Goal: Transaction & Acquisition: Subscribe to service/newsletter

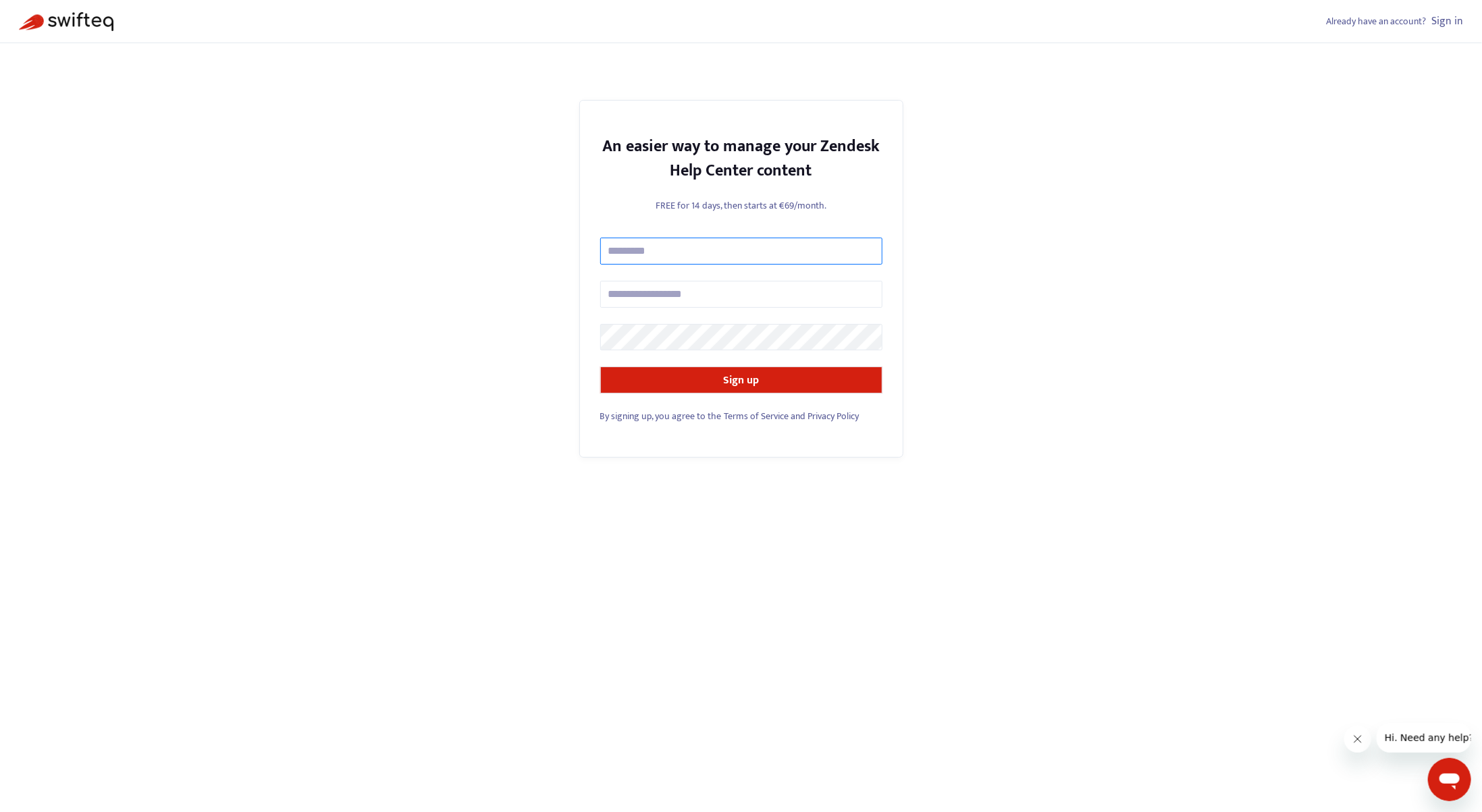
click at [671, 252] on input "text" at bounding box center [742, 251] width 282 height 27
type input "**********"
click at [692, 297] on input "text" at bounding box center [742, 294] width 282 height 27
type input "**********"
click at [1035, 314] on div "**********" at bounding box center [741, 406] width 1482 height 812
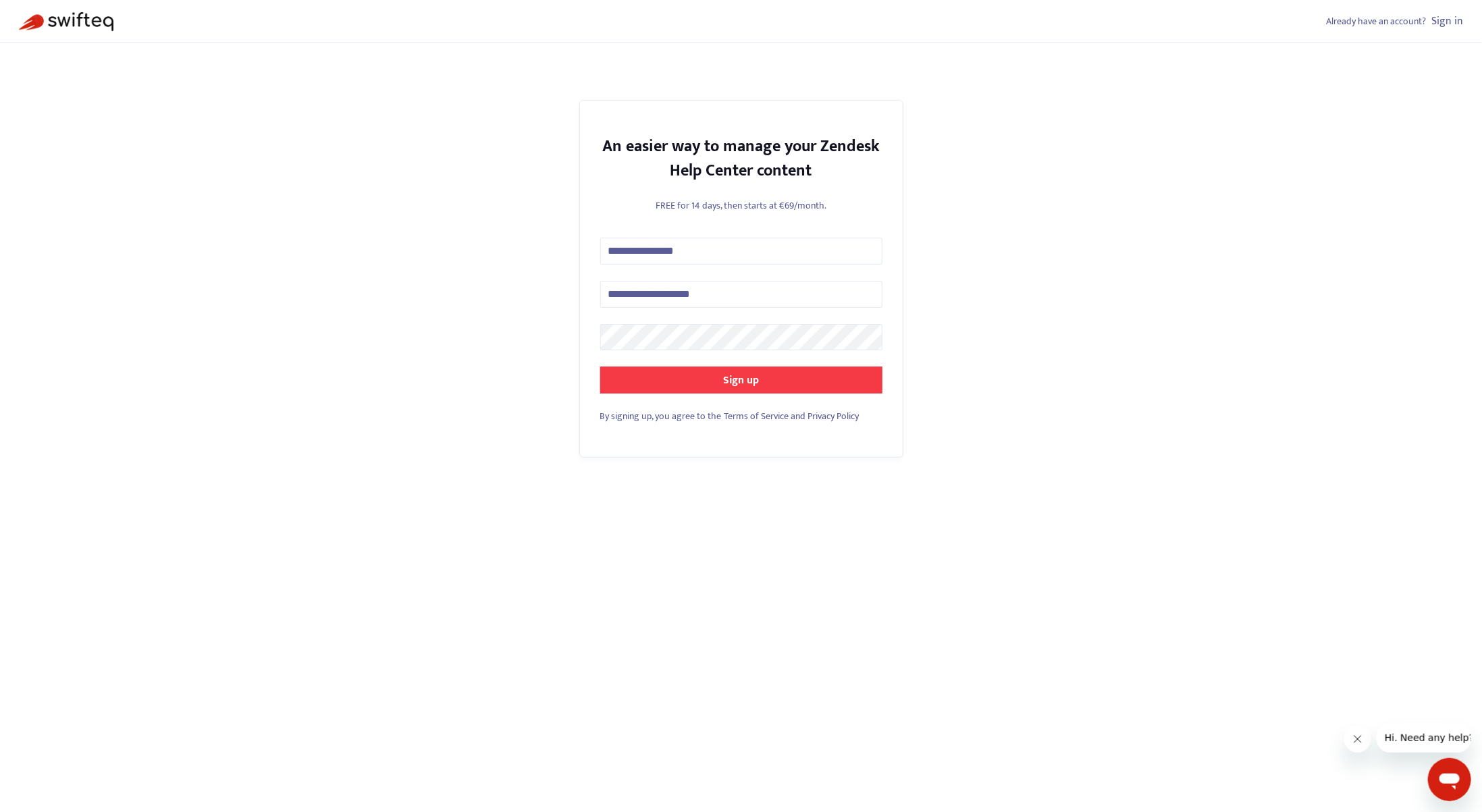
click at [714, 382] on button "Sign up" at bounding box center [742, 380] width 282 height 27
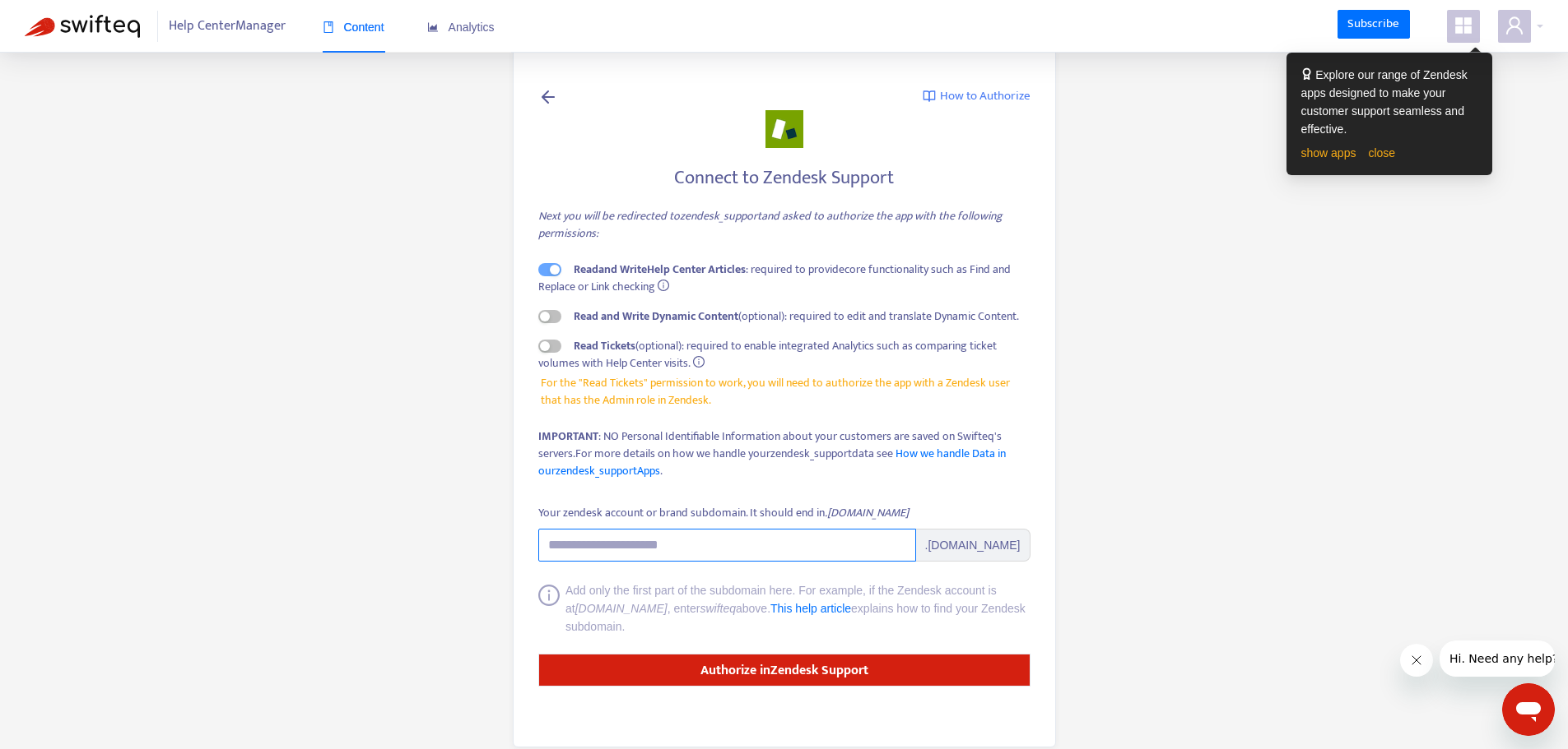
click at [748, 543] on input "Your zendesk account or brand subdomain. It should end in .[DOMAIN_NAME]" at bounding box center [727, 545] width 378 height 33
paste input "**********"
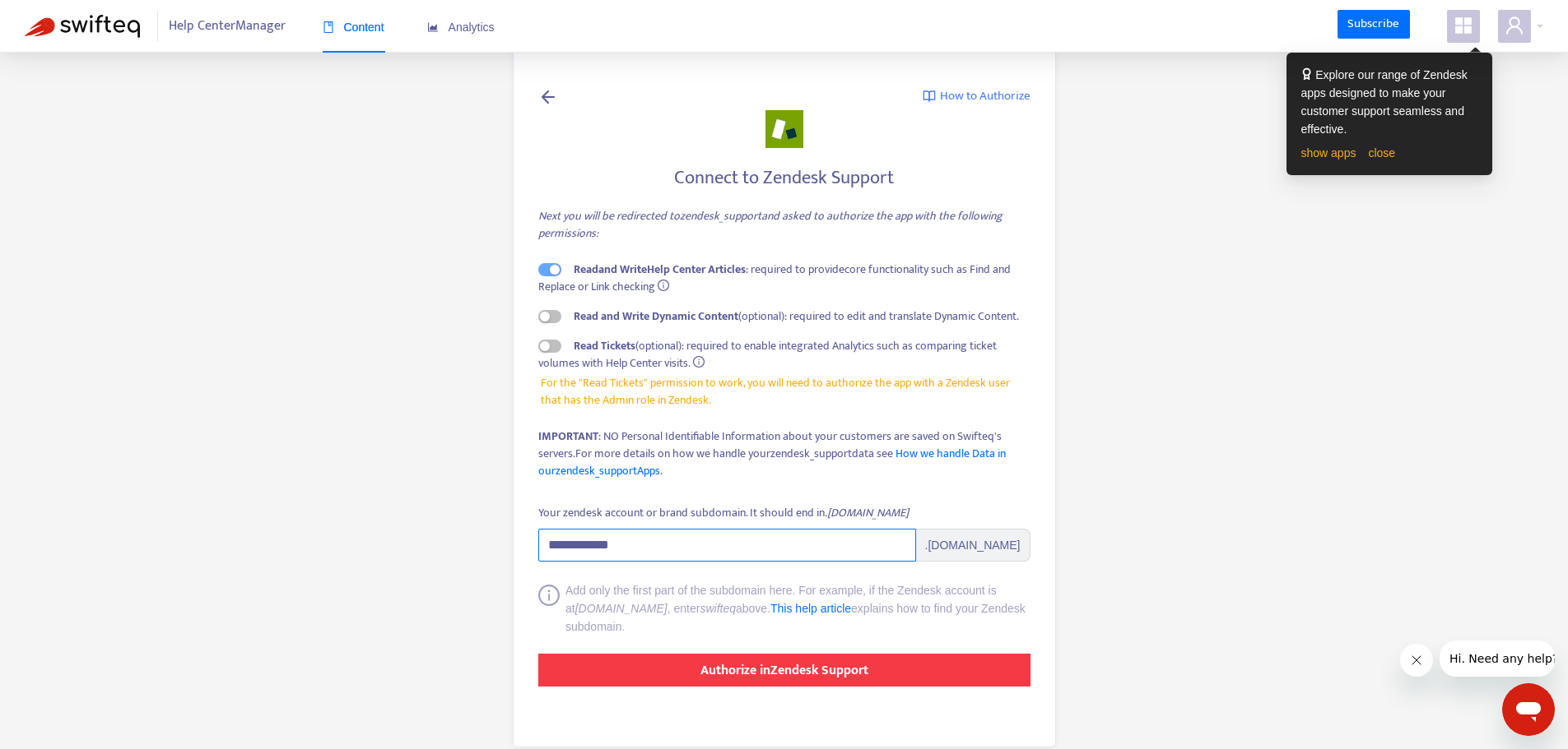
type input "**********"
click at [891, 671] on button "Authorize in Zendesk Support" at bounding box center [784, 671] width 493 height 33
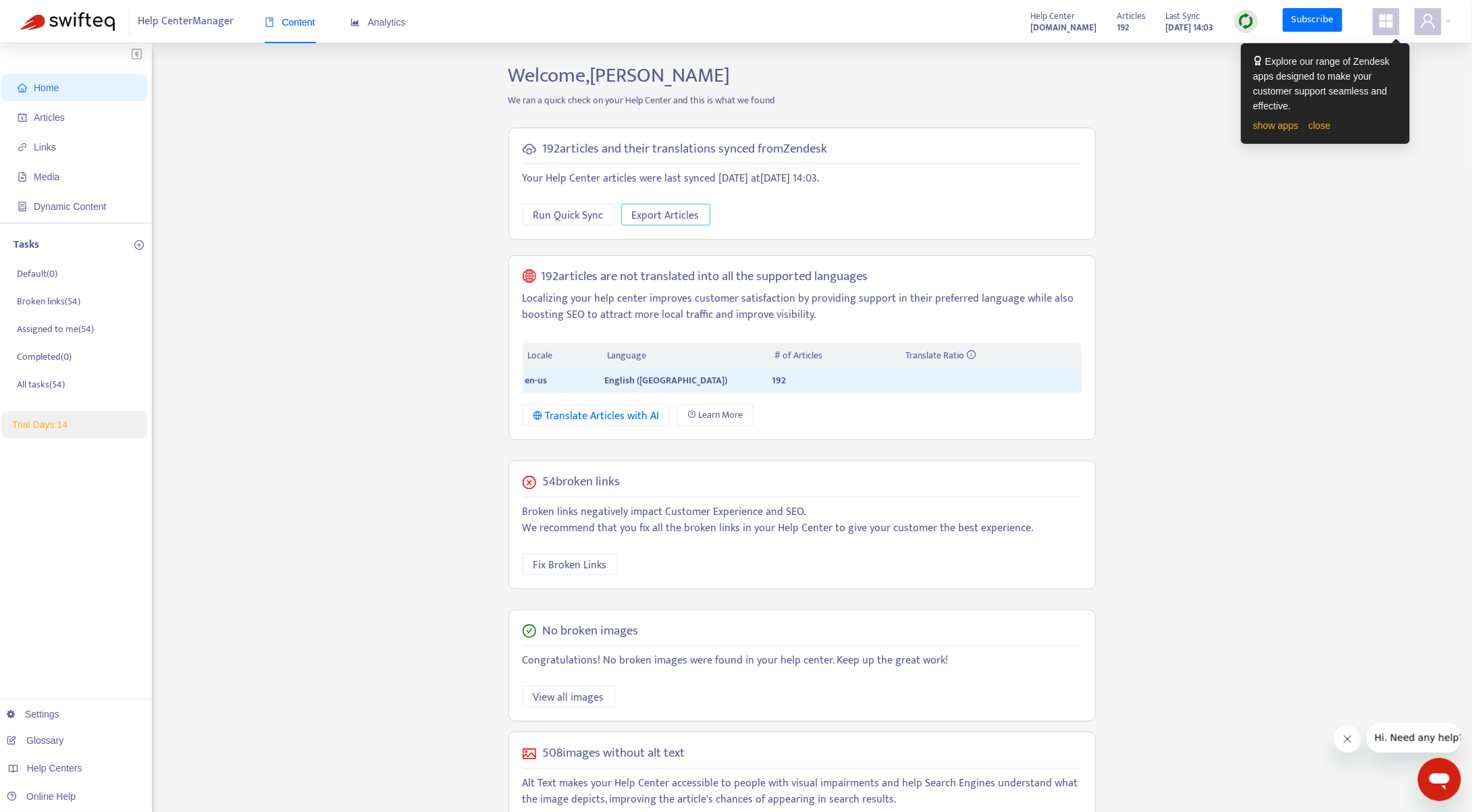
click at [660, 211] on span "Export Articles" at bounding box center [666, 215] width 67 height 17
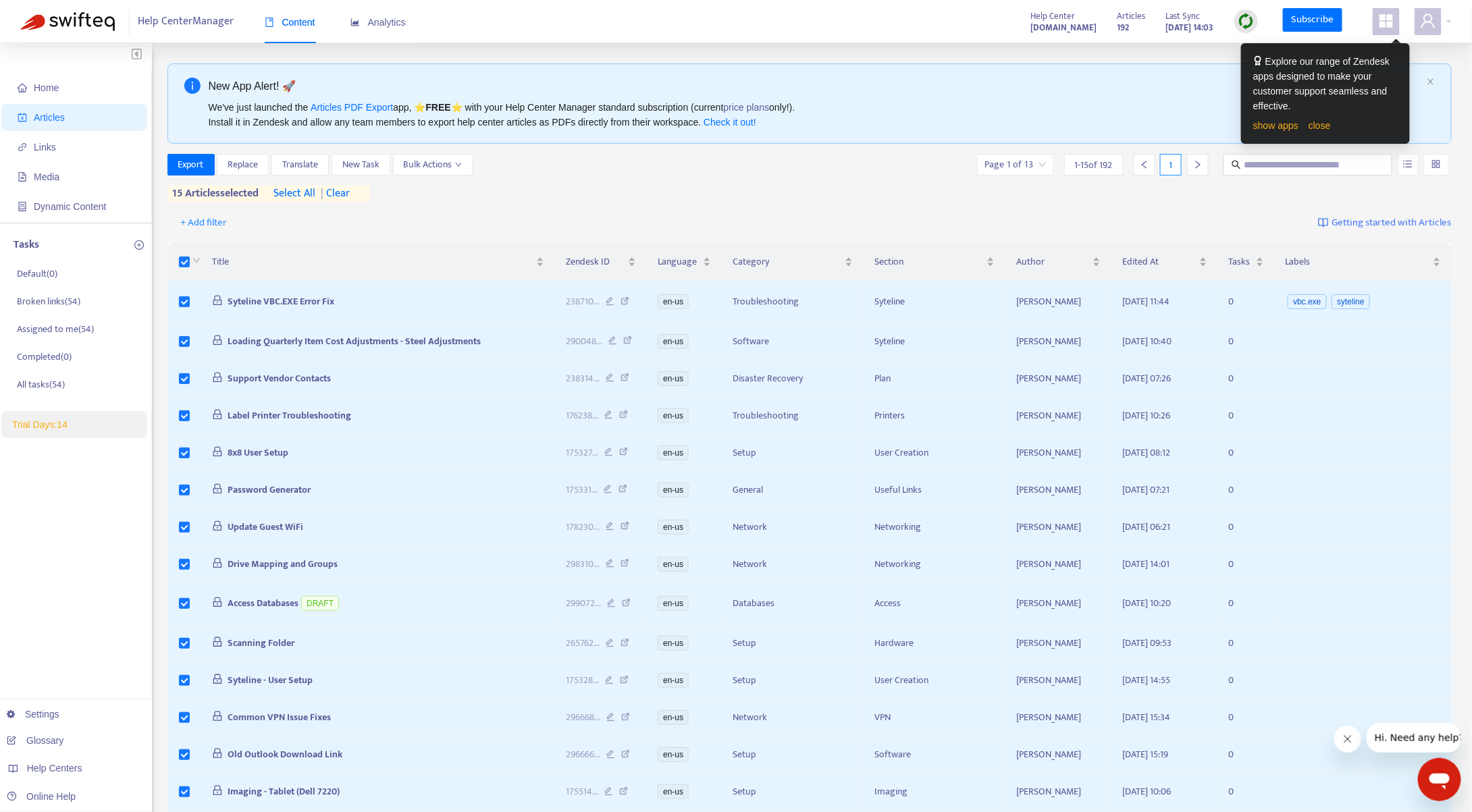
click at [298, 191] on span "select all" at bounding box center [295, 194] width 42 height 16
click at [190, 162] on span "Export" at bounding box center [191, 165] width 25 height 15
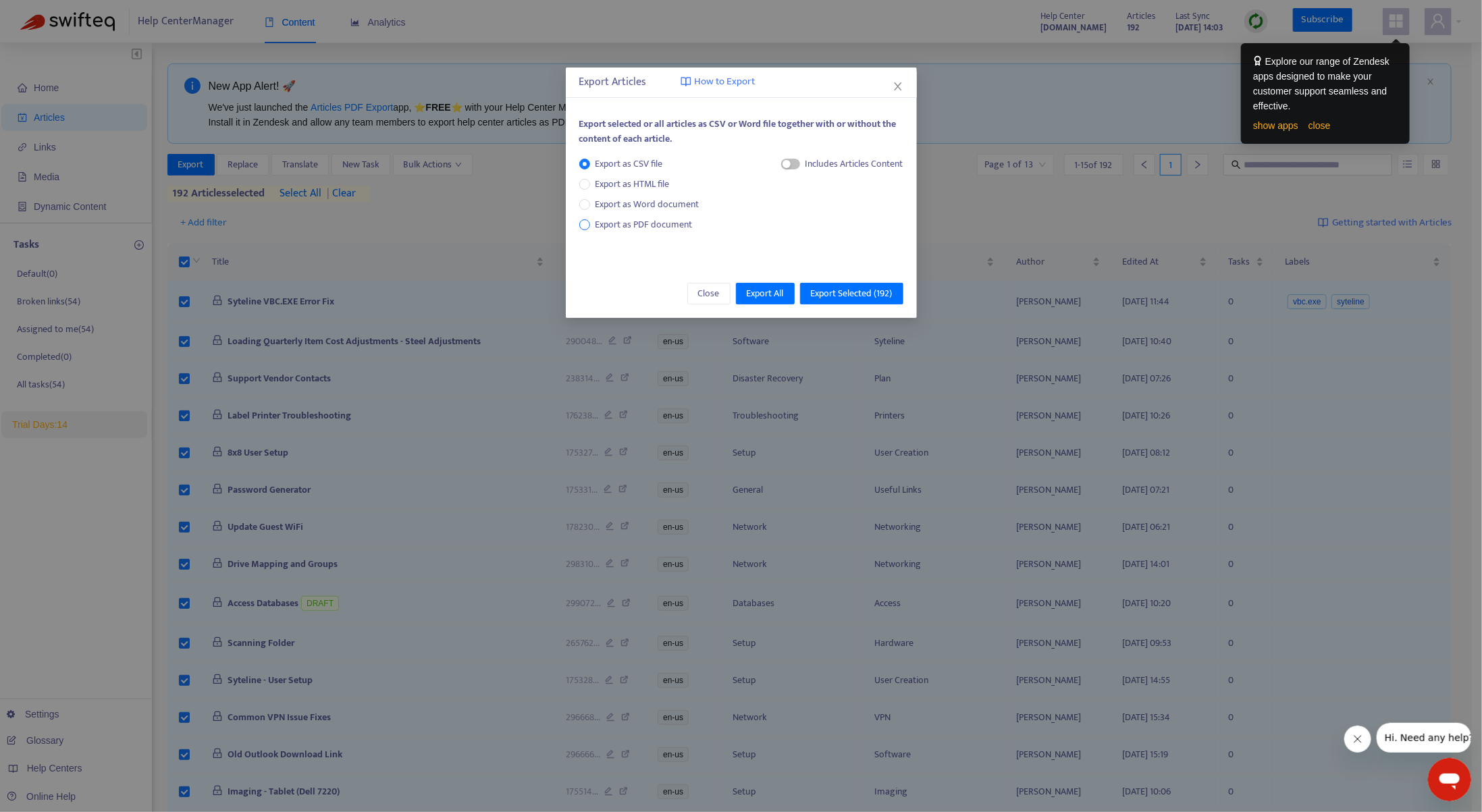
click at [613, 221] on span "Export as PDF document" at bounding box center [644, 224] width 97 height 16
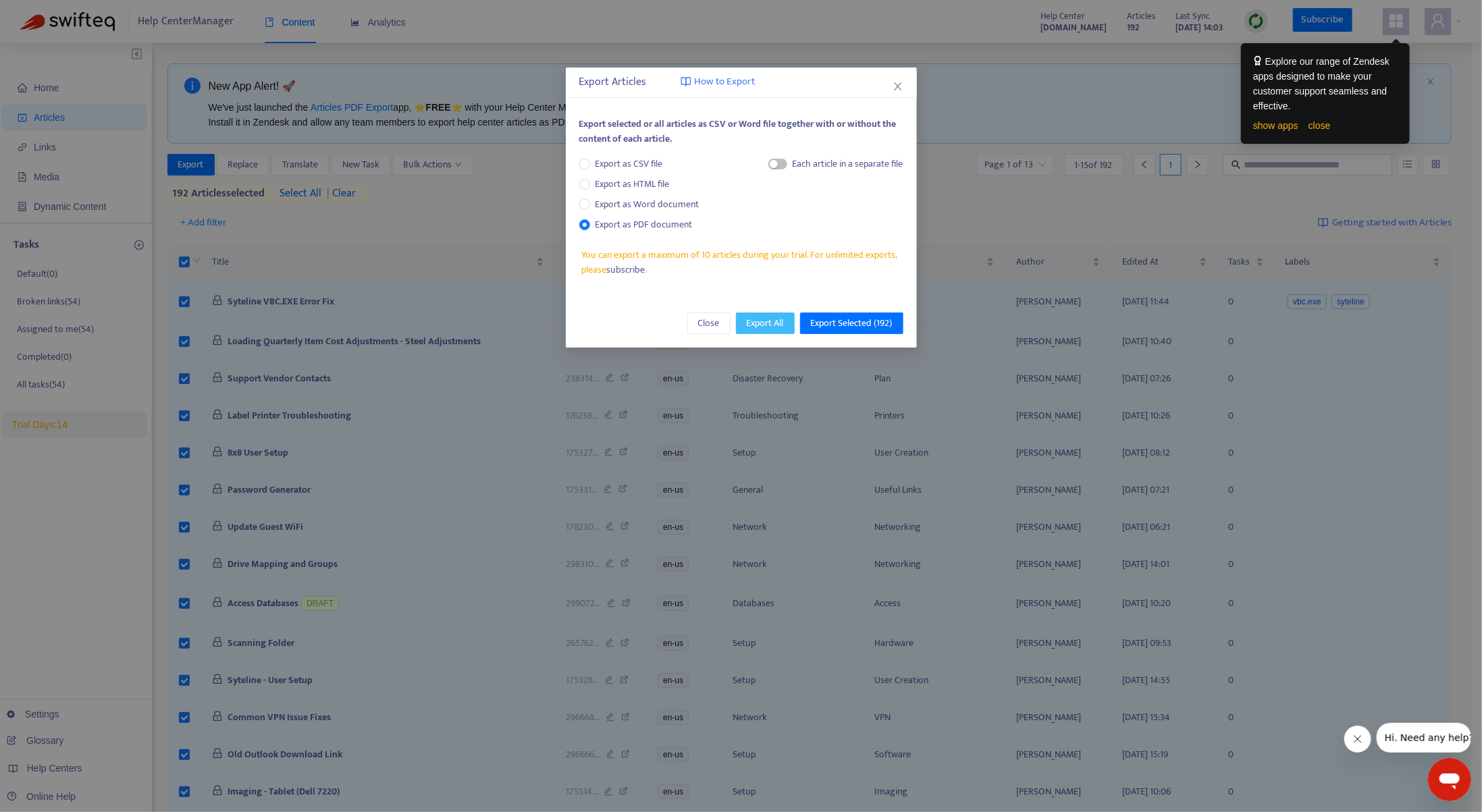
click at [763, 320] on span "Export All" at bounding box center [766, 323] width 37 height 15
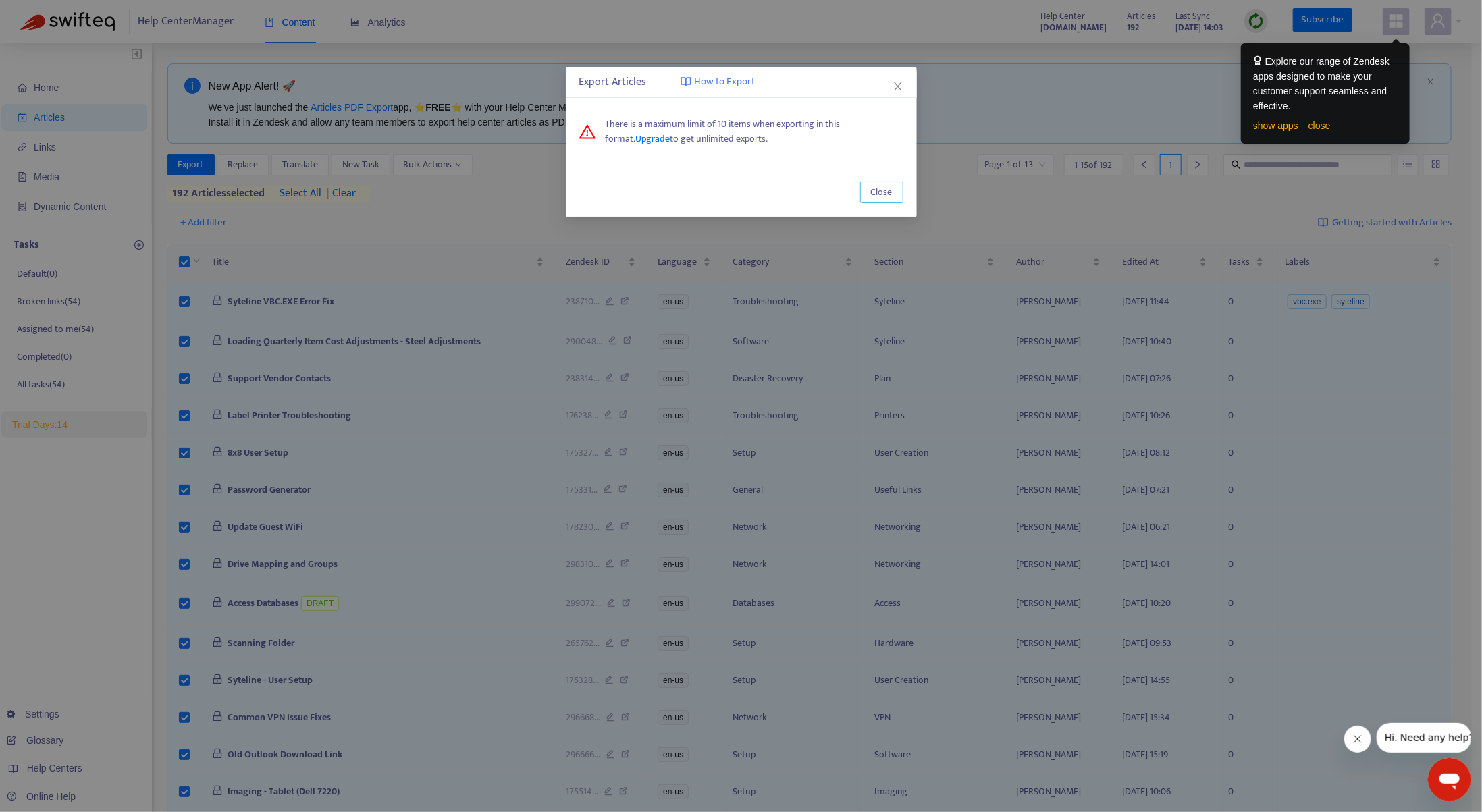
click at [821, 193] on span "Close" at bounding box center [881, 193] width 22 height 15
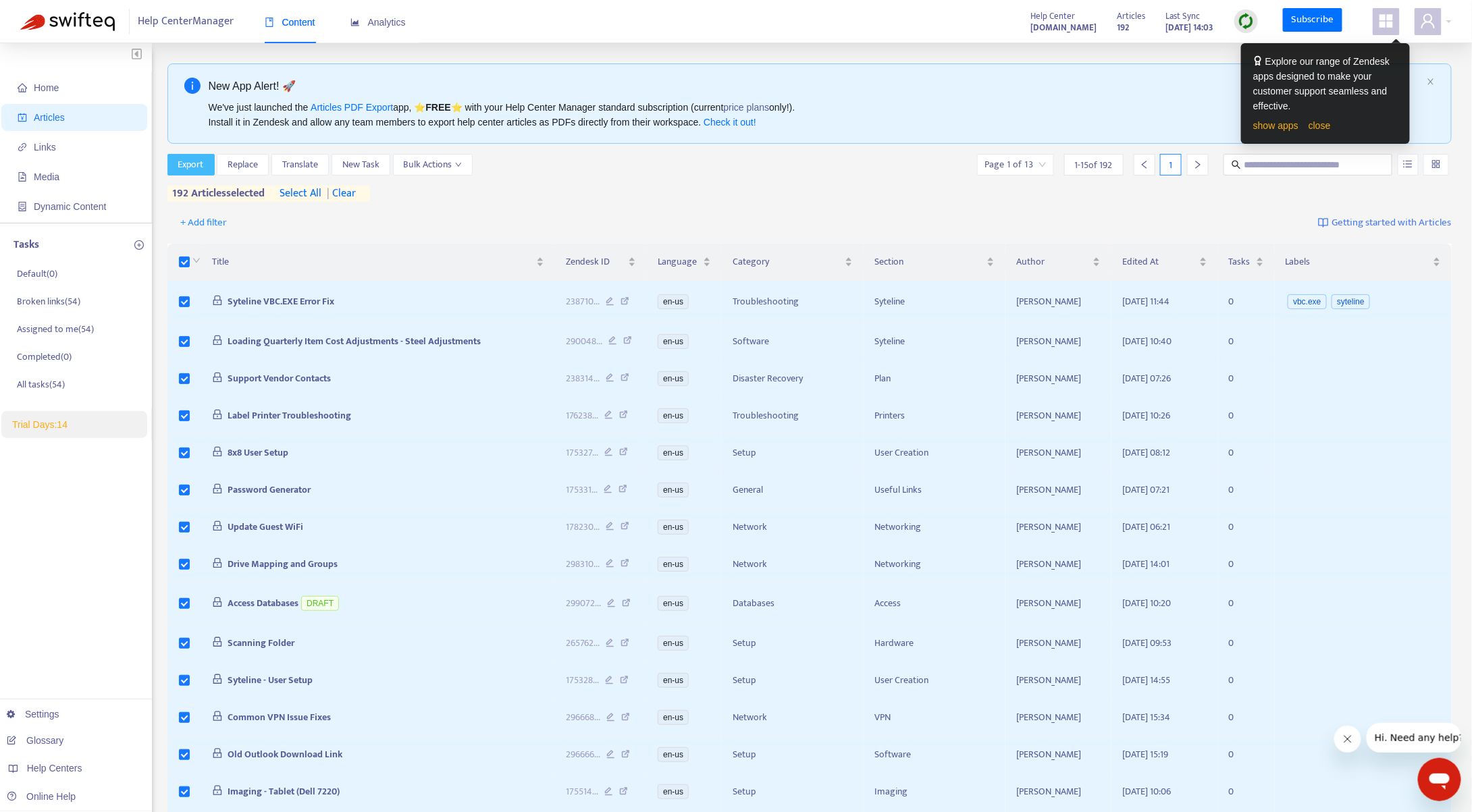
click at [195, 163] on span "Export" at bounding box center [191, 165] width 25 height 15
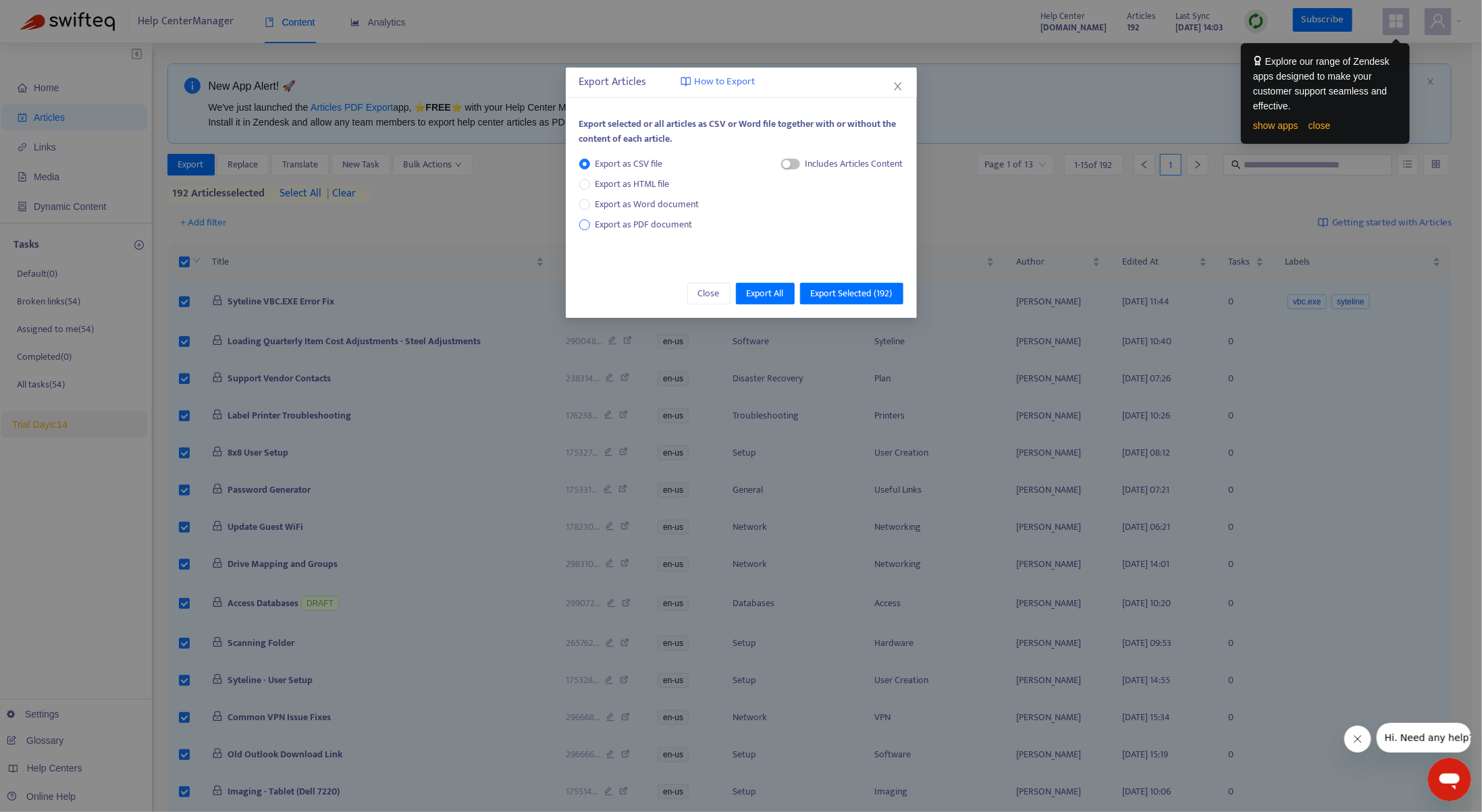
click at [603, 224] on span "Export as PDF document" at bounding box center [644, 224] width 97 height 16
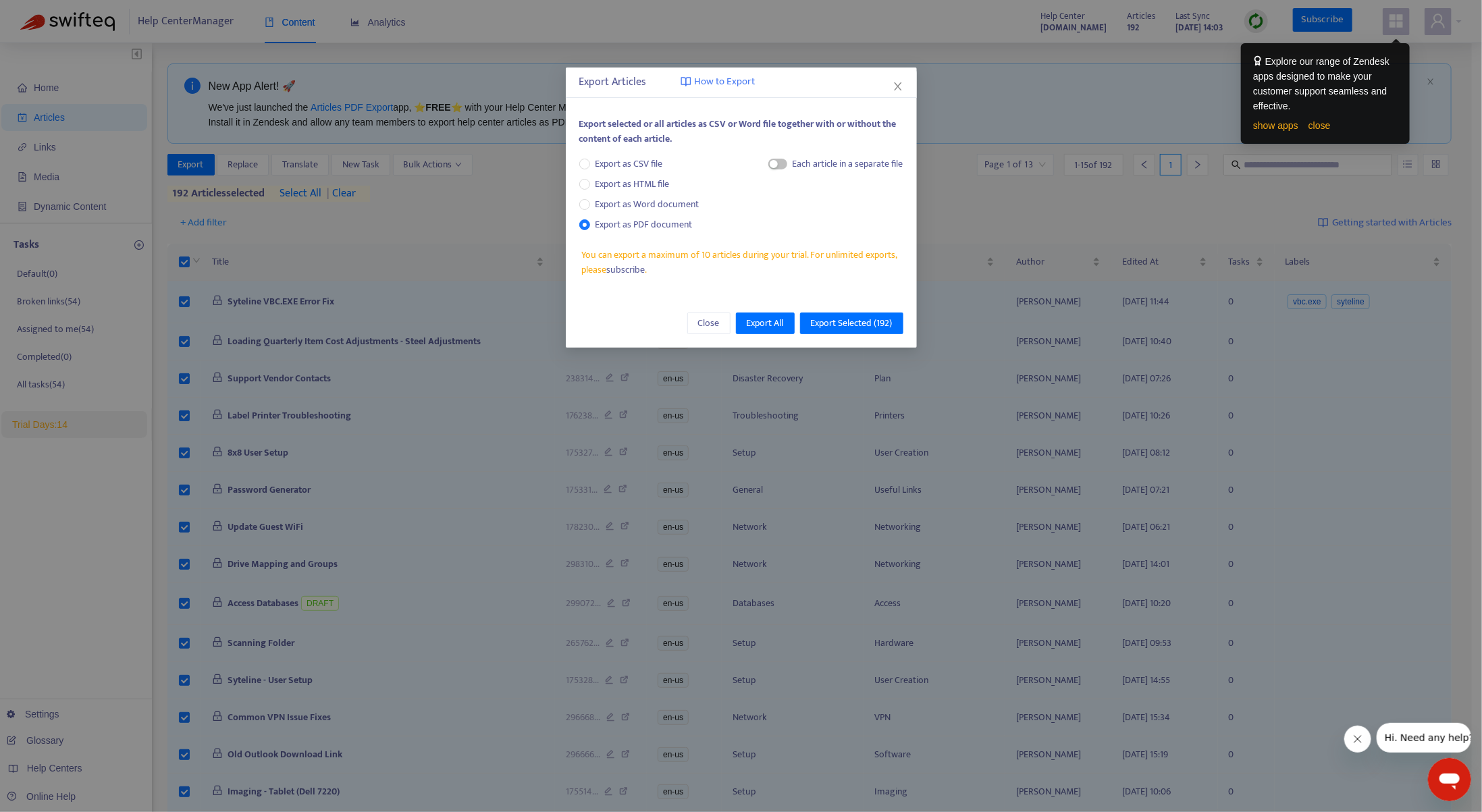
click at [793, 164] on div "Each article in a separate file" at bounding box center [848, 164] width 111 height 15
click at [776, 167] on span "button" at bounding box center [778, 164] width 19 height 10
click at [771, 326] on span "Export All" at bounding box center [766, 323] width 37 height 15
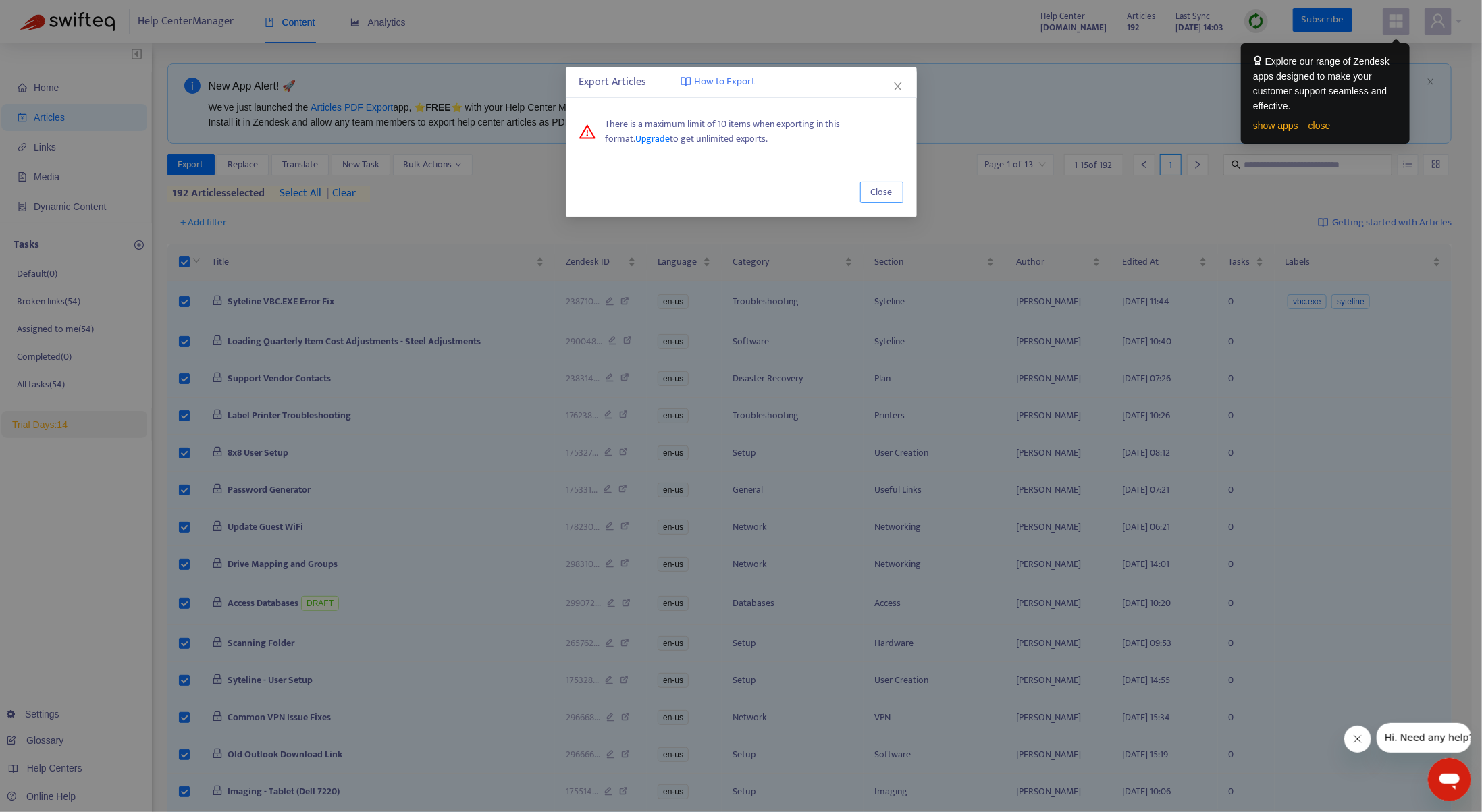
click at [821, 190] on span "Close" at bounding box center [881, 193] width 22 height 15
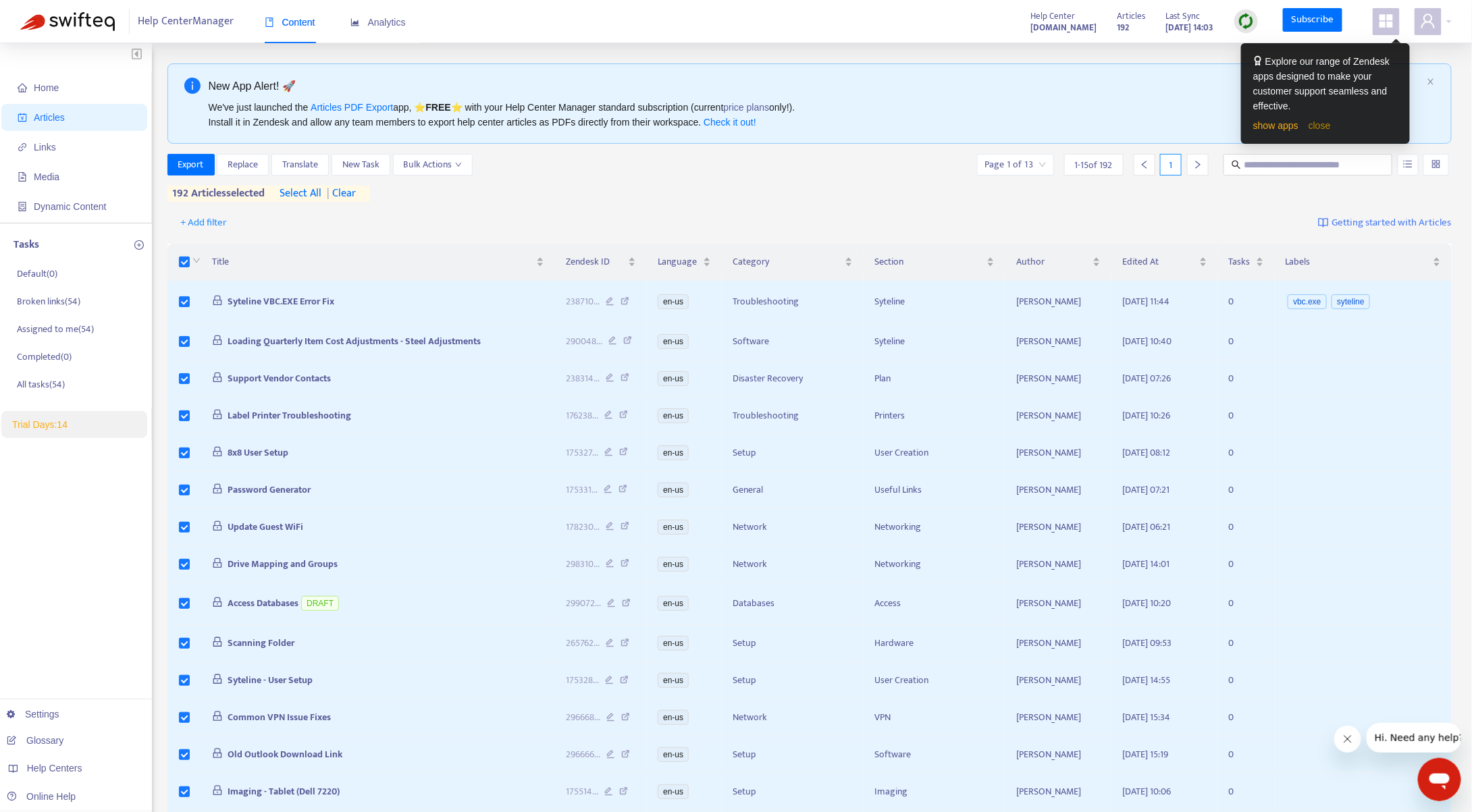
click at [821, 125] on link "close" at bounding box center [1320, 125] width 22 height 10
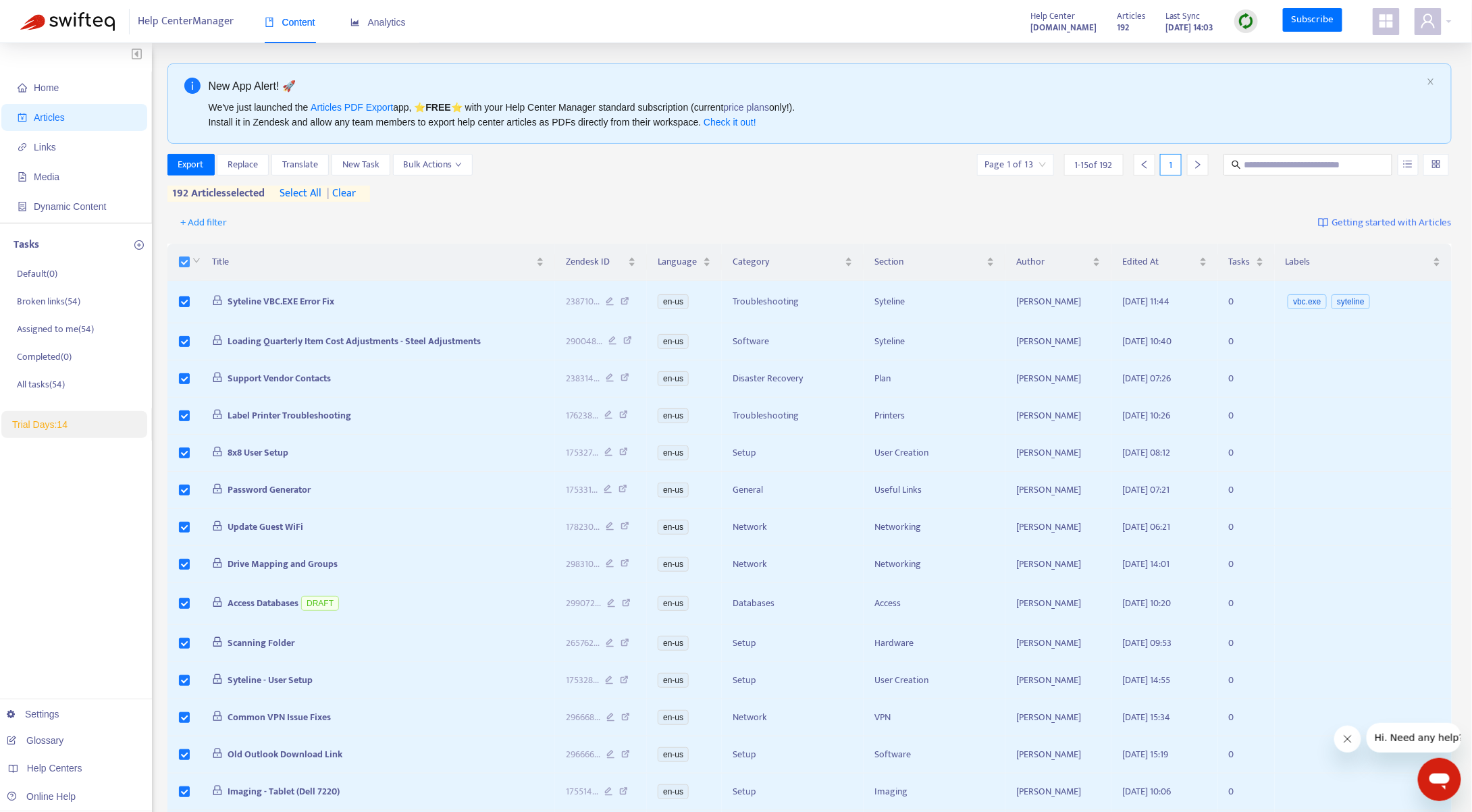
click at [184, 255] on label at bounding box center [185, 262] width 10 height 15
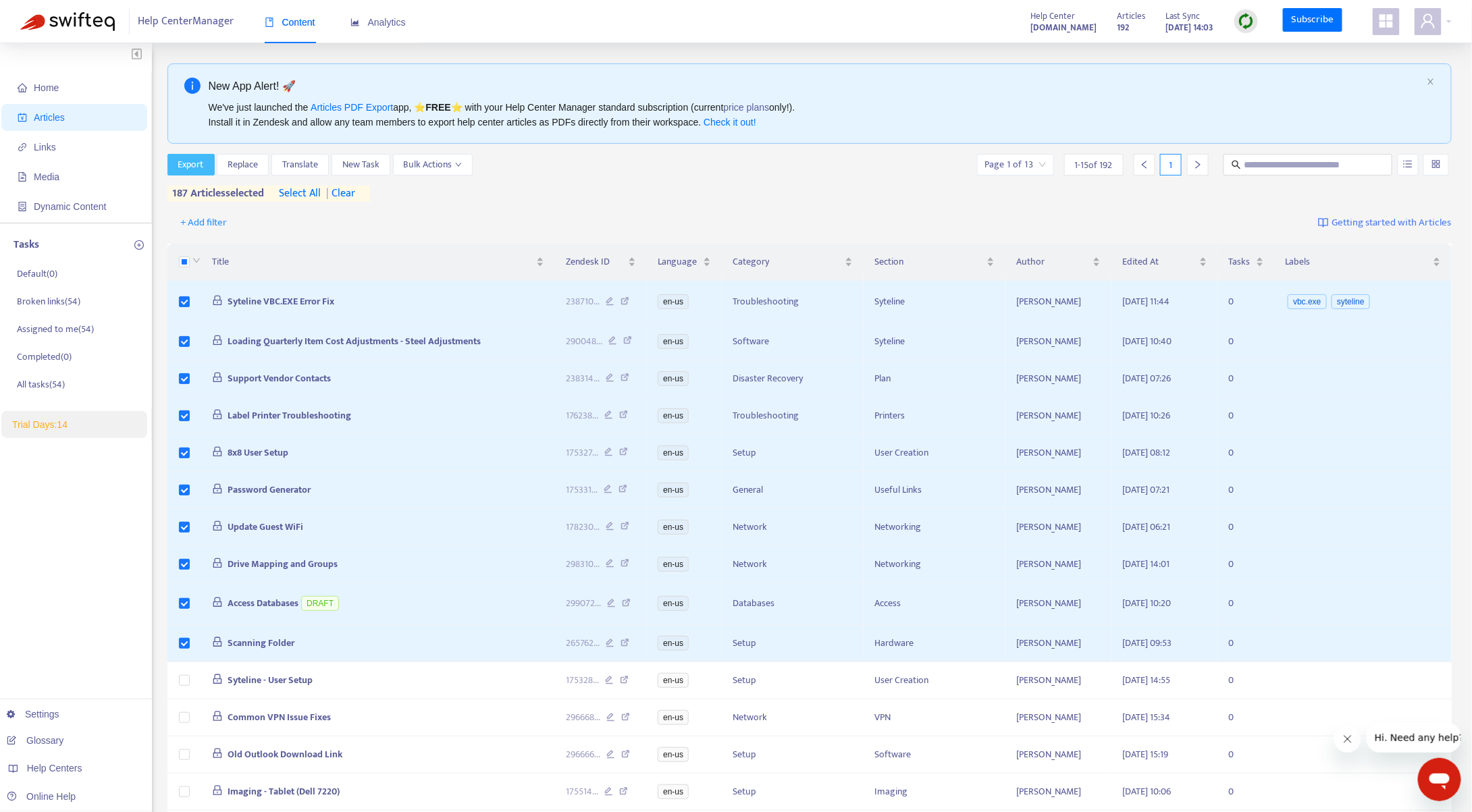
click at [191, 161] on span "Export" at bounding box center [191, 165] width 25 height 15
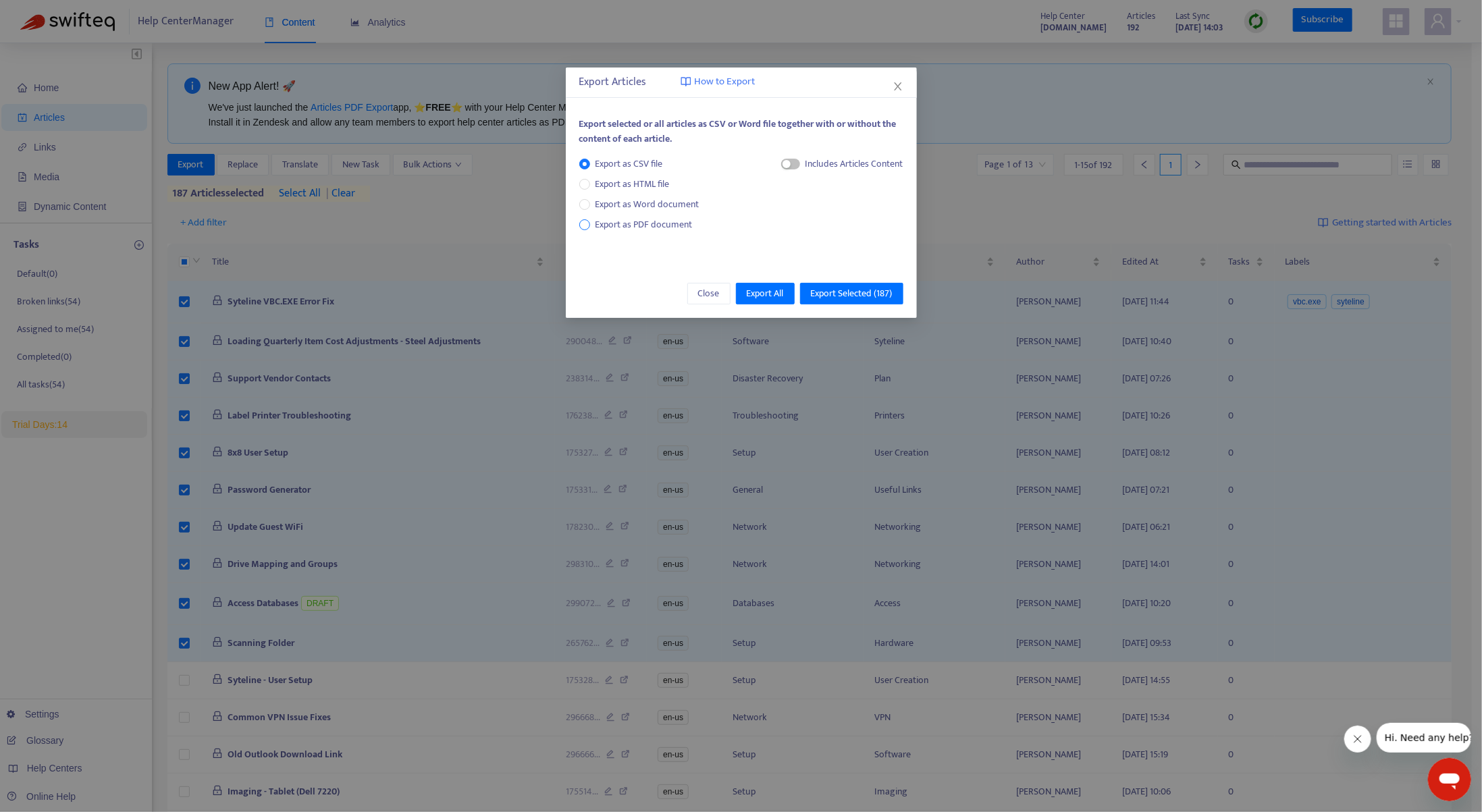
click at [622, 226] on span "Export as PDF document" at bounding box center [644, 224] width 97 height 16
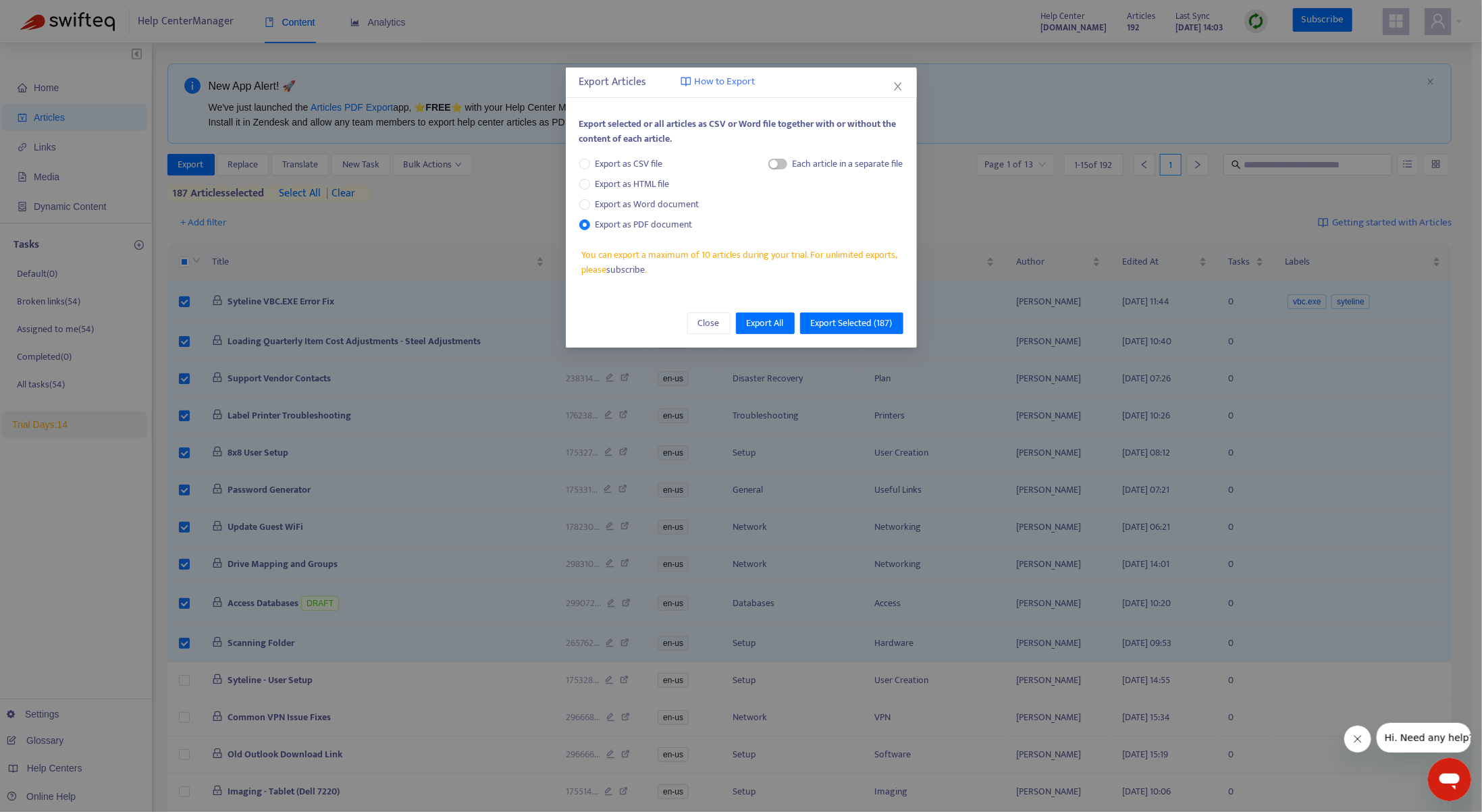
click at [632, 270] on link "subscribe" at bounding box center [626, 270] width 39 height 16
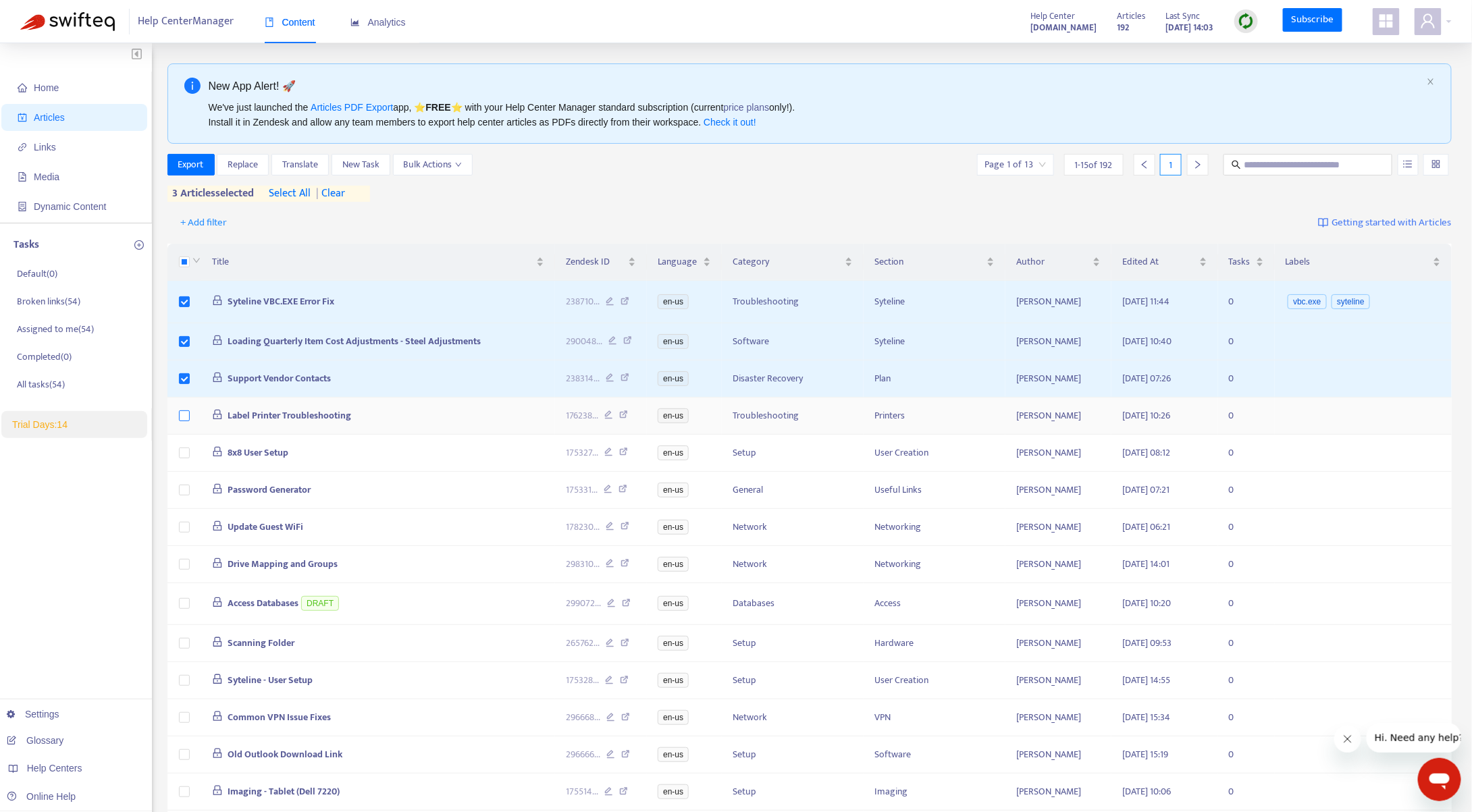
click at [187, 409] on label at bounding box center [185, 416] width 10 height 15
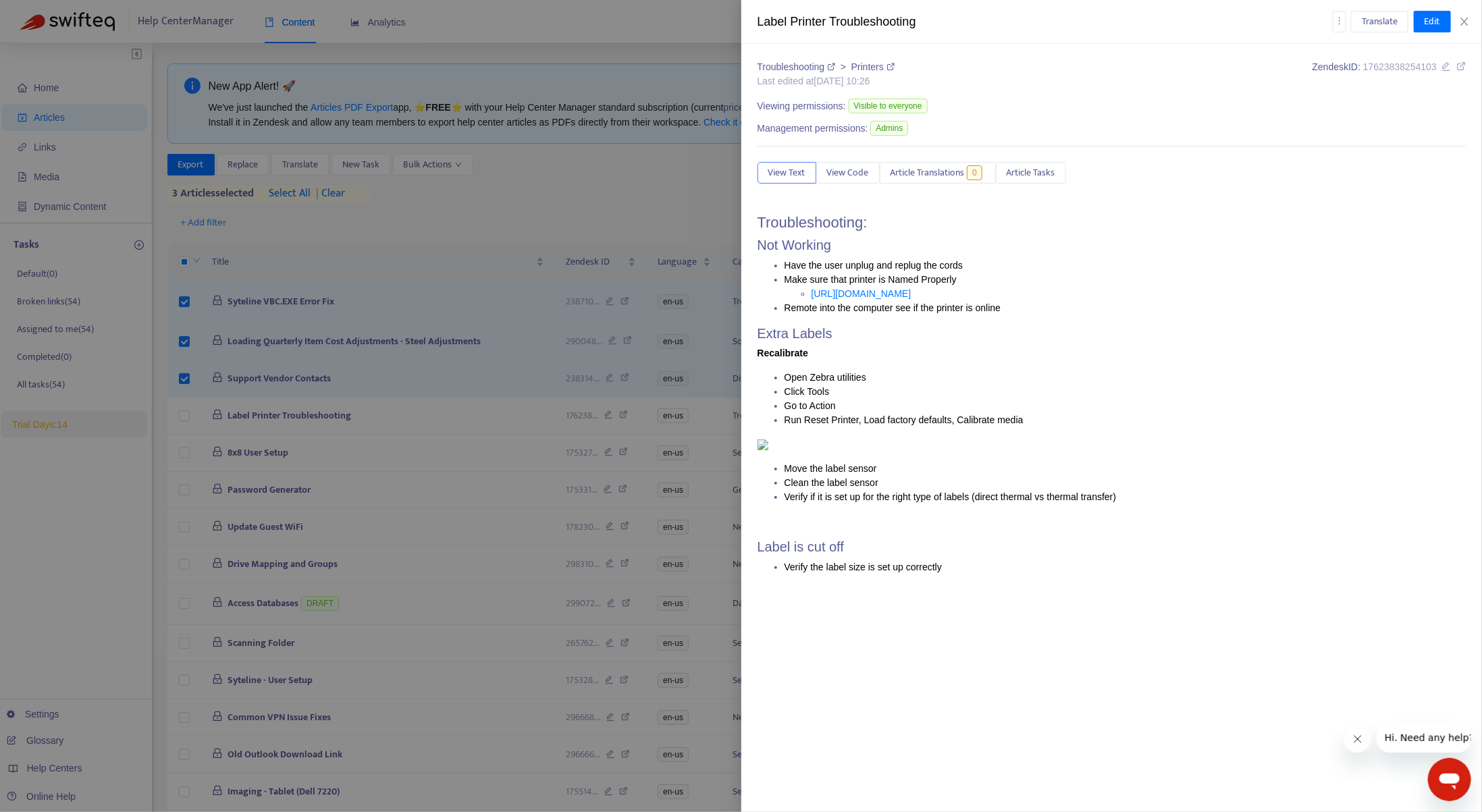
click at [453, 220] on div at bounding box center [741, 406] width 1482 height 812
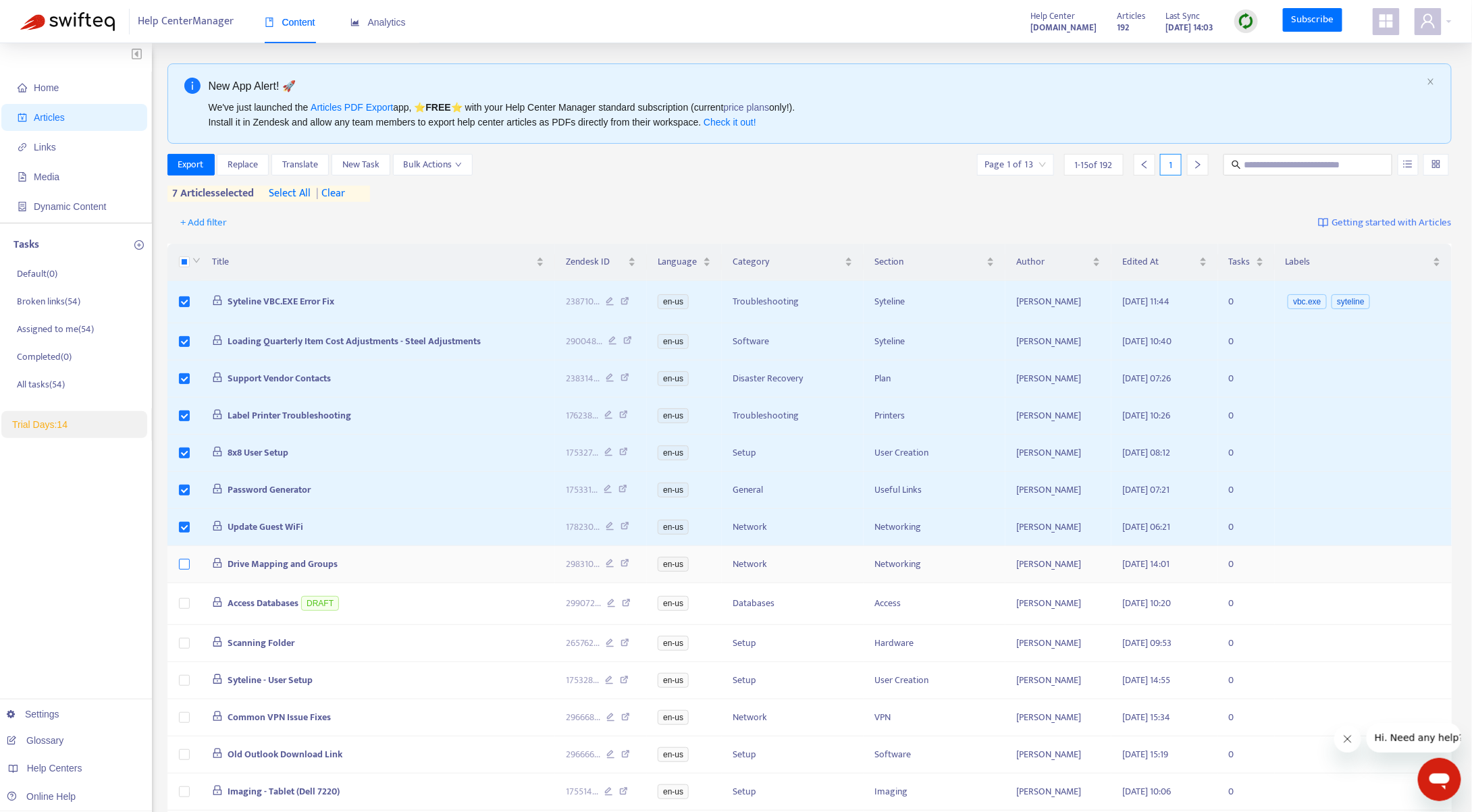
click at [179, 554] on td at bounding box center [184, 565] width 34 height 37
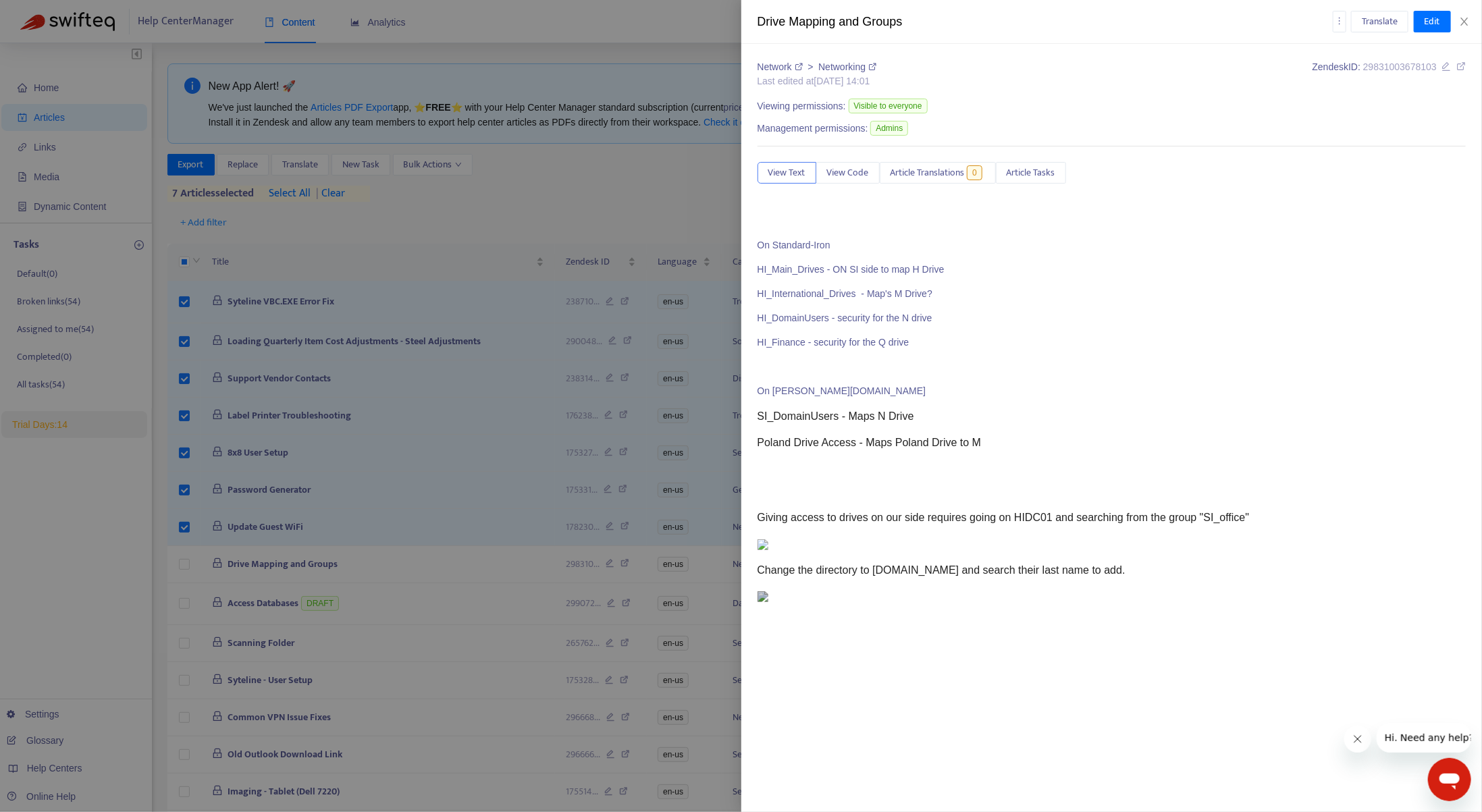
click at [179, 562] on div at bounding box center [741, 406] width 1482 height 812
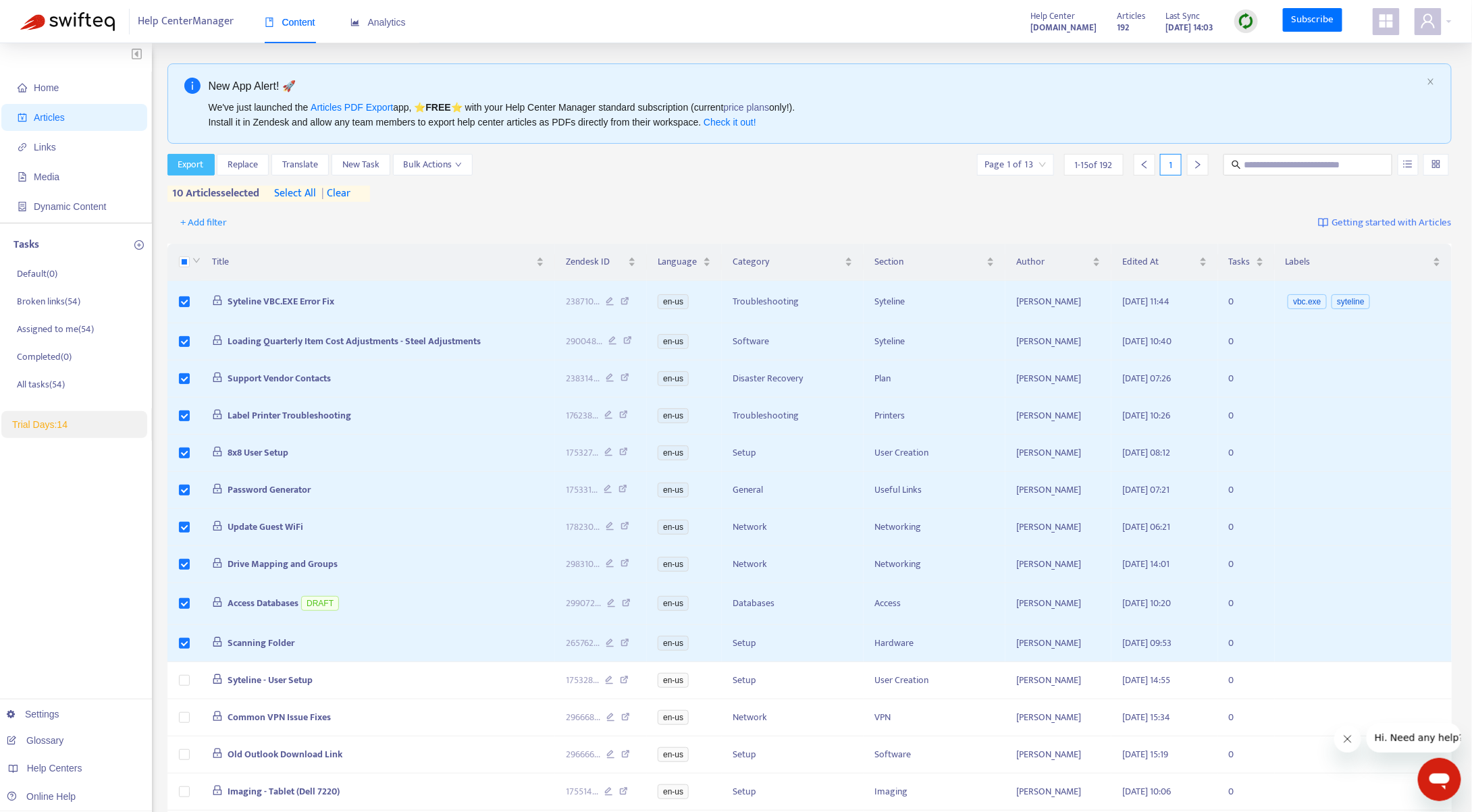
click at [188, 162] on span "Export" at bounding box center [191, 165] width 25 height 15
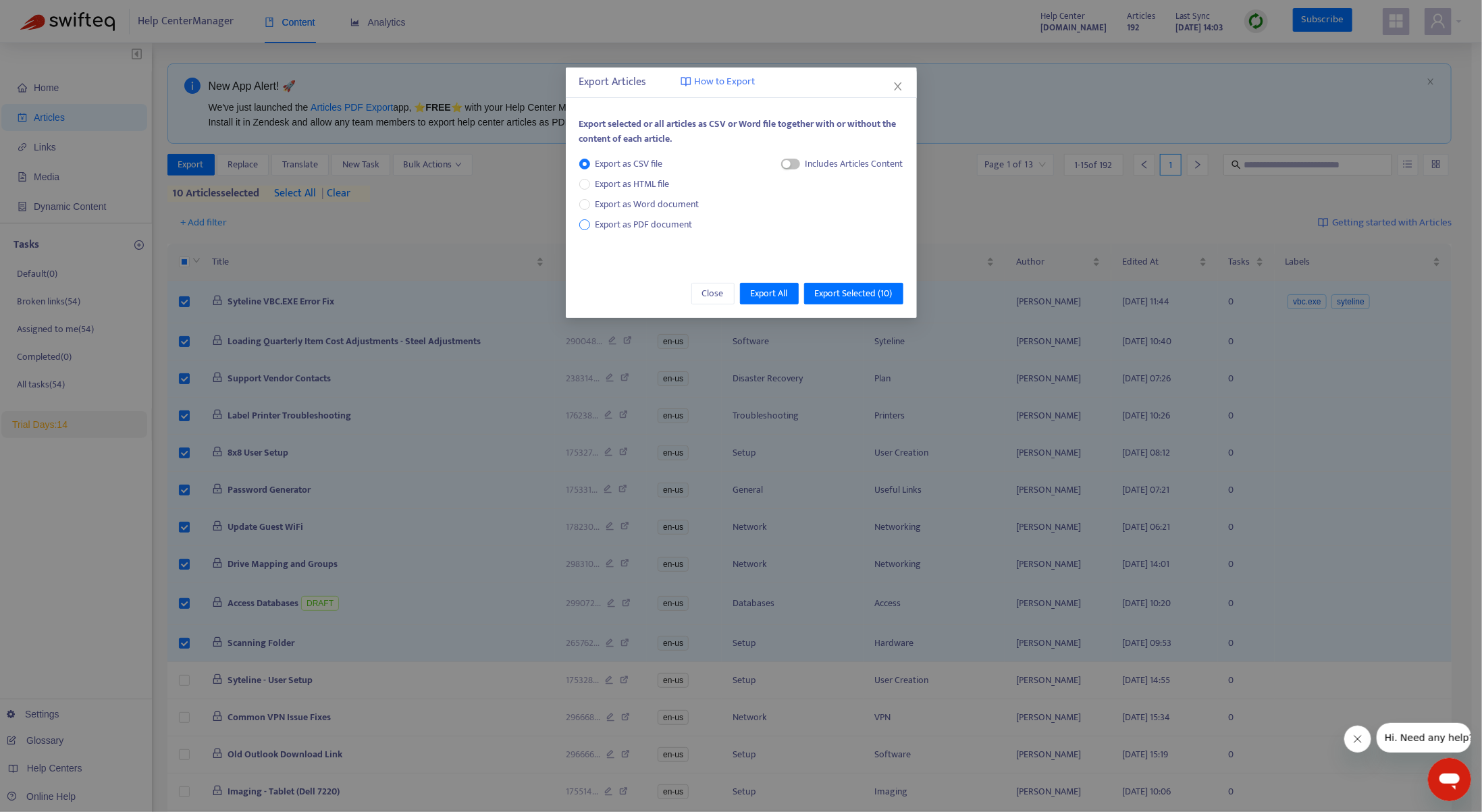
click at [622, 224] on span "Export as PDF document" at bounding box center [644, 224] width 97 height 16
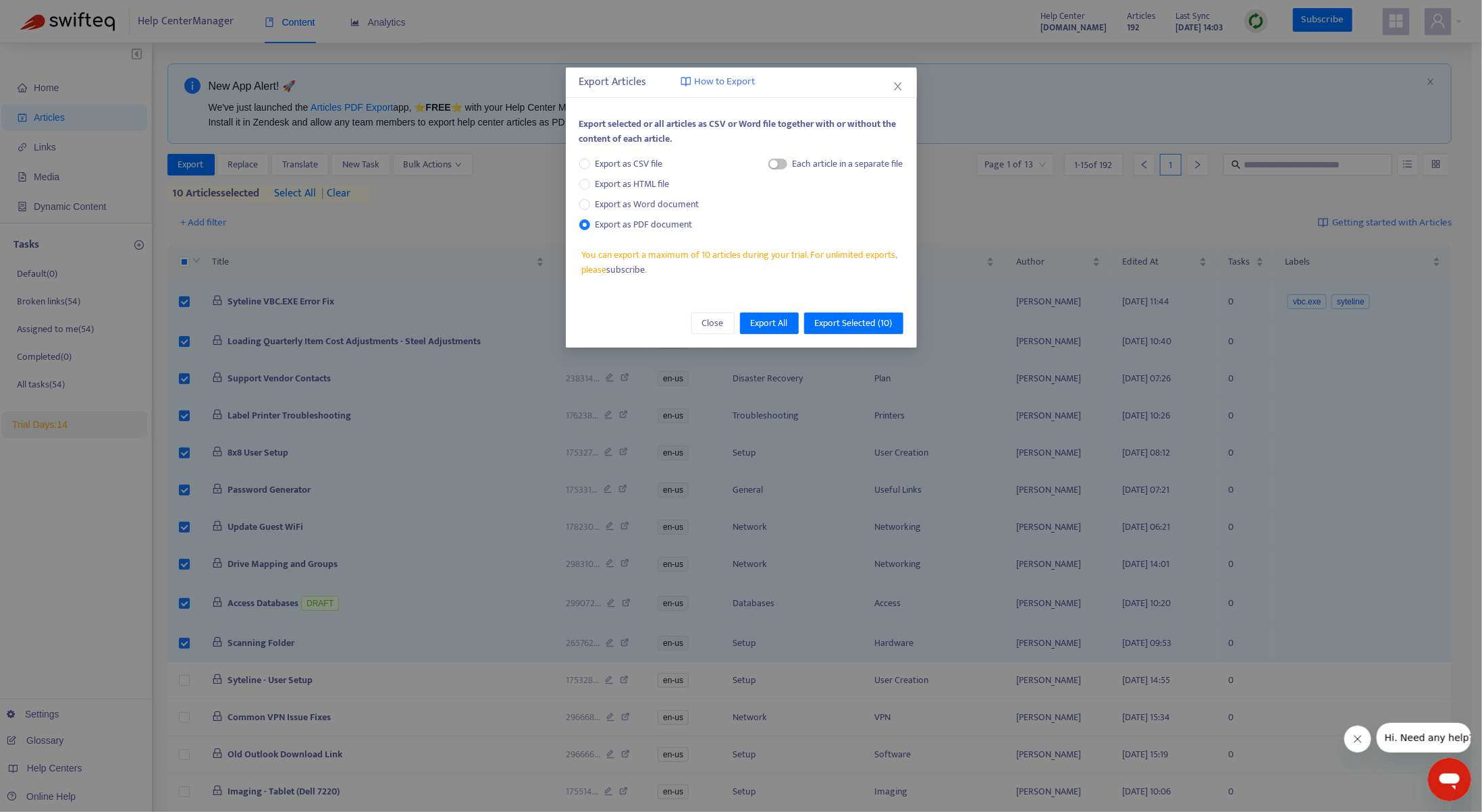
click at [793, 165] on div "Each article in a separate file" at bounding box center [848, 164] width 111 height 15
click at [782, 165] on span "button" at bounding box center [778, 164] width 19 height 10
click at [783, 320] on span "Export All" at bounding box center [769, 323] width 37 height 15
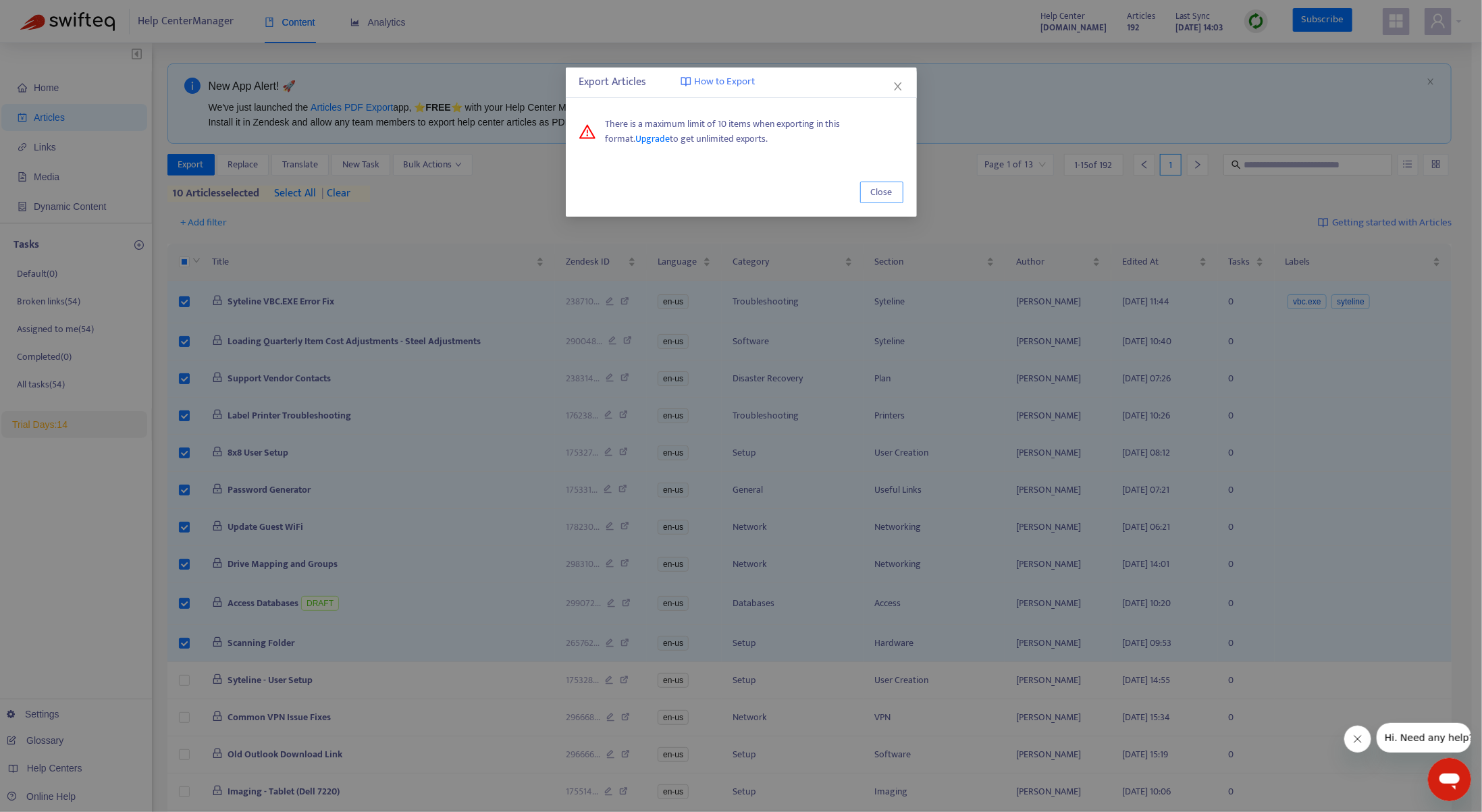
click at [881, 189] on span "Close" at bounding box center [881, 193] width 22 height 15
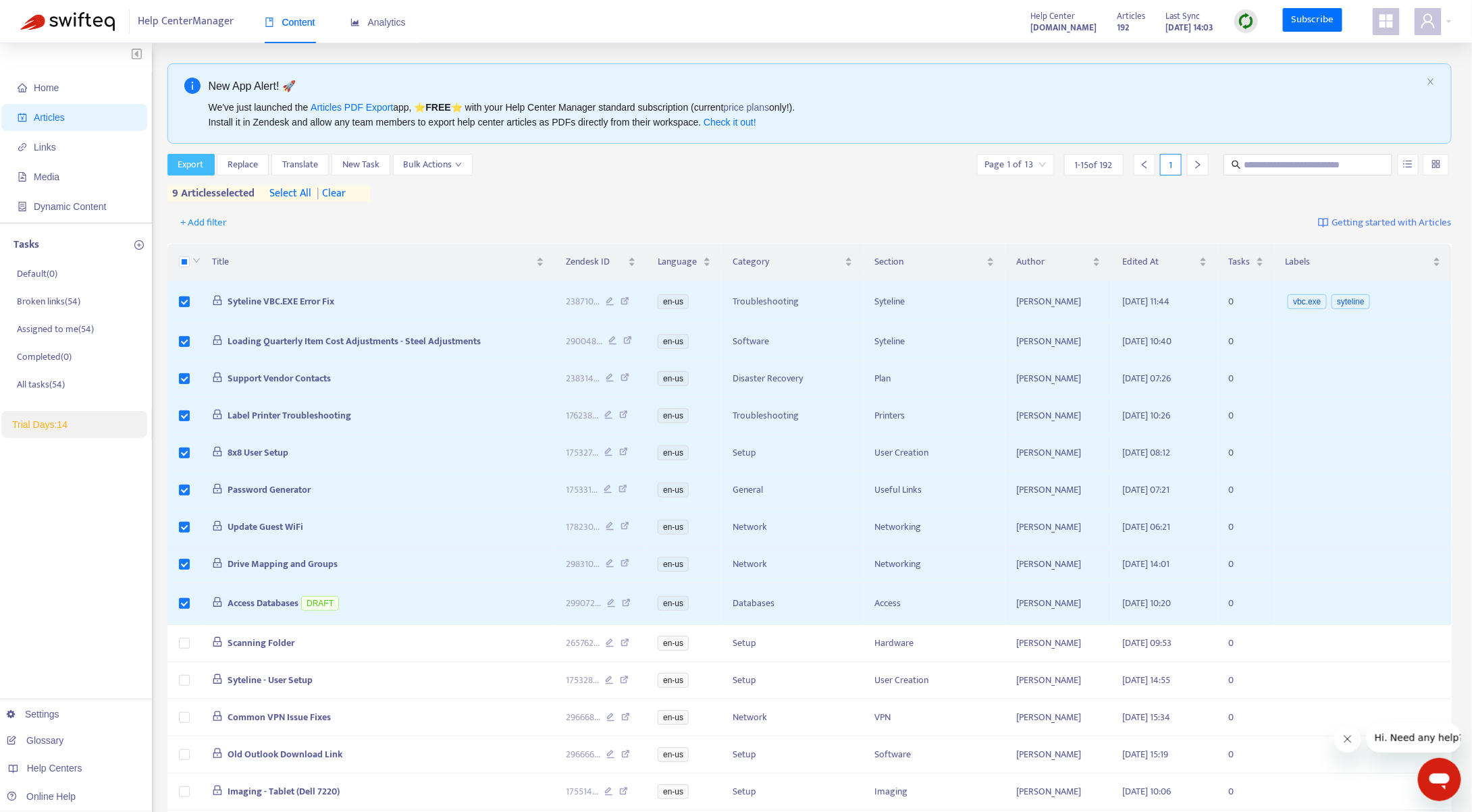
click at [186, 165] on span "Export" at bounding box center [191, 165] width 25 height 15
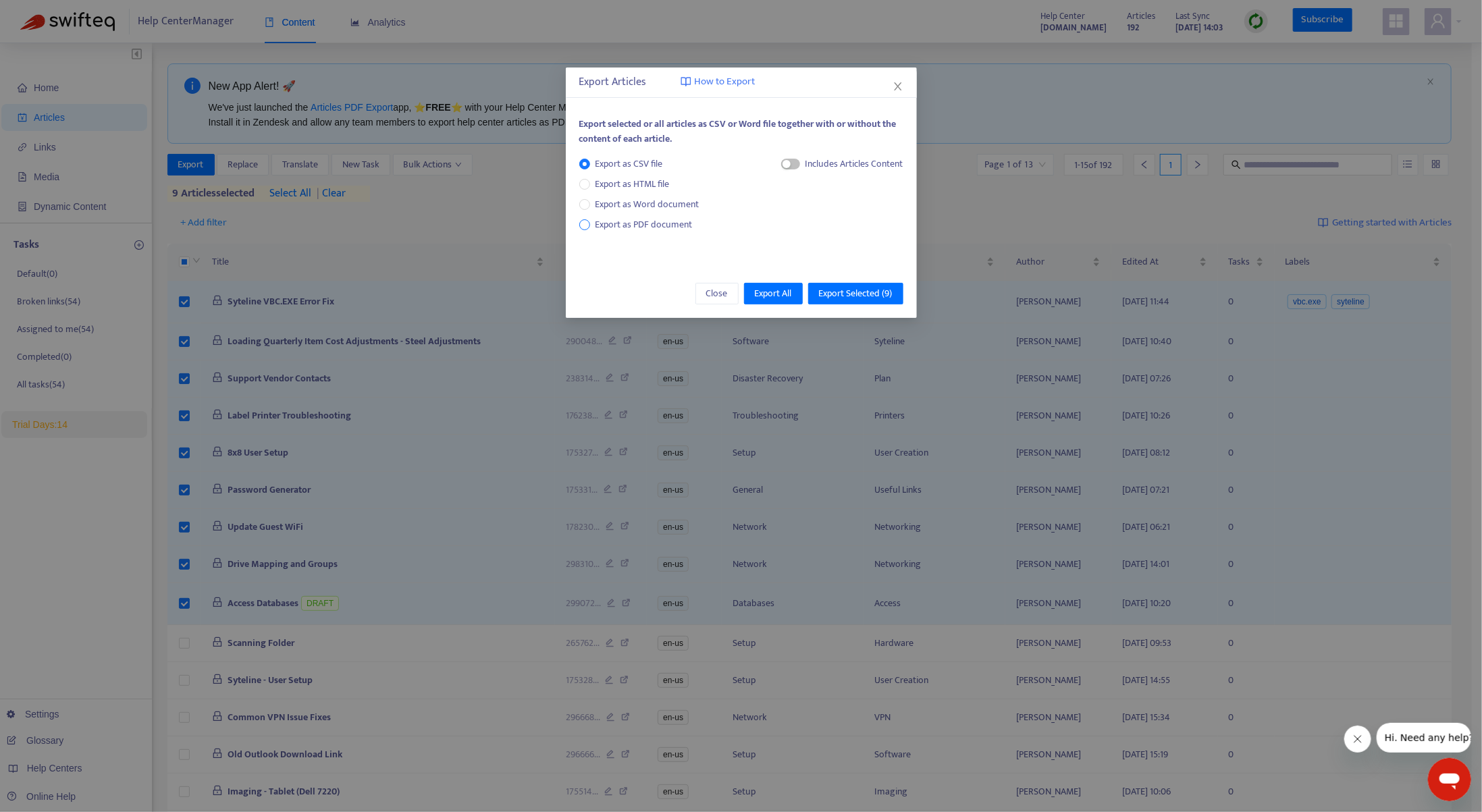
click at [642, 226] on span "Export as PDF document" at bounding box center [644, 224] width 97 height 16
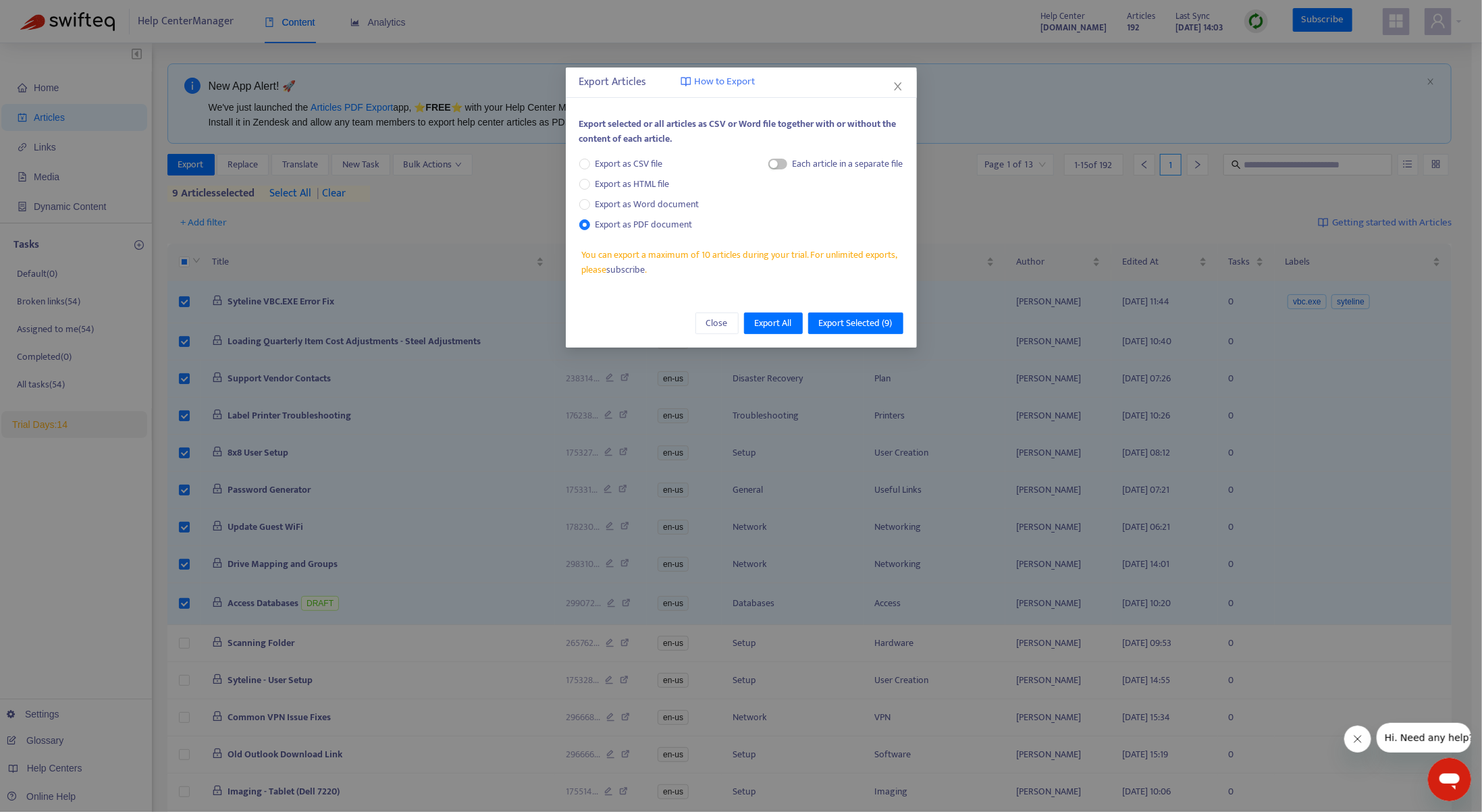
click at [825, 152] on div "Export selected or all articles as CSV or Word file together with or without th…" at bounding box center [742, 136] width 324 height 40
click at [778, 165] on span "button" at bounding box center [778, 164] width 19 height 10
click at [859, 323] on span "Export Selected ( 9 )" at bounding box center [855, 323] width 74 height 15
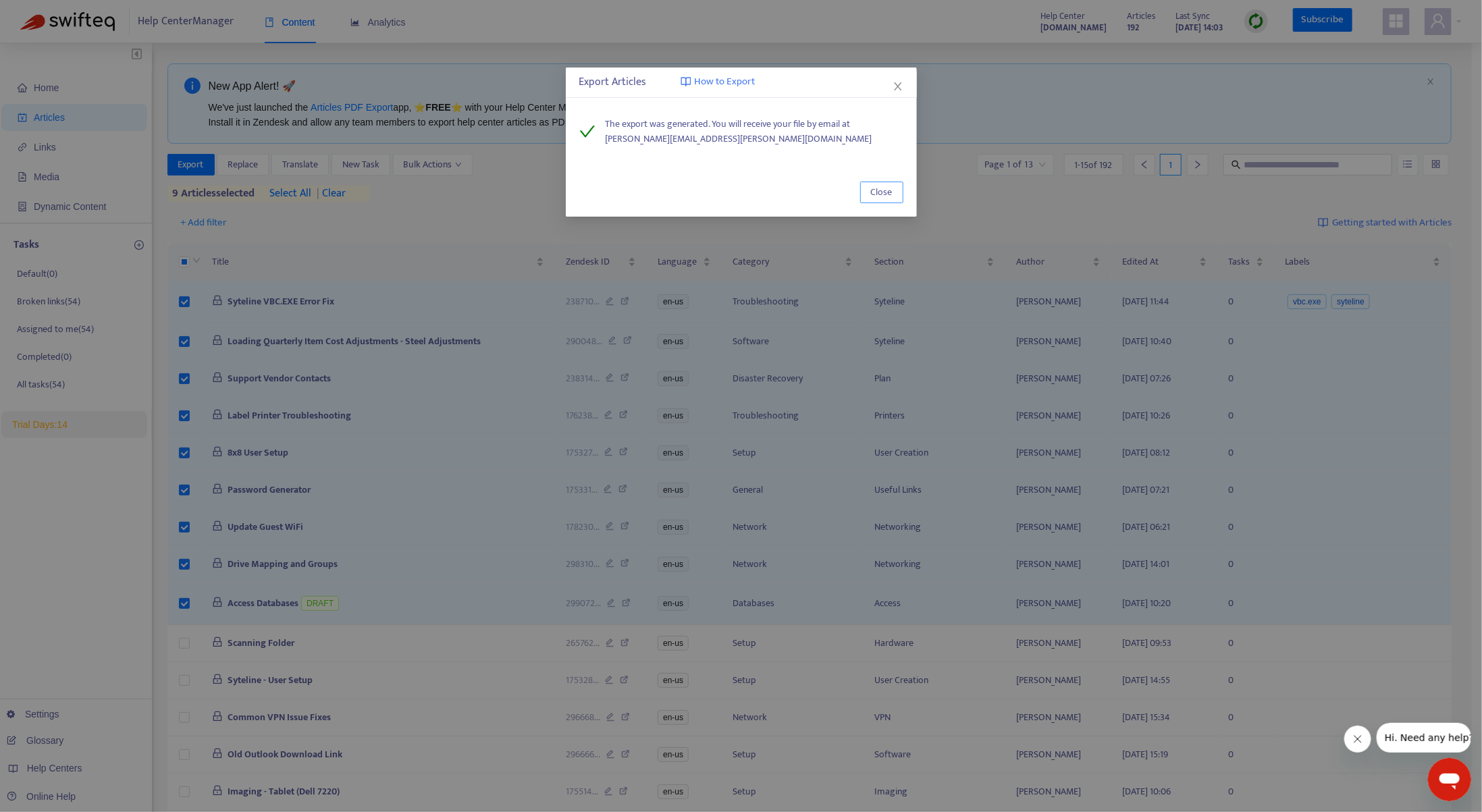
click at [874, 193] on span "Close" at bounding box center [881, 193] width 22 height 15
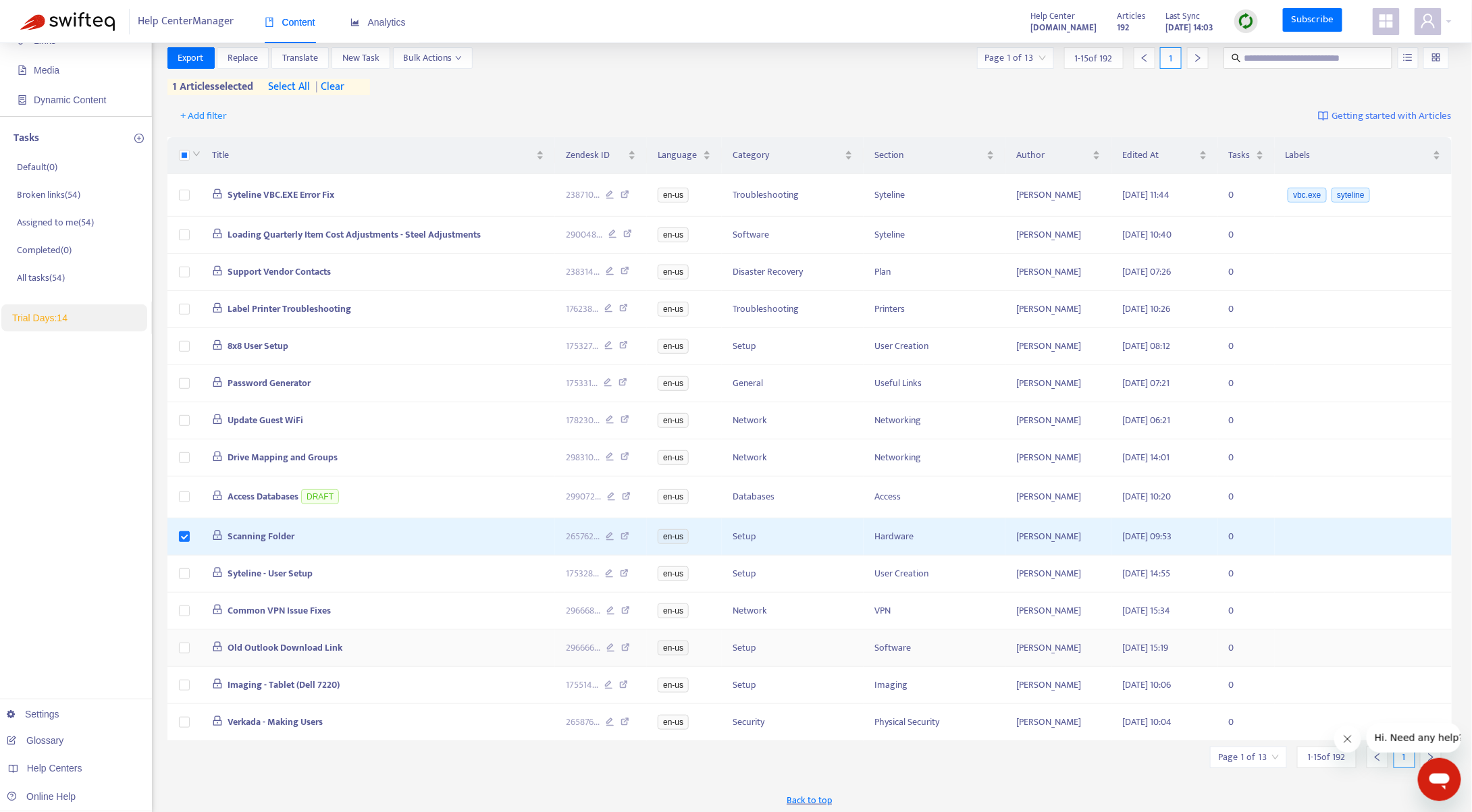
scroll to position [109, 0]
click at [188, 574] on label at bounding box center [185, 571] width 10 height 15
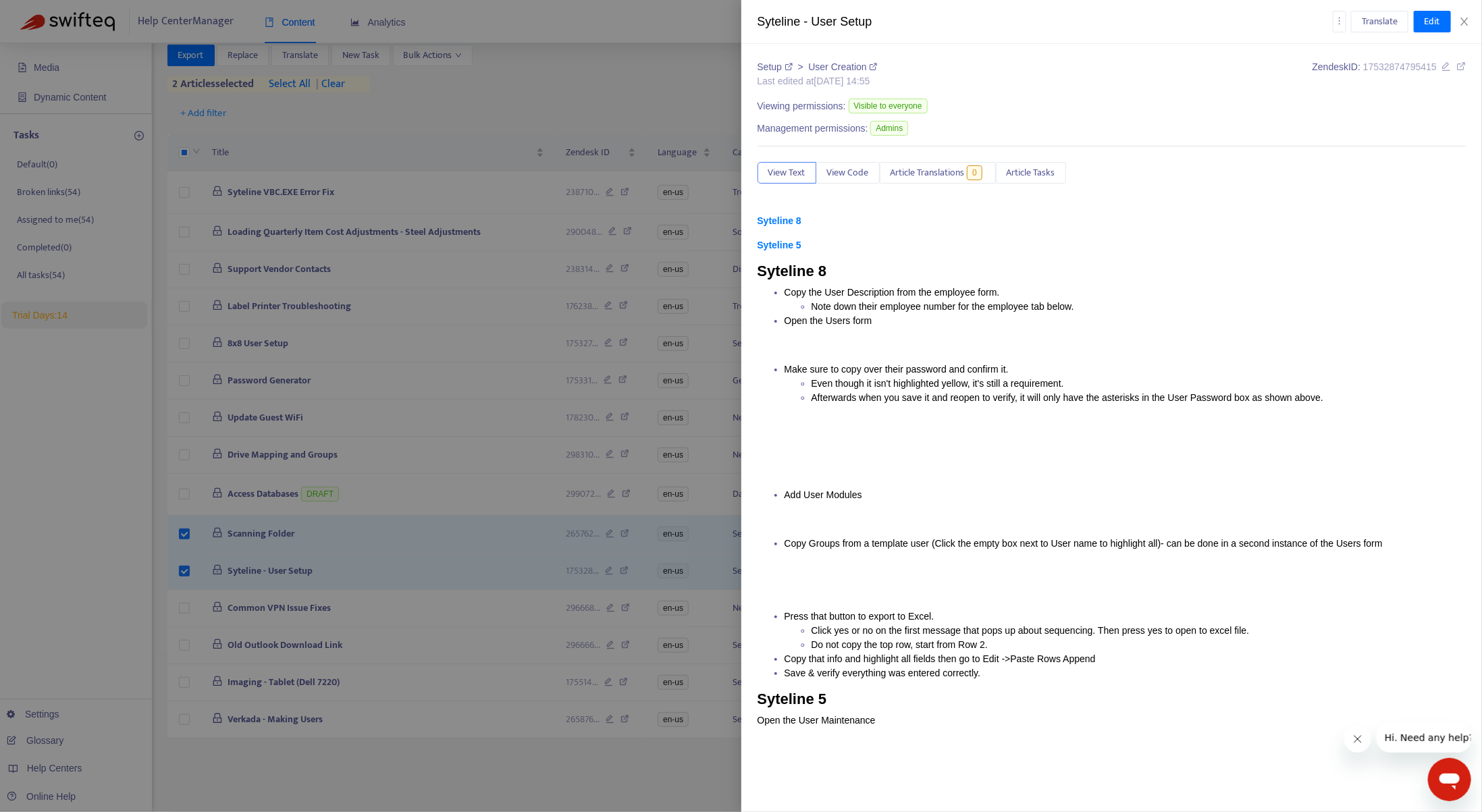
click at [187, 604] on div at bounding box center [741, 406] width 1482 height 812
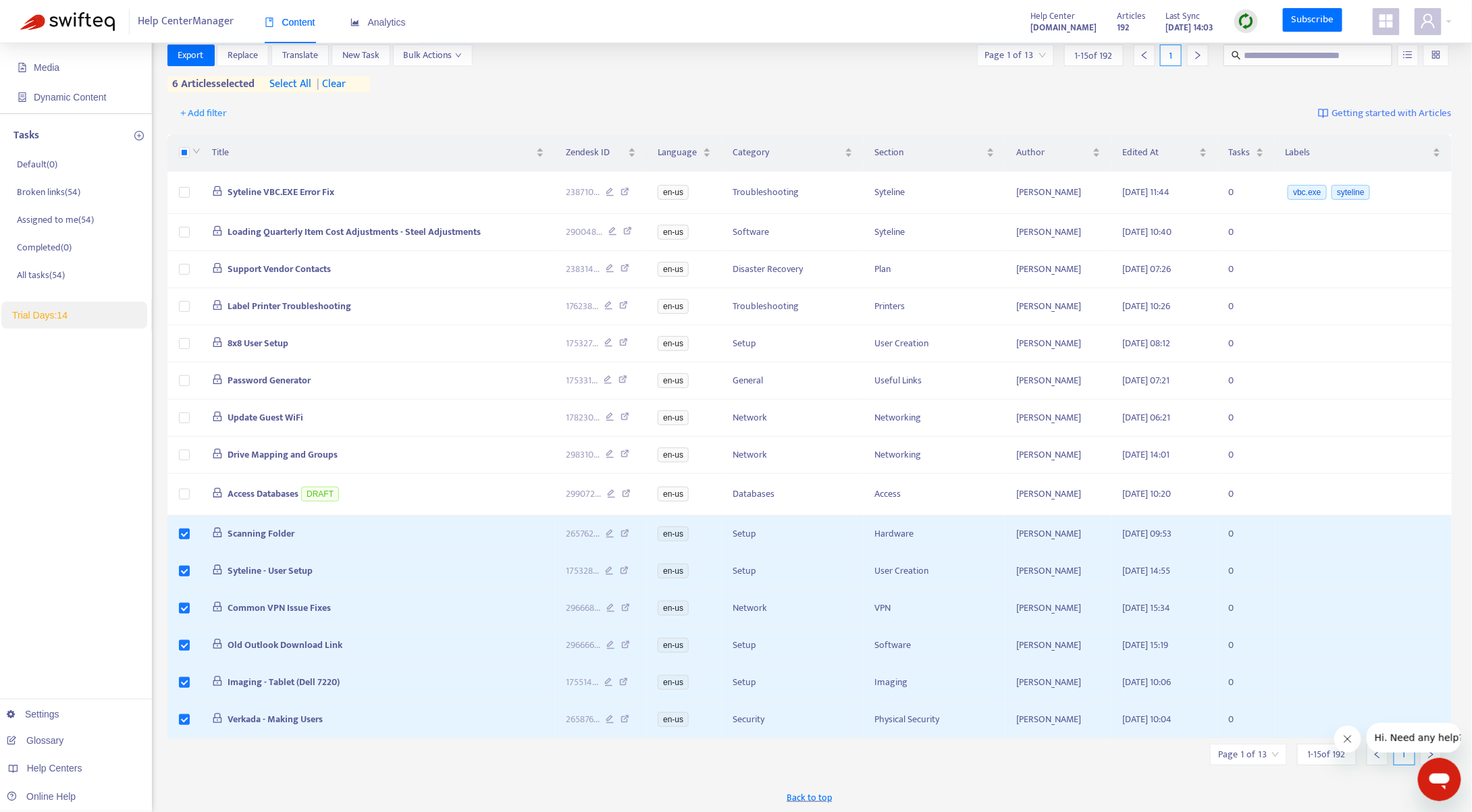
click at [1351, 741] on icon "Close message from company" at bounding box center [1347, 738] width 7 height 7
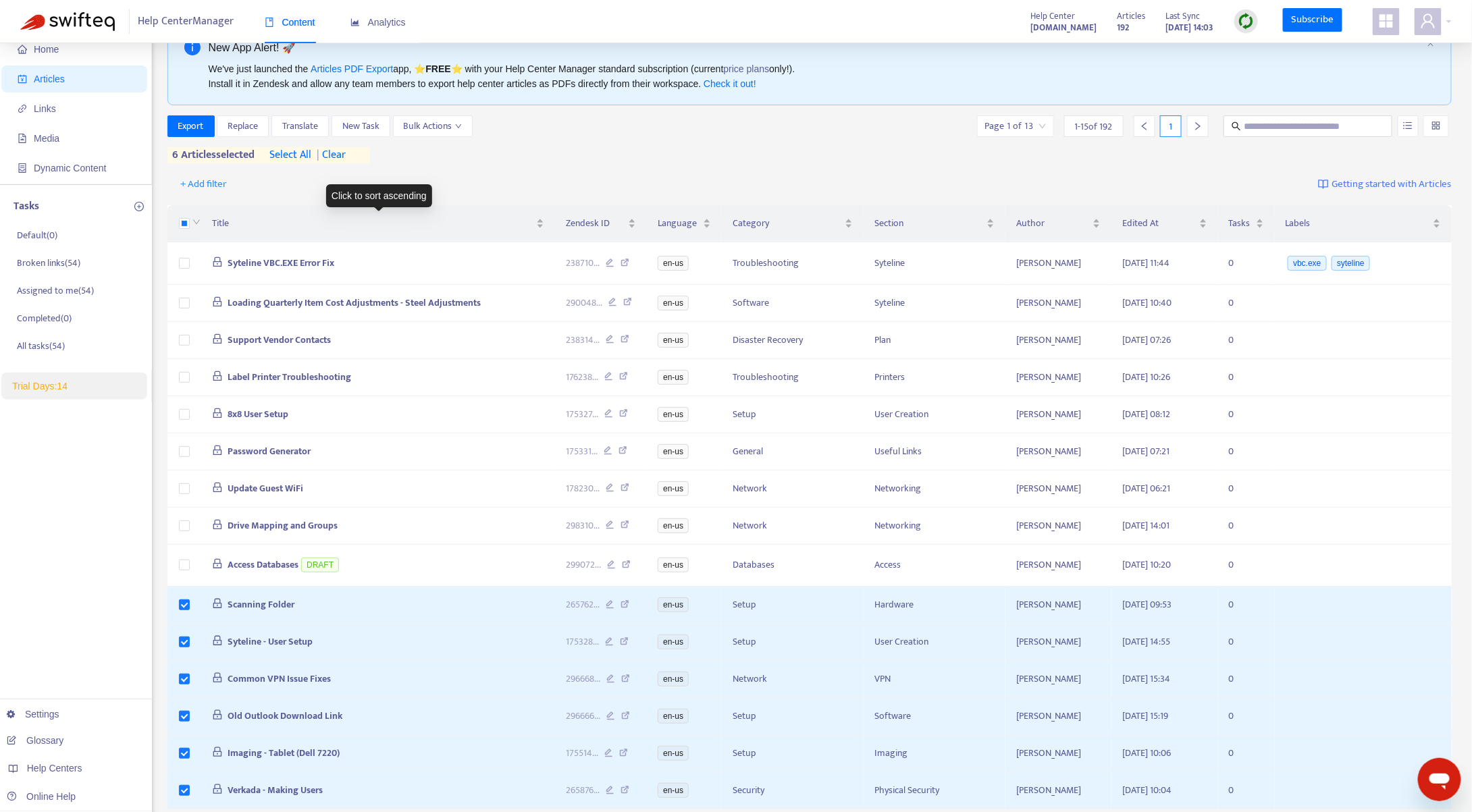
scroll to position [0, 0]
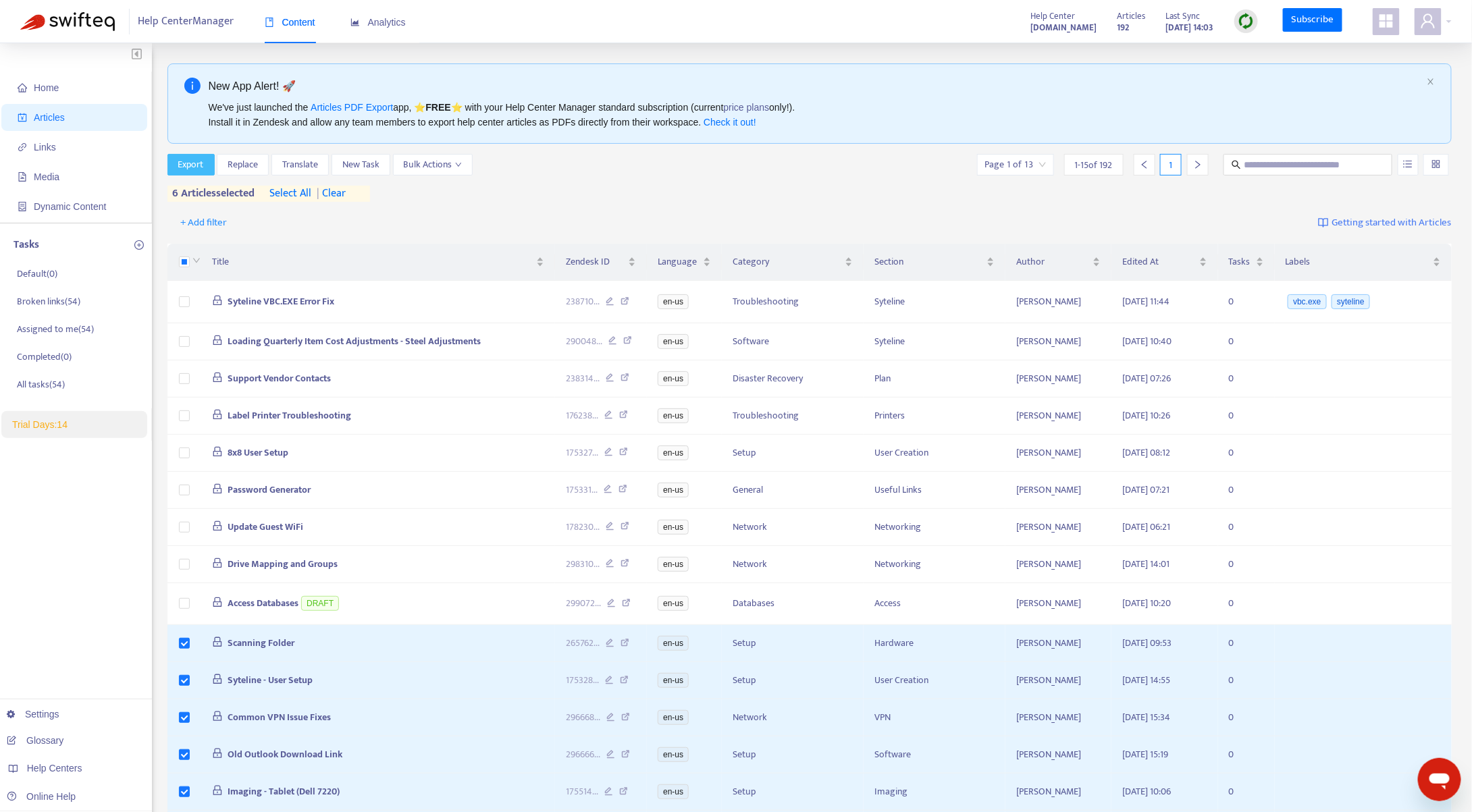
click at [193, 160] on span "Export" at bounding box center [191, 165] width 25 height 15
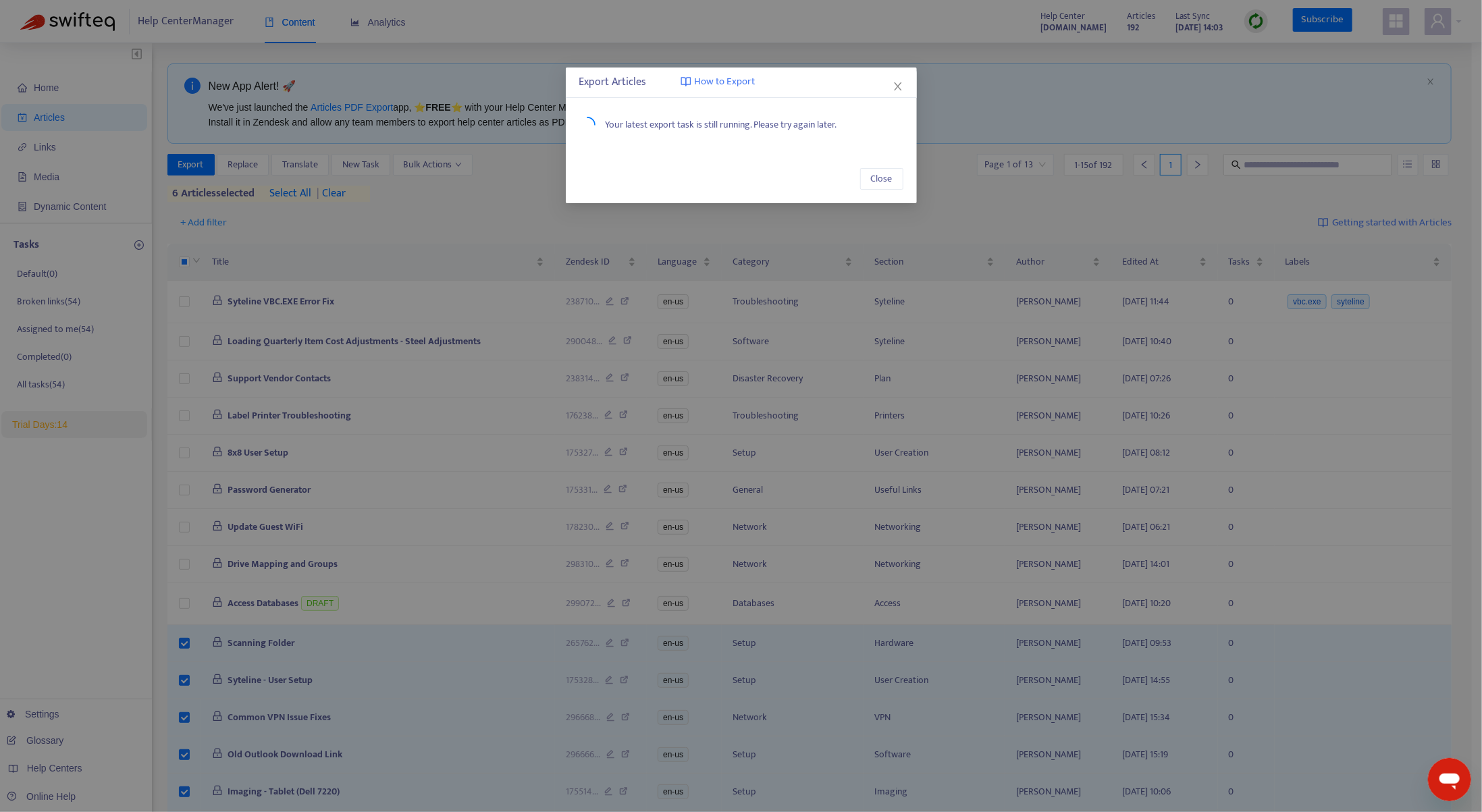
click at [1015, 186] on div "Export Articles How to Export Your latest export task is still running. Please …" at bounding box center [741, 406] width 1482 height 812
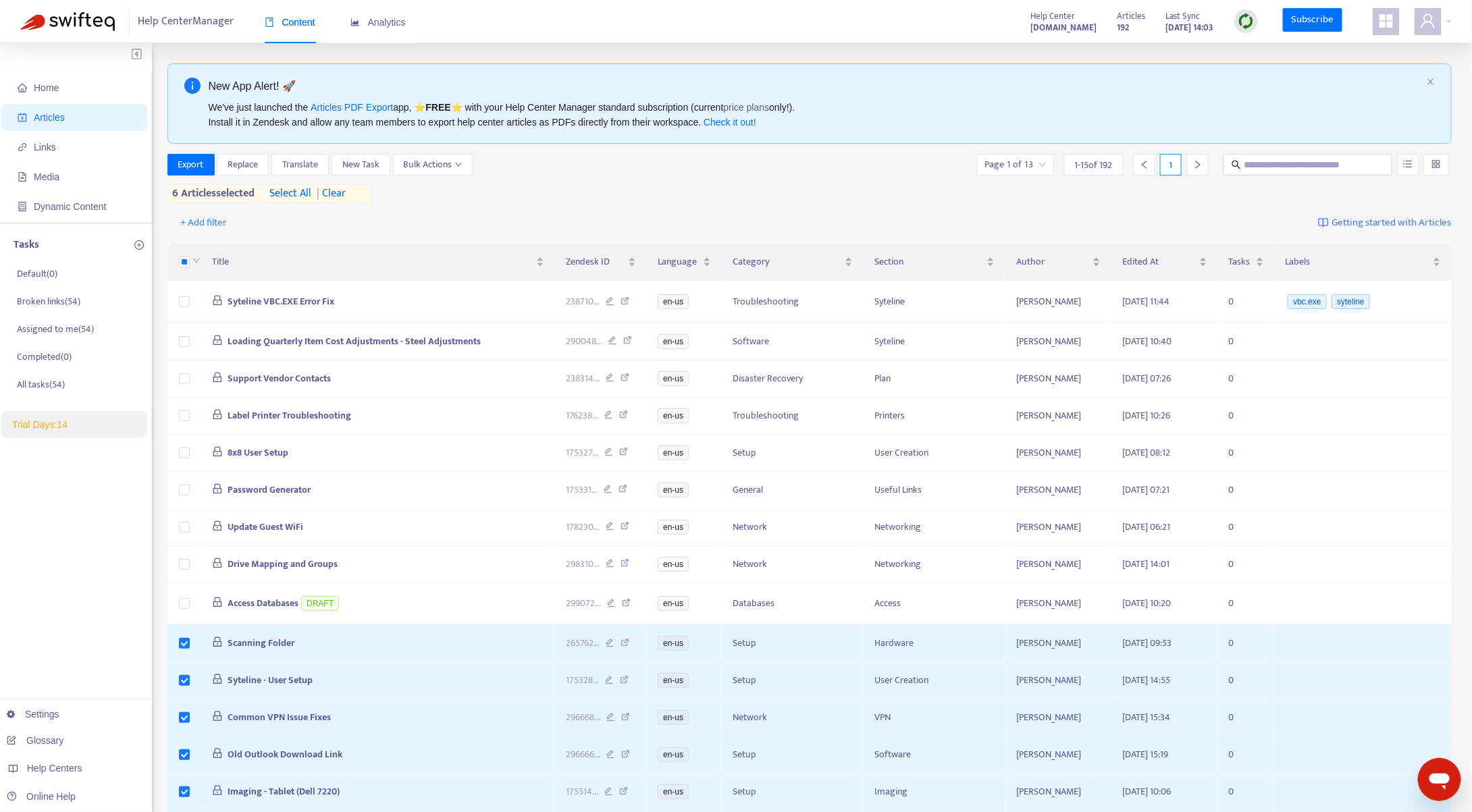
click at [1113, 170] on span "1 - 15 of 192" at bounding box center [1094, 165] width 38 height 14
click at [463, 172] on button "Bulk Actions" at bounding box center [433, 164] width 80 height 22
click at [633, 185] on div "Export Replace Translate New Task Bulk Actions Page 1 of 13 1 - 15 of 192 1 6 a…" at bounding box center [810, 178] width 1285 height 48
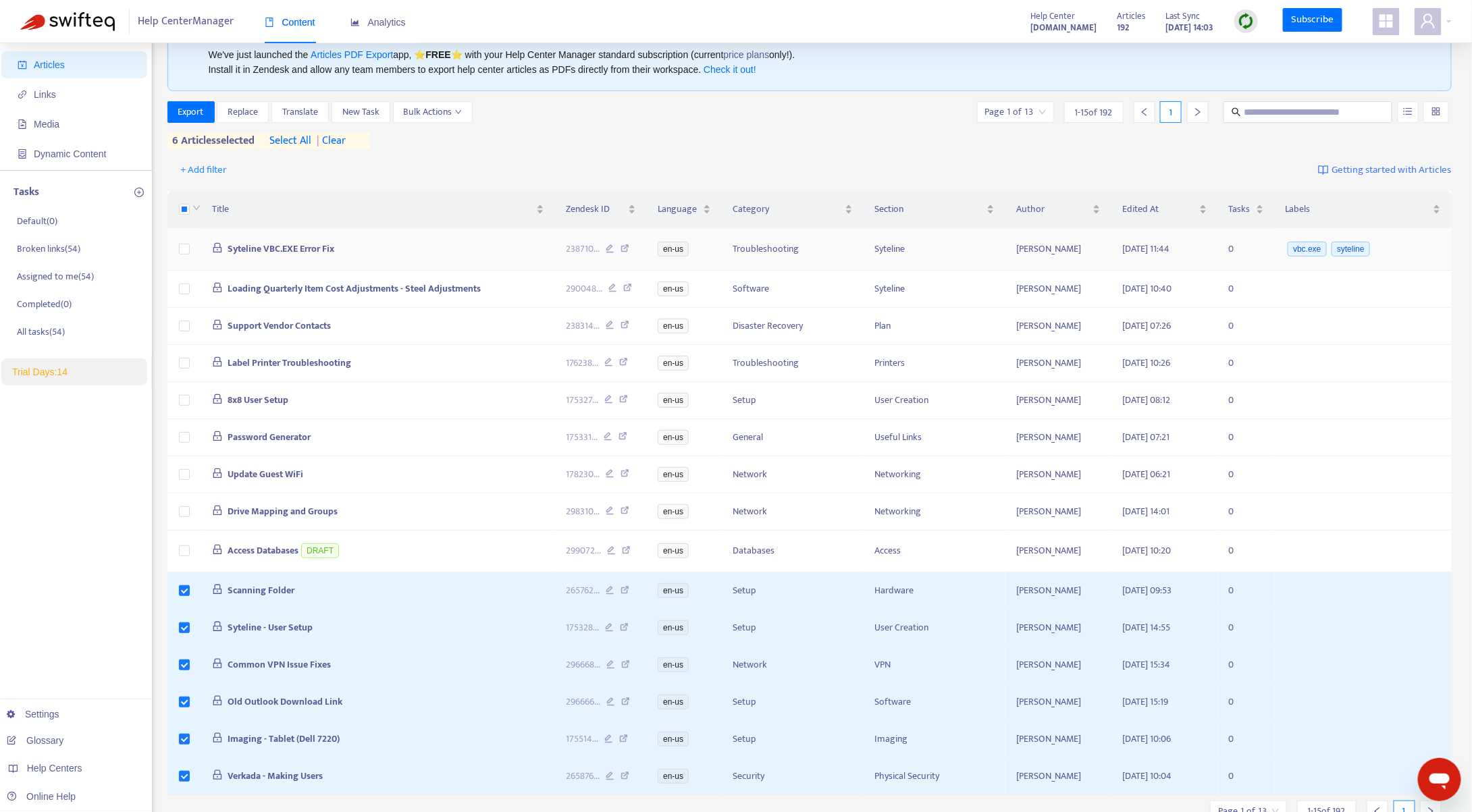
scroll to position [109, 0]
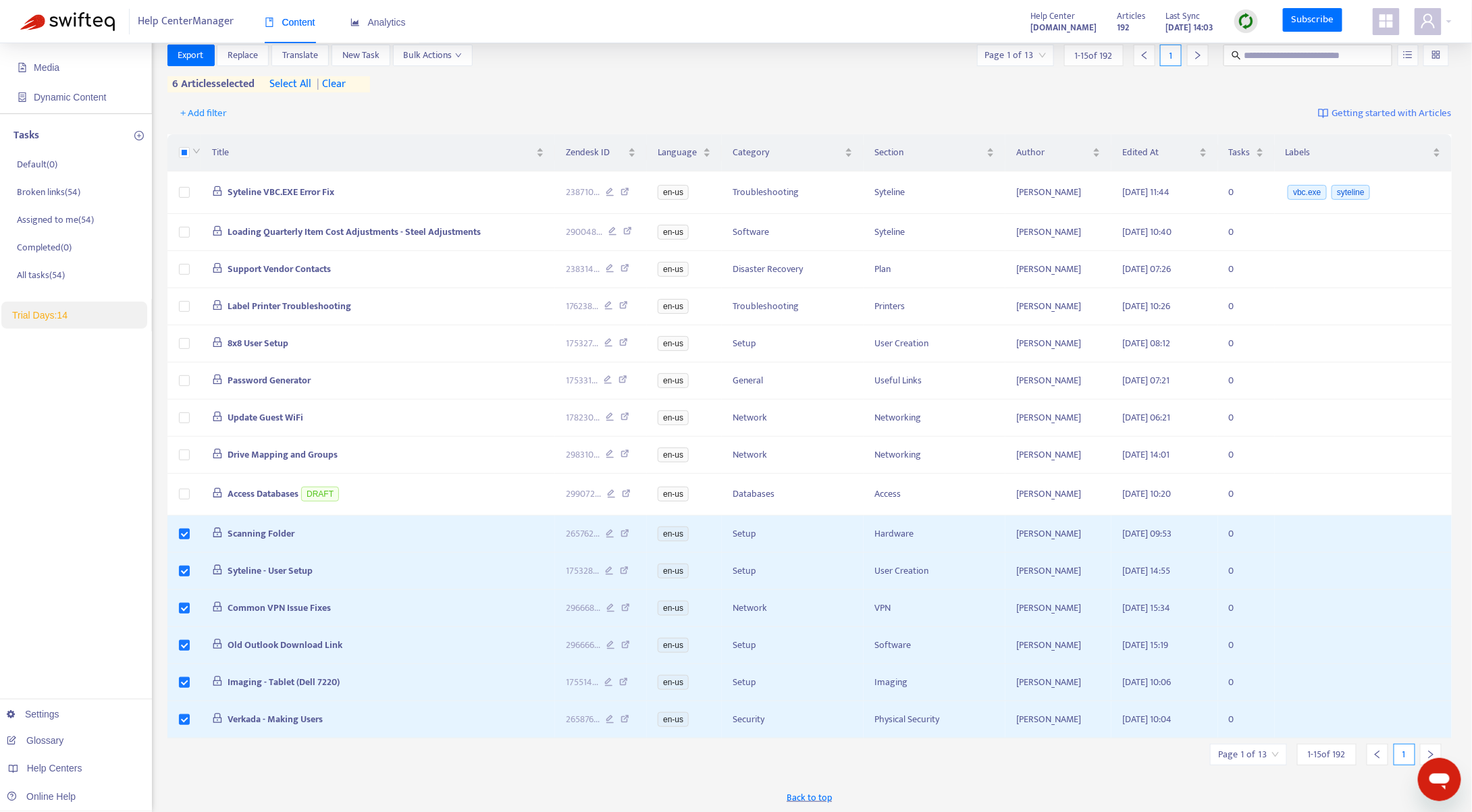
click at [1334, 752] on span "1 - 15 of 192" at bounding box center [1327, 754] width 38 height 14
click at [52, 270] on p "All tasks ( 54 )" at bounding box center [41, 275] width 48 height 14
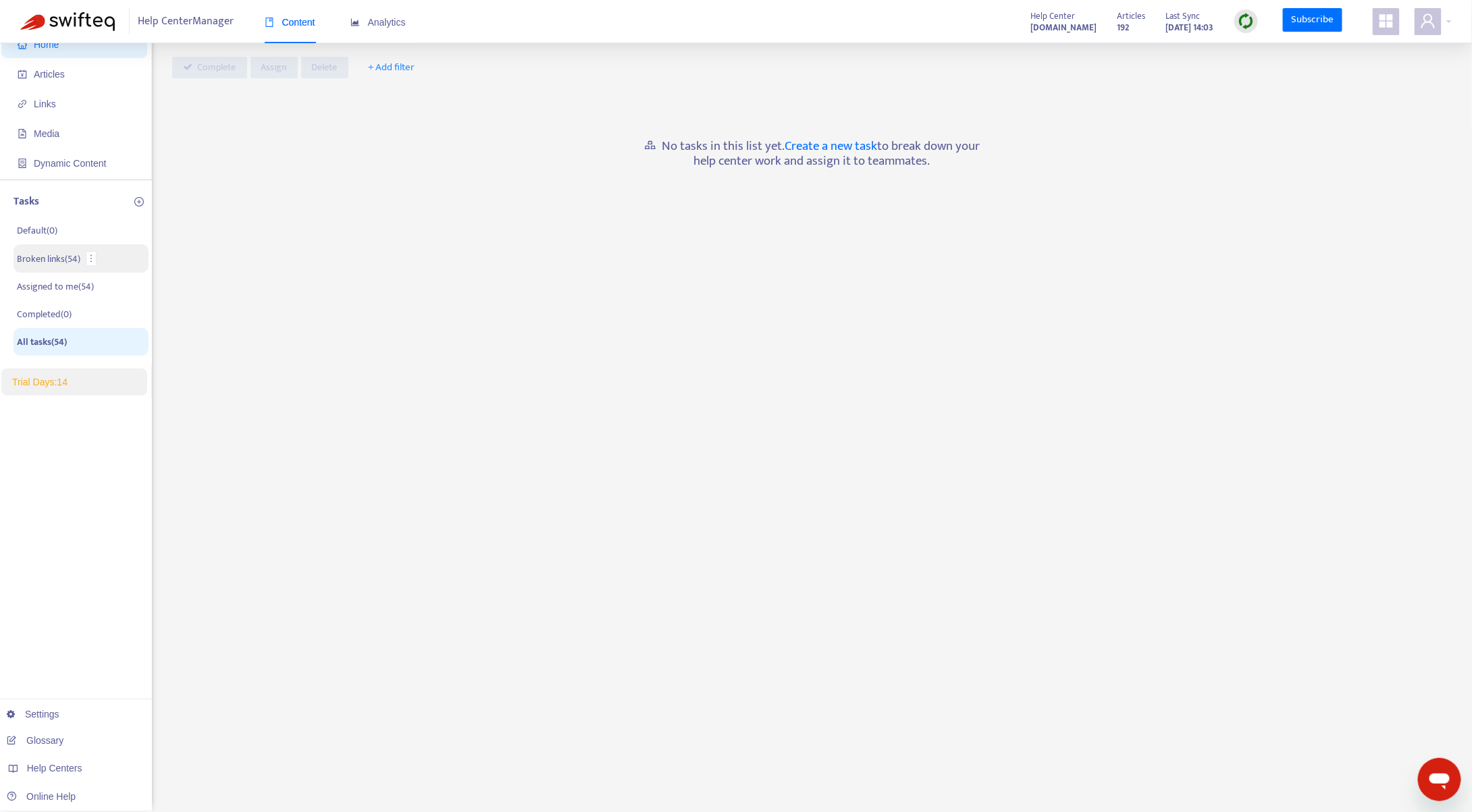
scroll to position [43, 0]
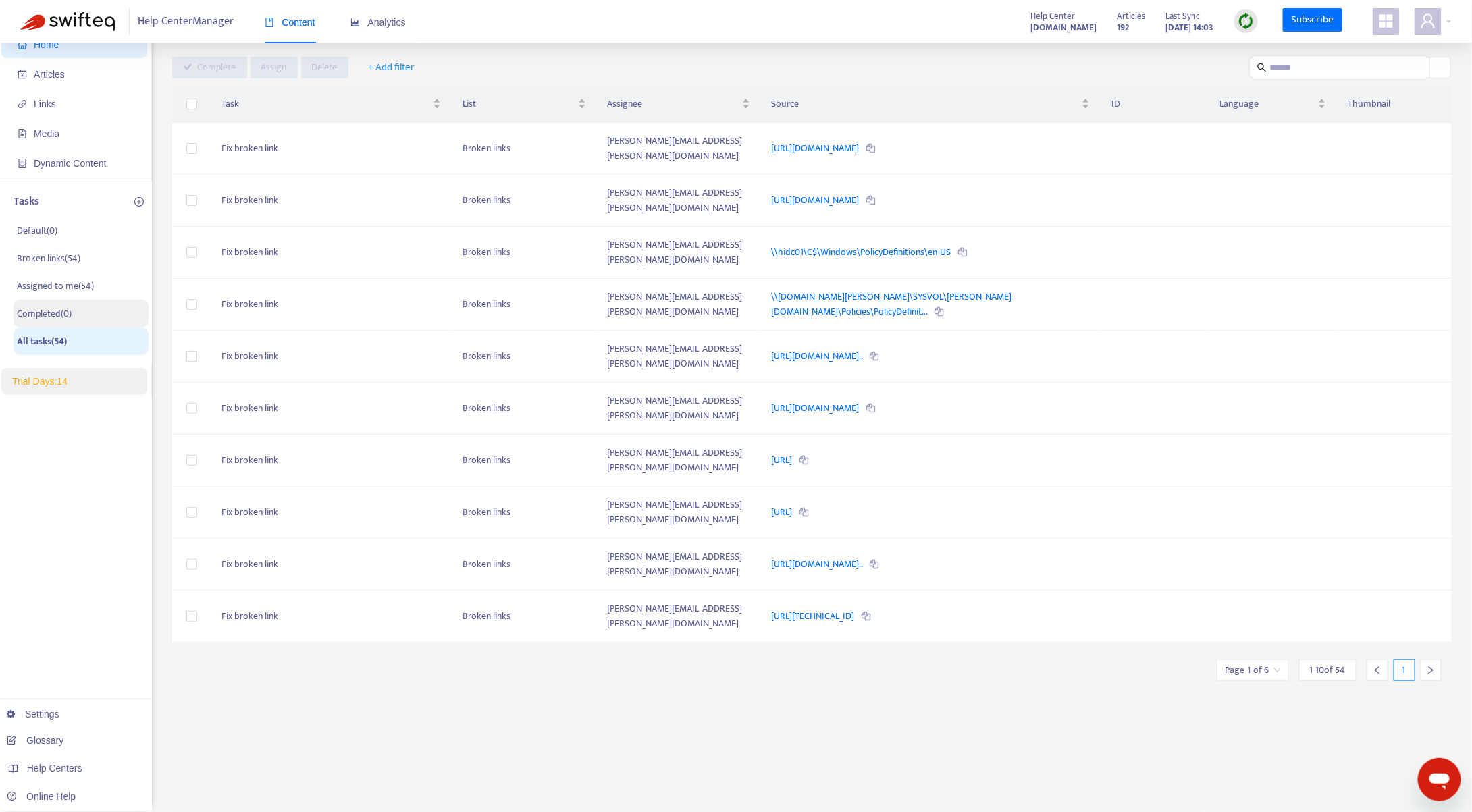
click at [37, 313] on p "Completed ( 0 )" at bounding box center [44, 313] width 55 height 14
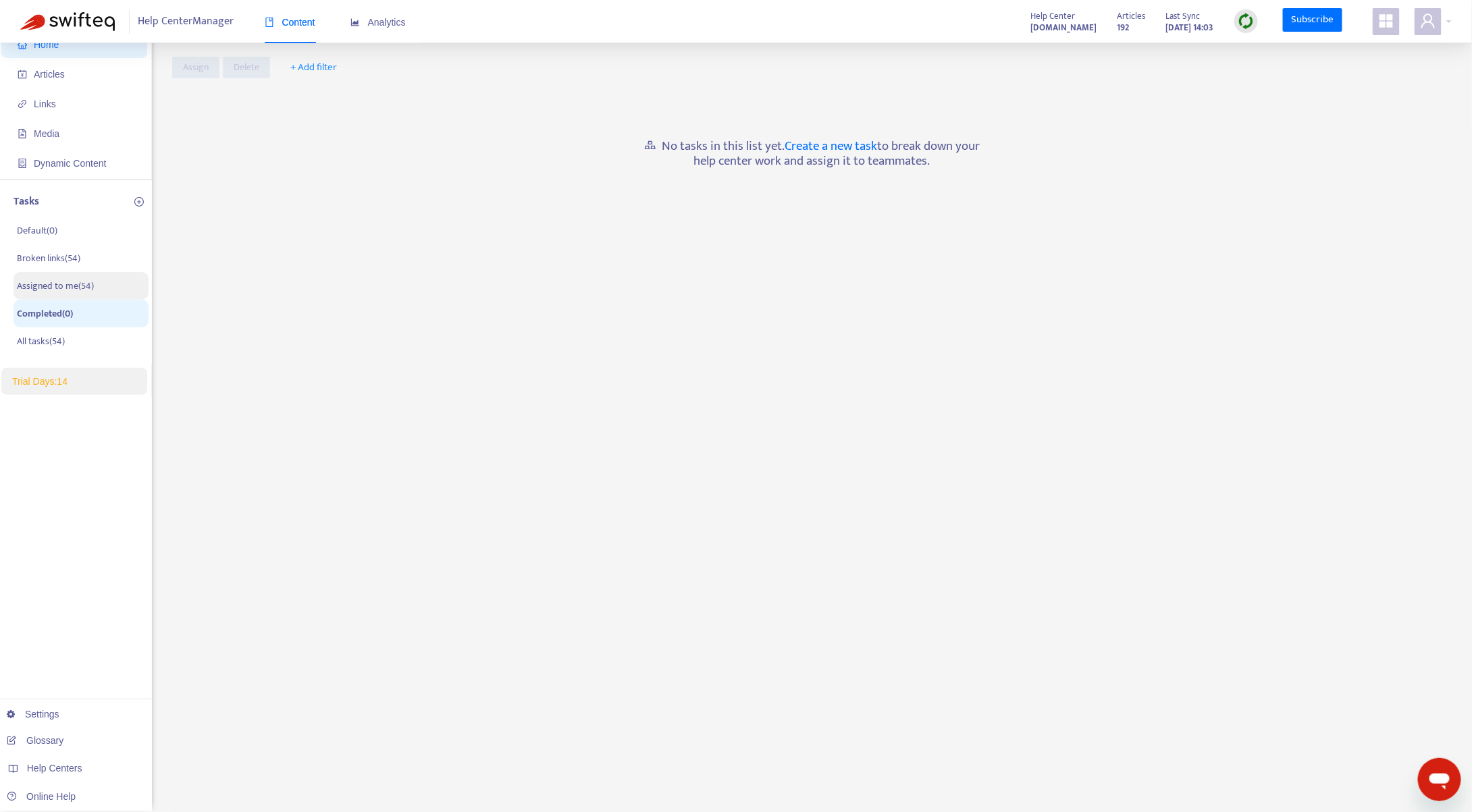
click at [46, 285] on p "Assigned to me ( 54 )" at bounding box center [55, 285] width 77 height 14
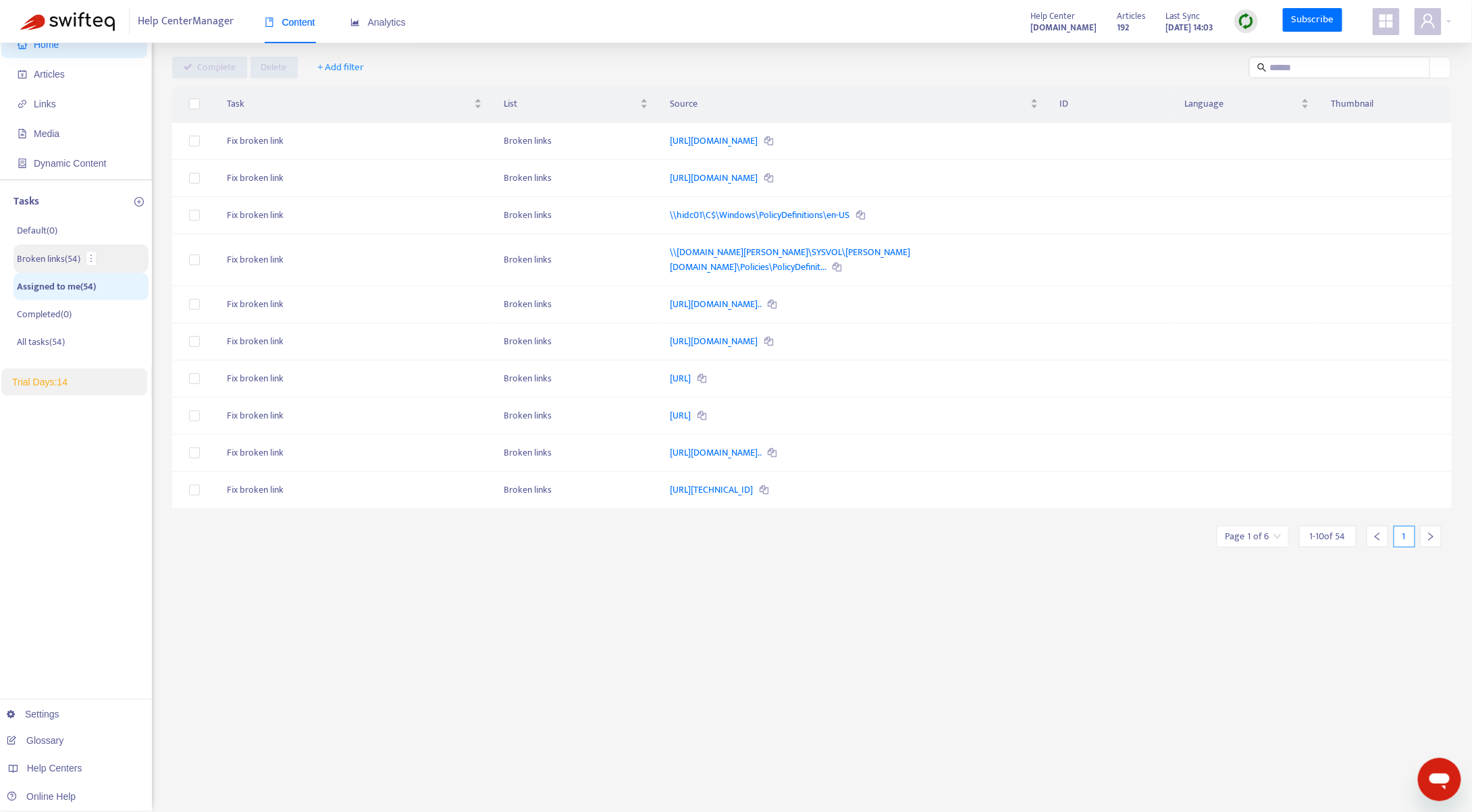
click at [52, 252] on p "Broken links ( 54 )" at bounding box center [49, 258] width 64 height 14
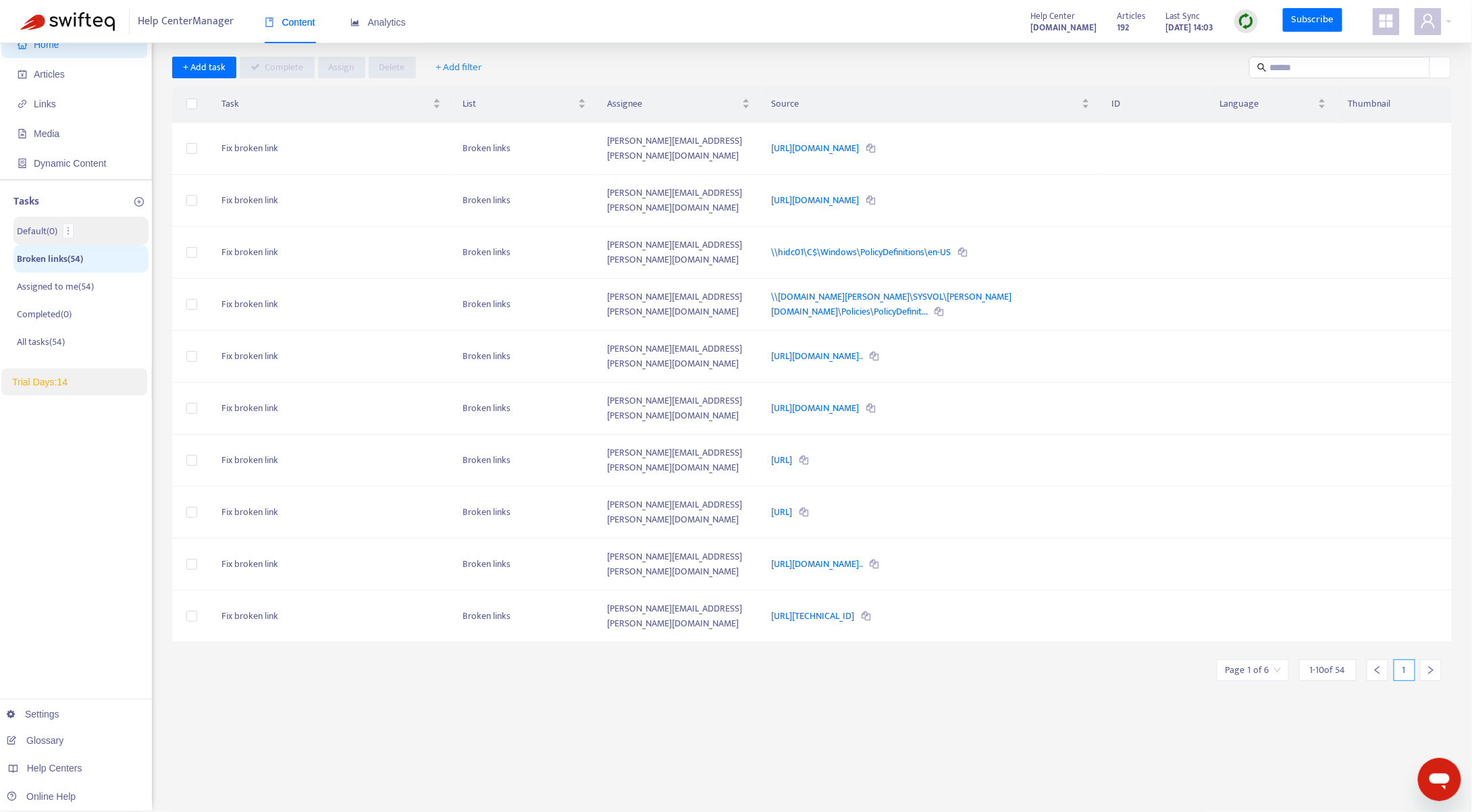
click at [32, 230] on p "Default ( 0 )" at bounding box center [37, 231] width 40 height 14
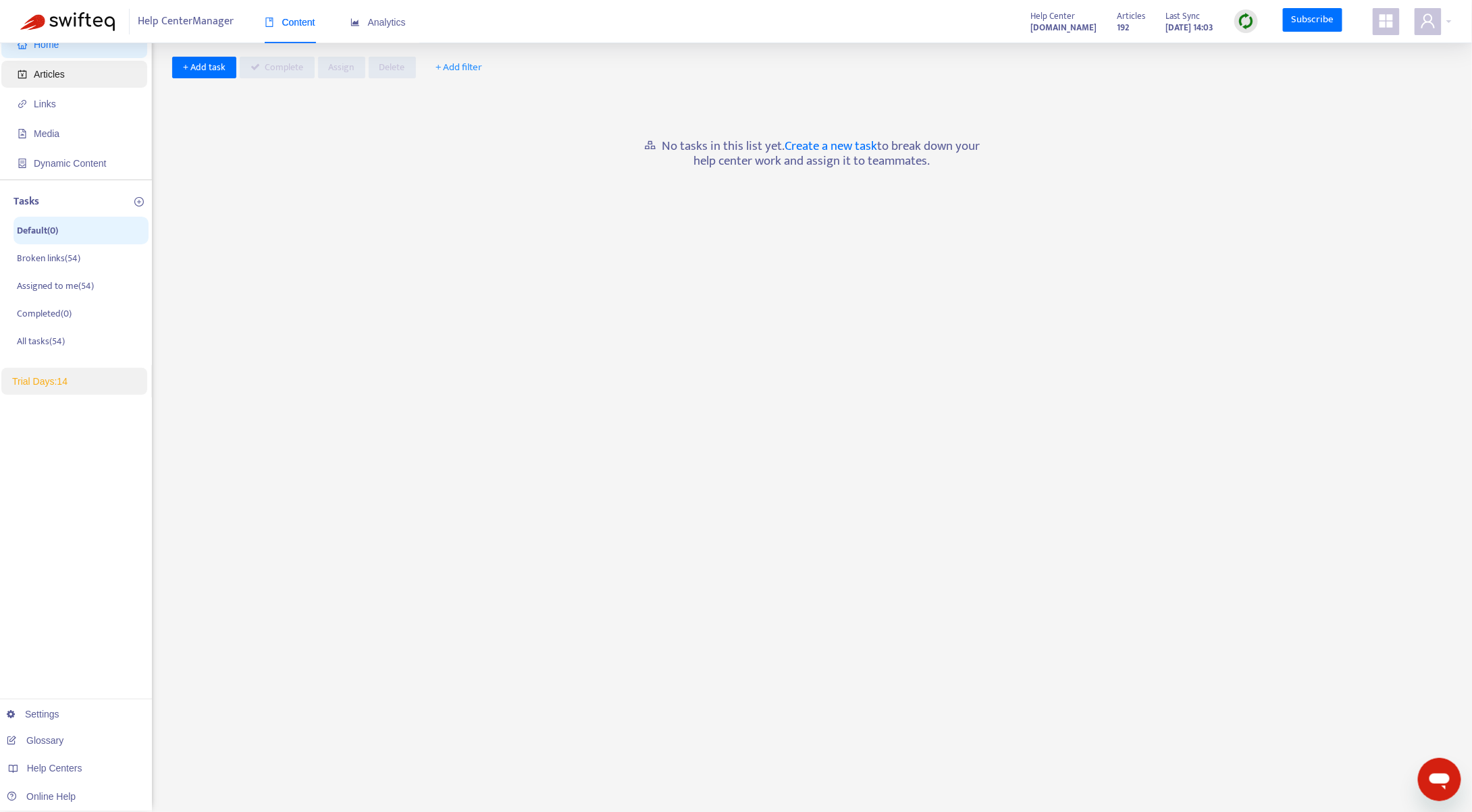
click at [43, 78] on span "Articles" at bounding box center [49, 74] width 31 height 10
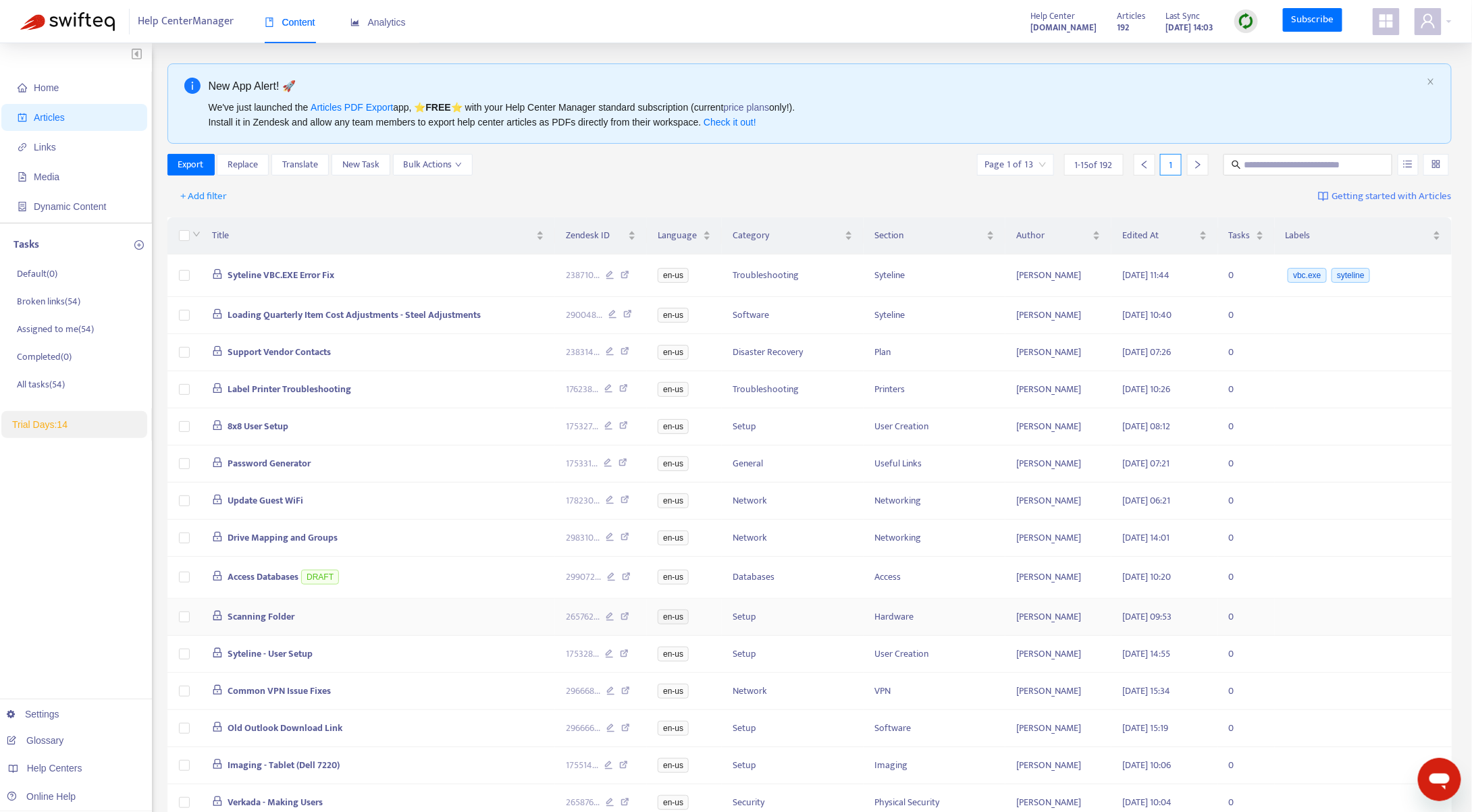
scroll to position [84, 0]
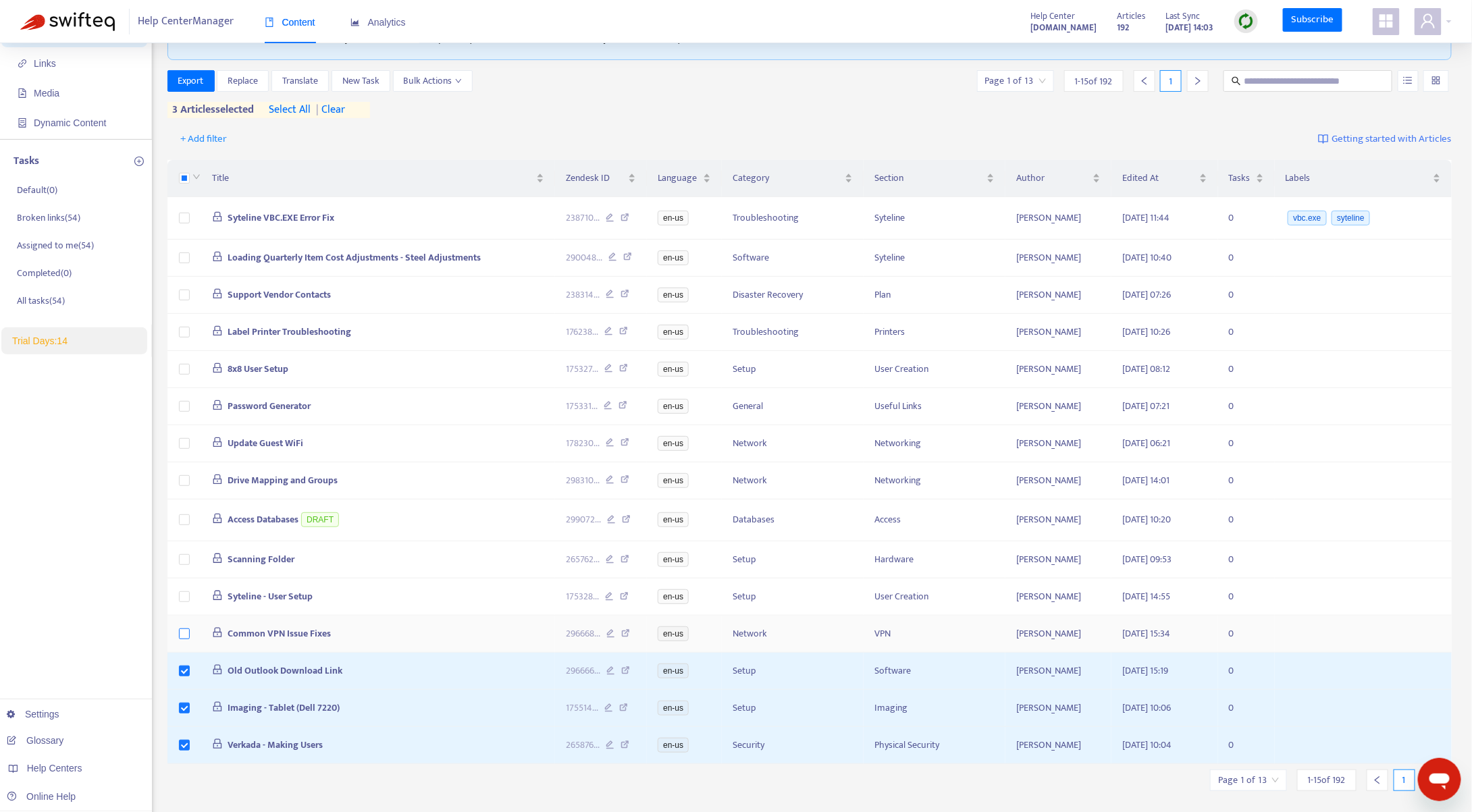
click at [181, 639] on td at bounding box center [184, 634] width 34 height 37
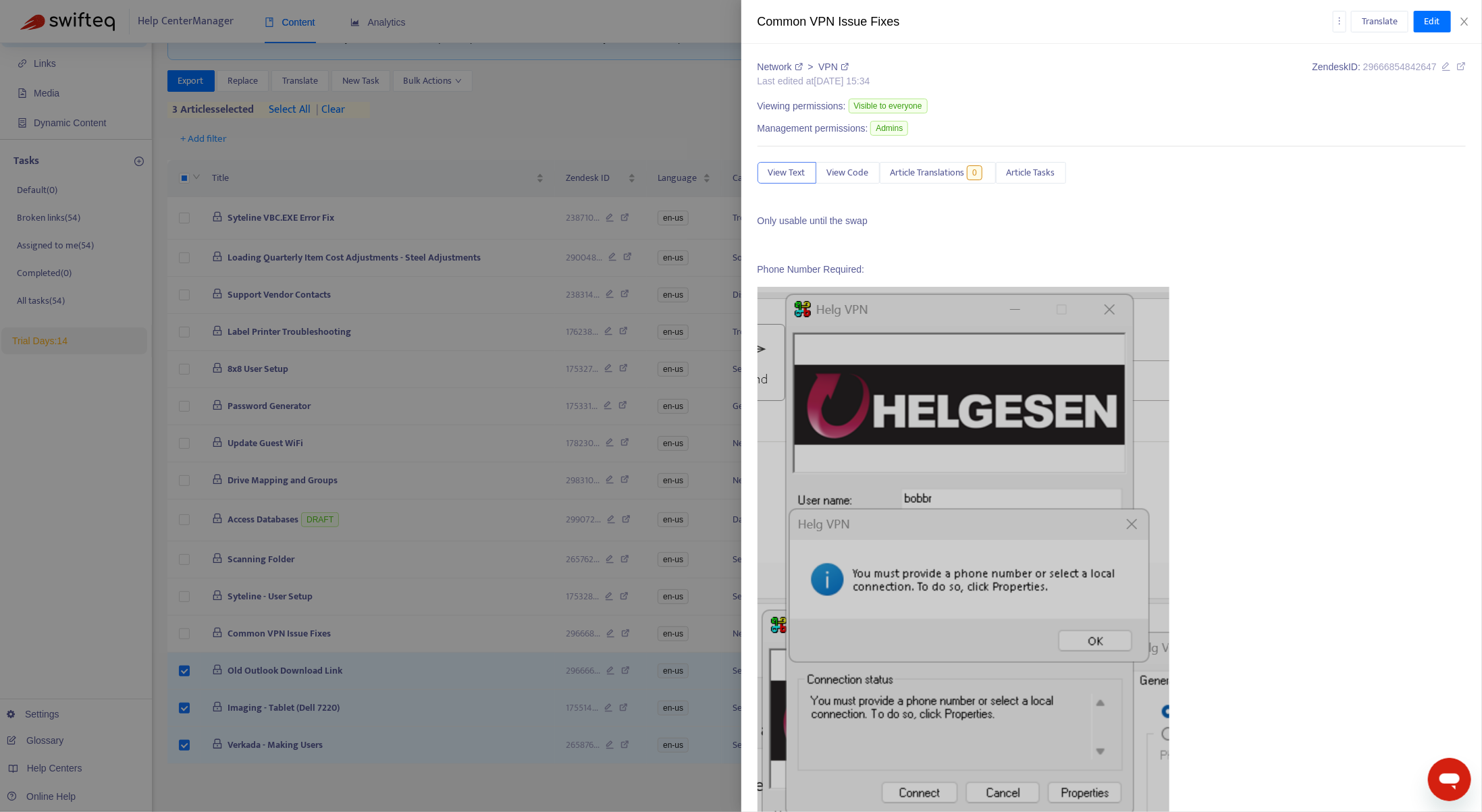
click at [186, 636] on div at bounding box center [741, 406] width 1482 height 812
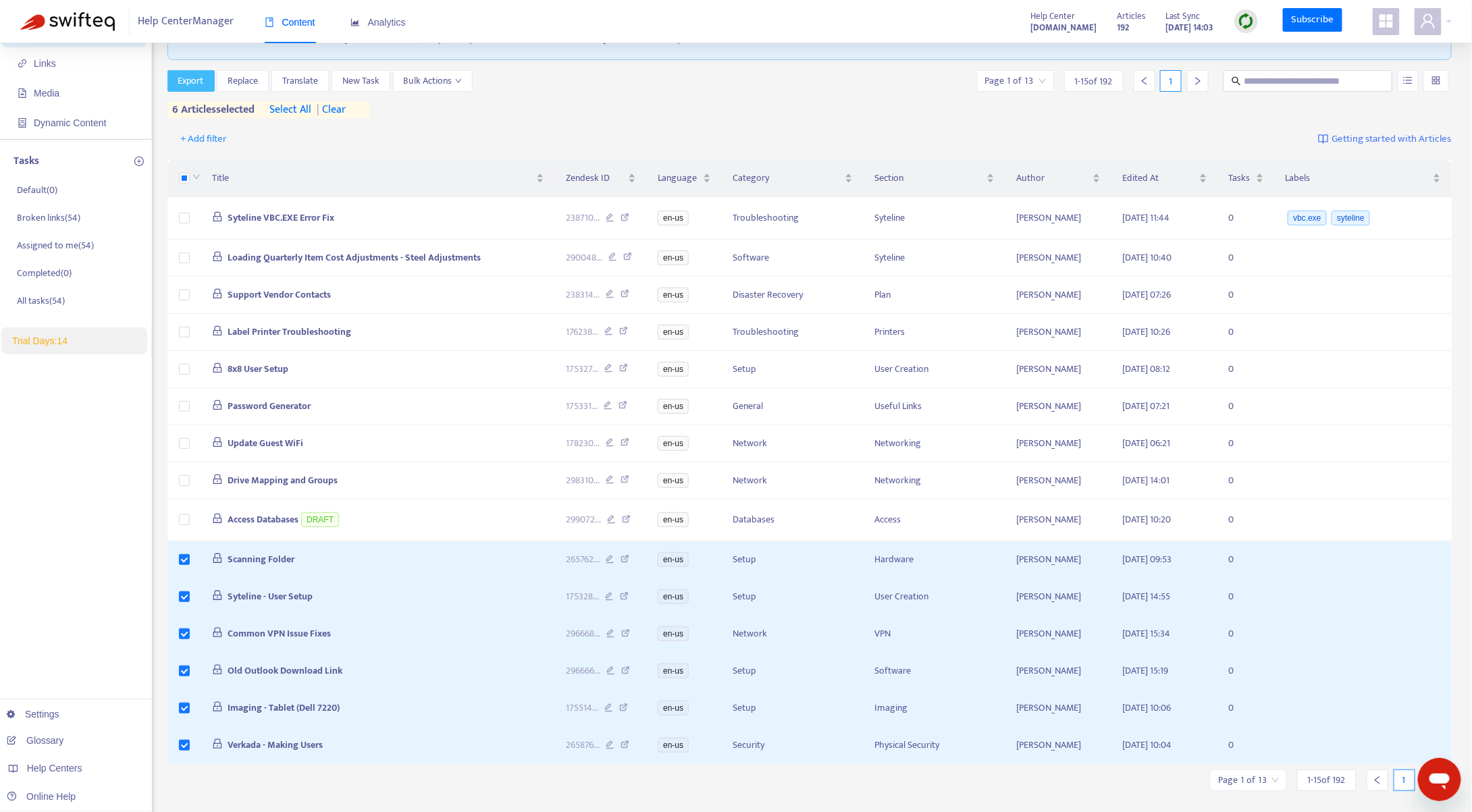
click at [196, 84] on span "Export" at bounding box center [191, 81] width 25 height 15
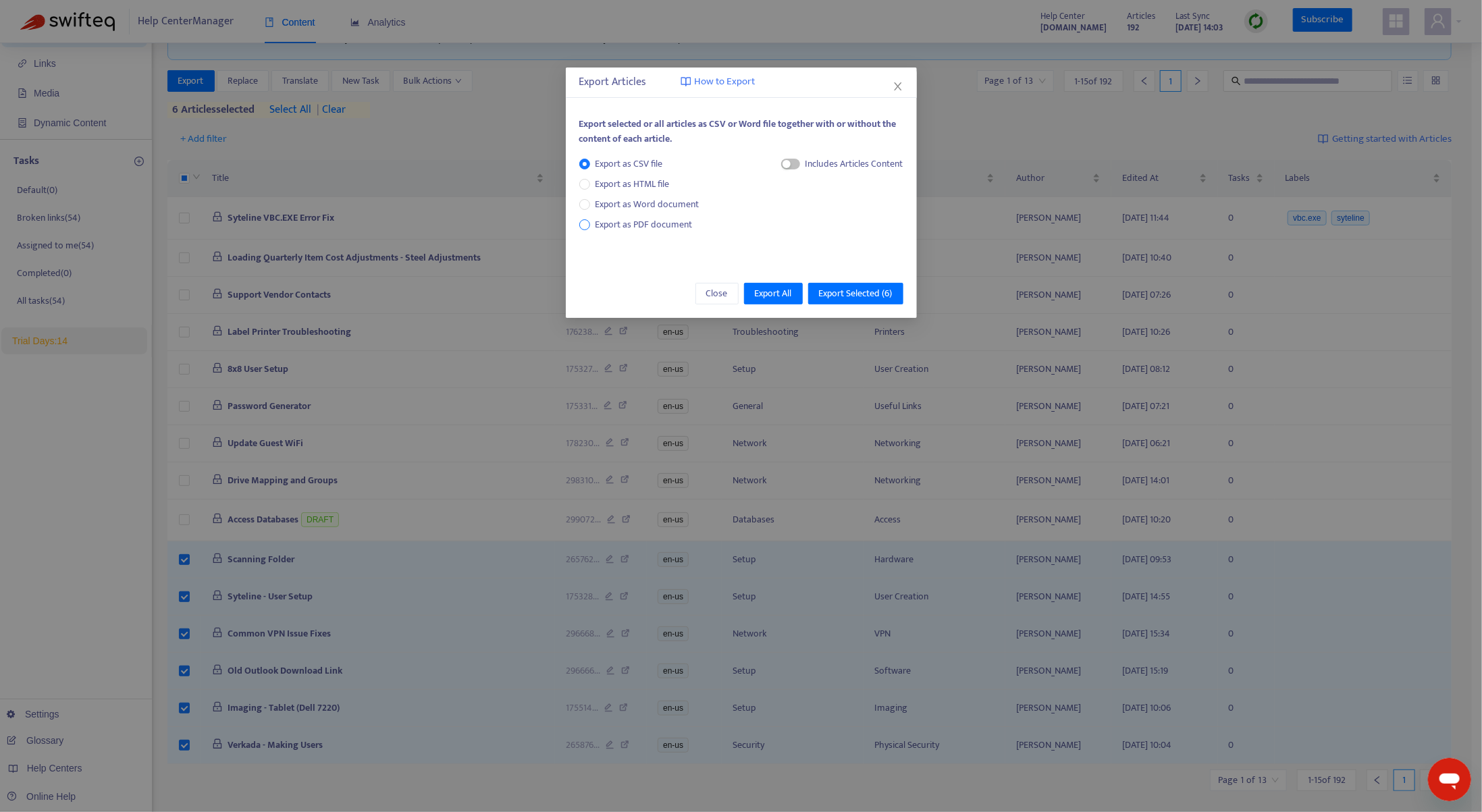
click at [646, 224] on span "Export as PDF document" at bounding box center [644, 224] width 97 height 16
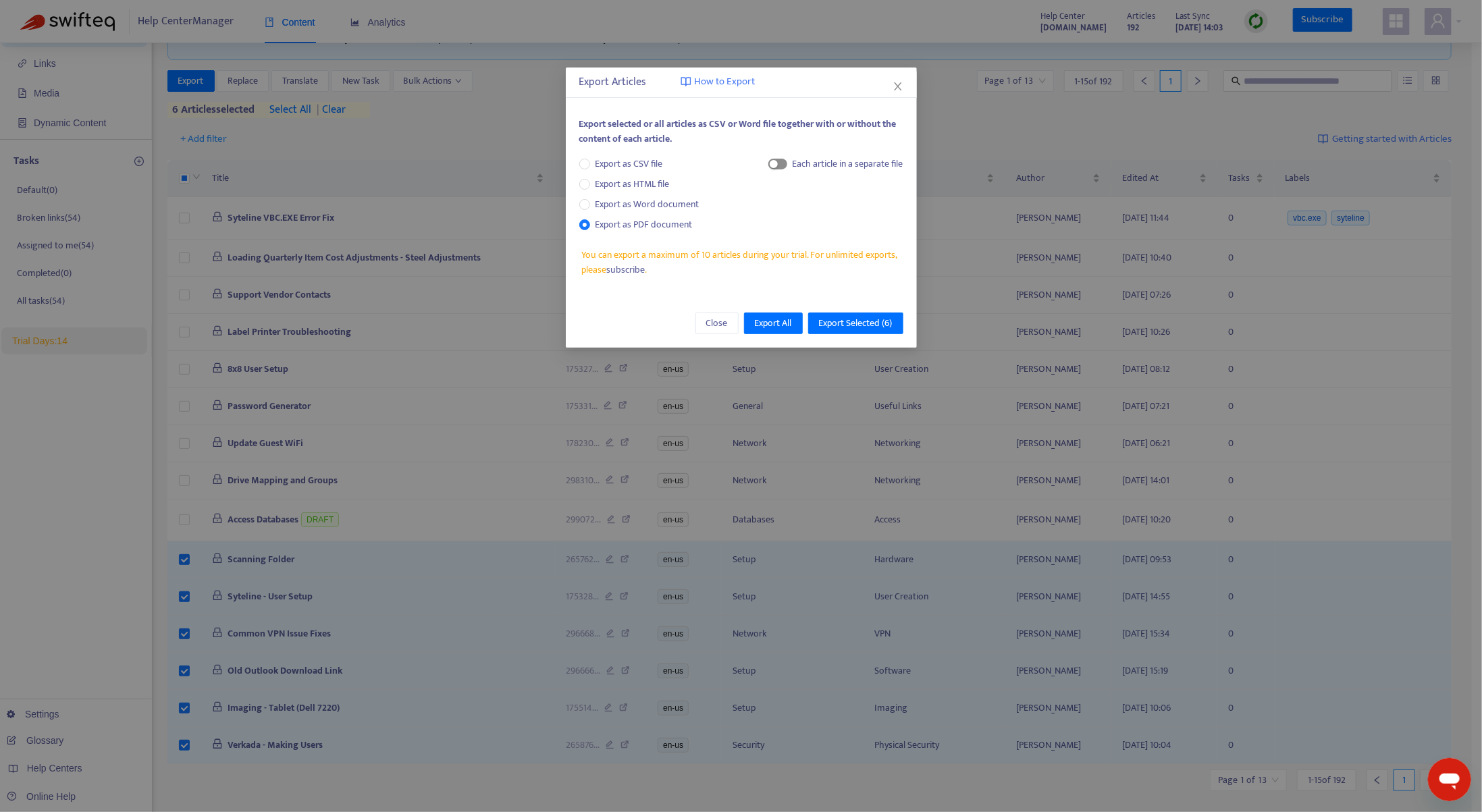
click at [784, 164] on span "button" at bounding box center [778, 164] width 19 height 10
click at [876, 325] on span "Export Selected ( 6 )" at bounding box center [855, 323] width 74 height 15
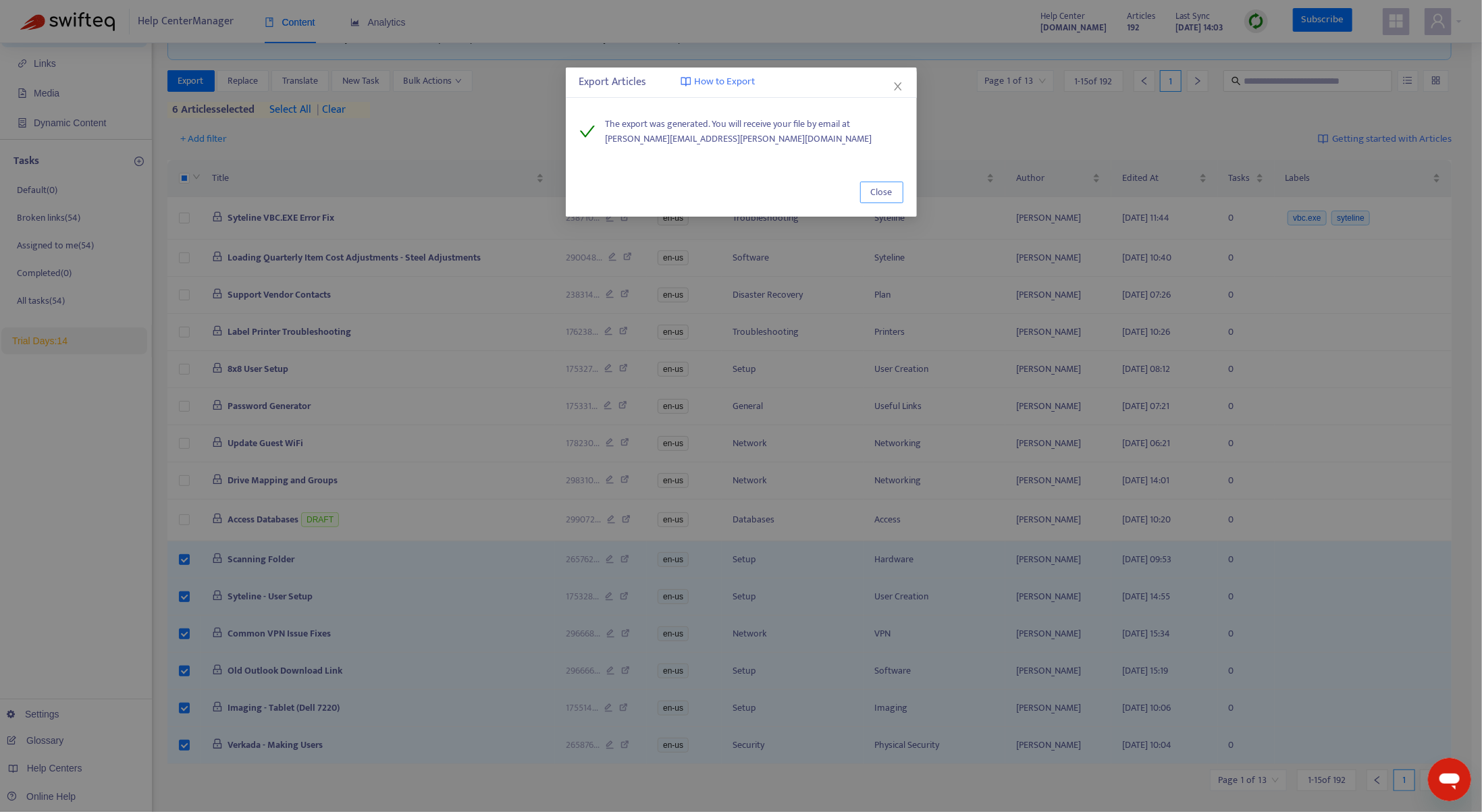
click at [884, 192] on span "Close" at bounding box center [881, 193] width 22 height 15
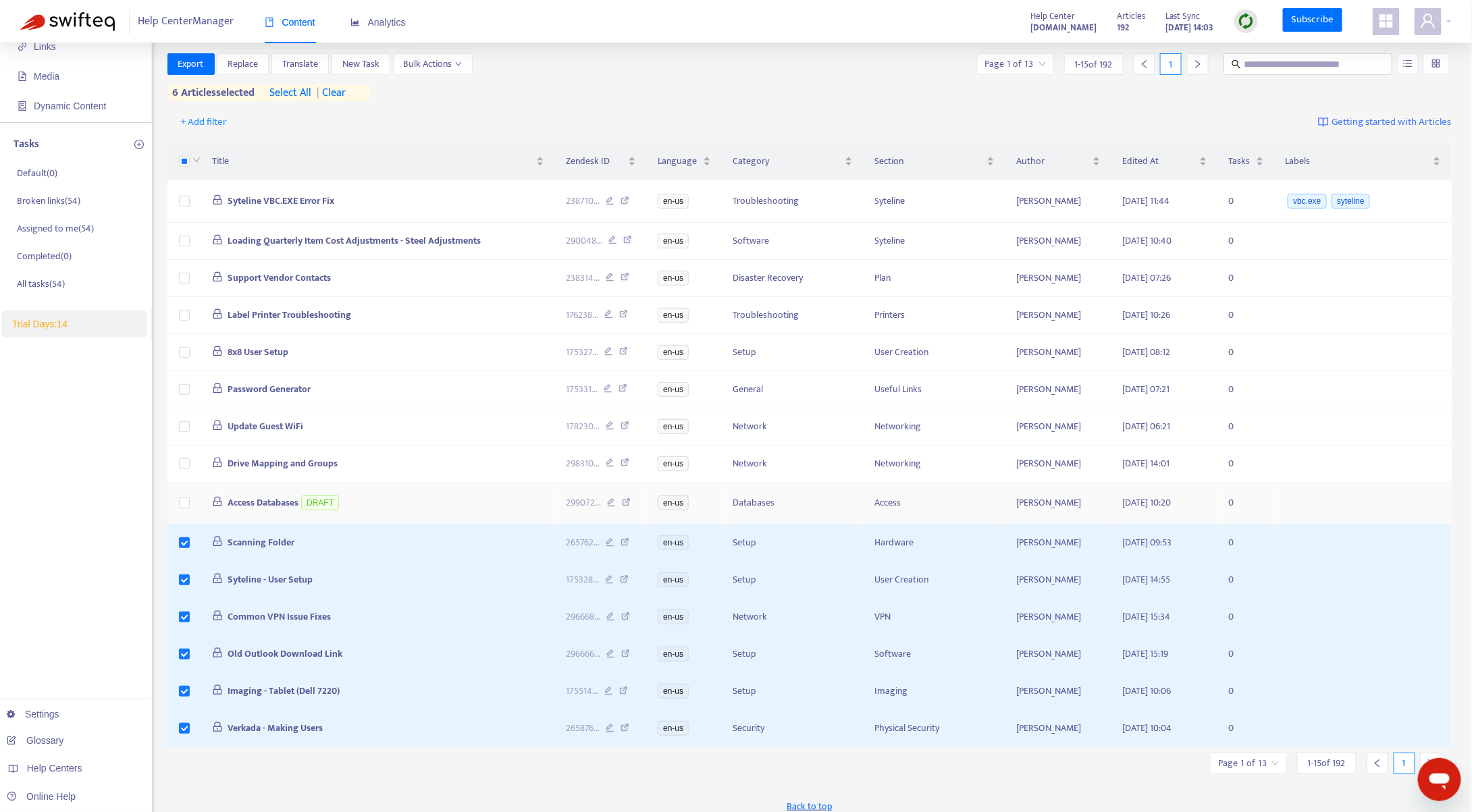
scroll to position [109, 0]
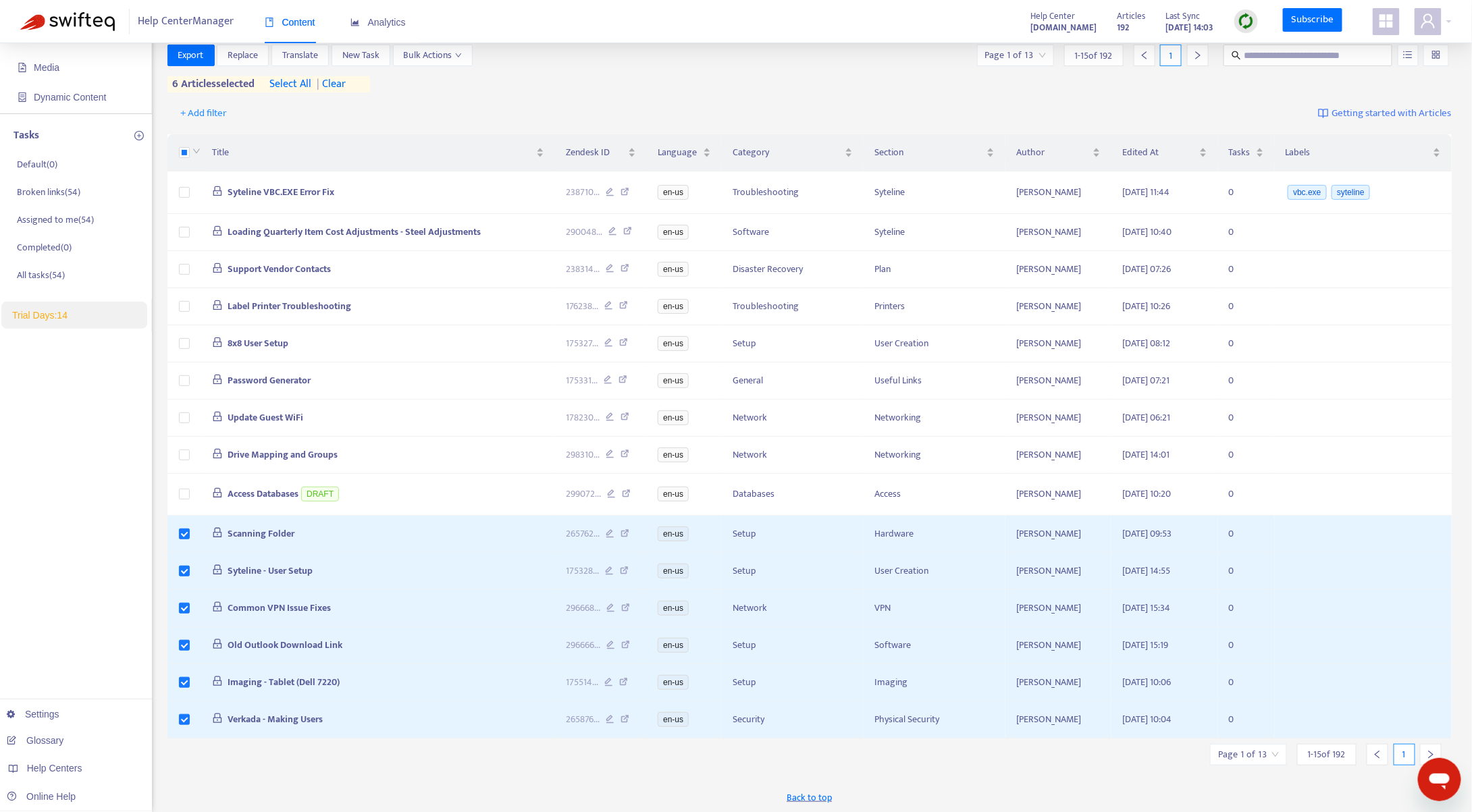
click at [1429, 754] on icon "right" at bounding box center [1431, 754] width 10 height 10
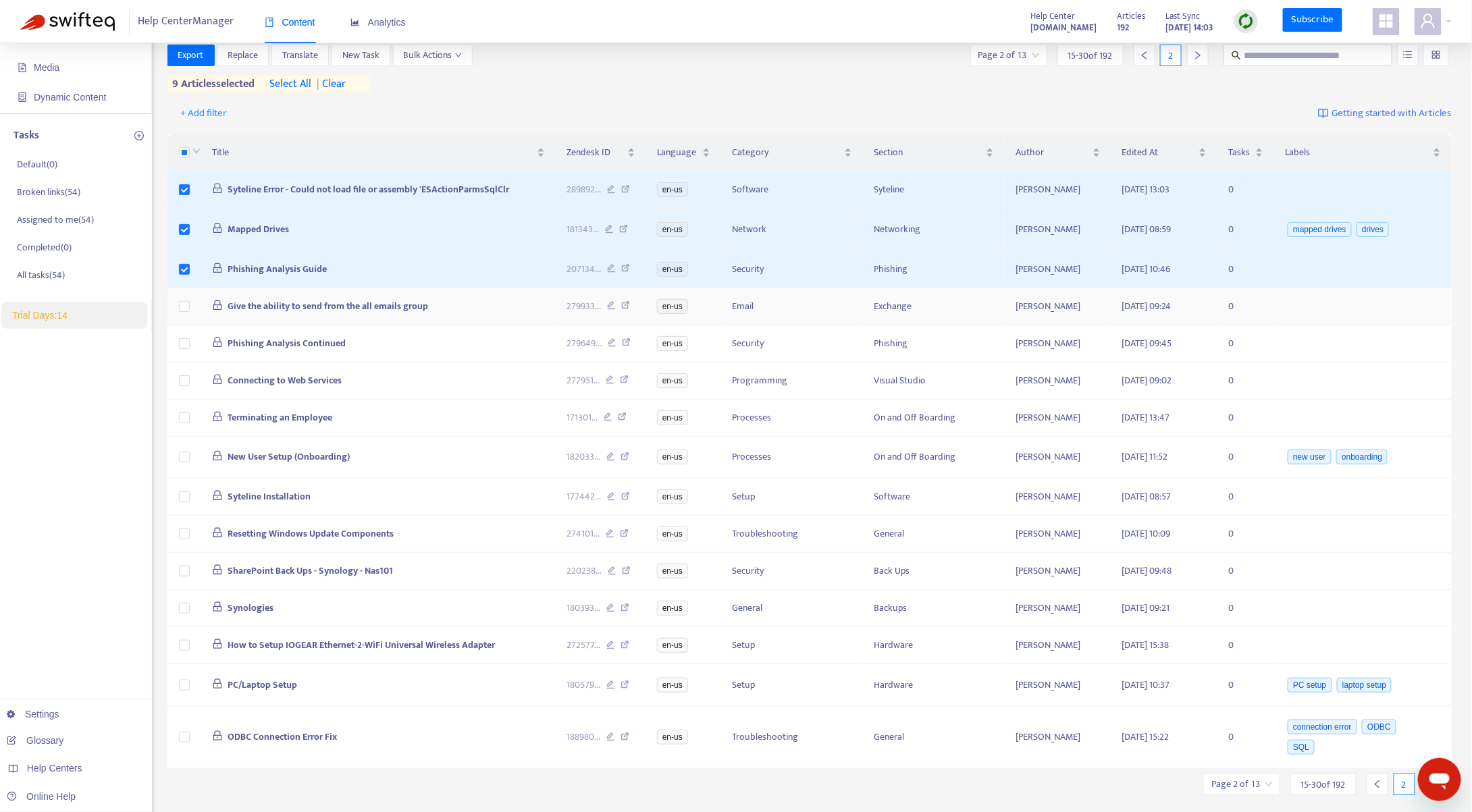
click at [190, 303] on td at bounding box center [184, 307] width 34 height 37
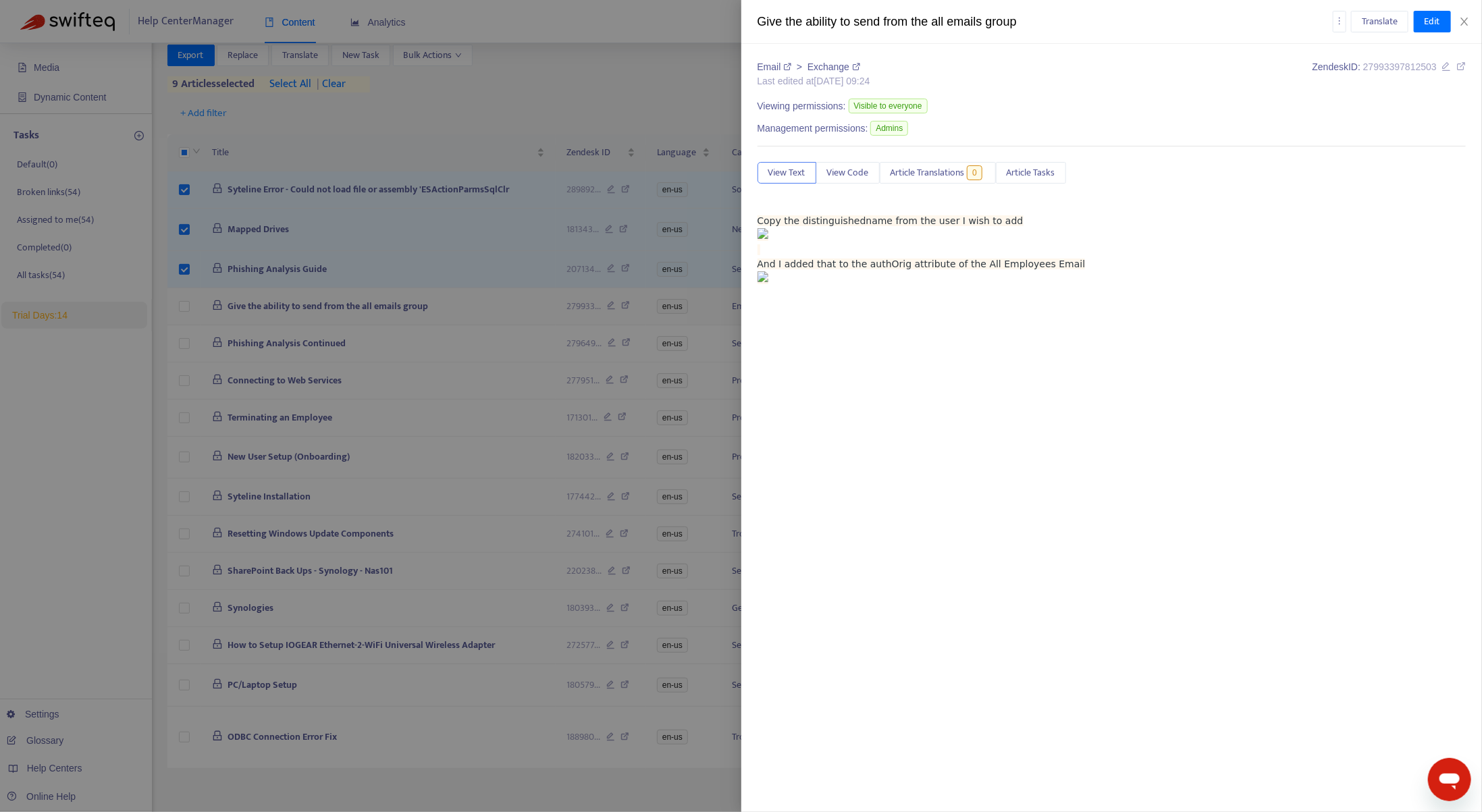
click at [204, 302] on div at bounding box center [741, 406] width 1482 height 812
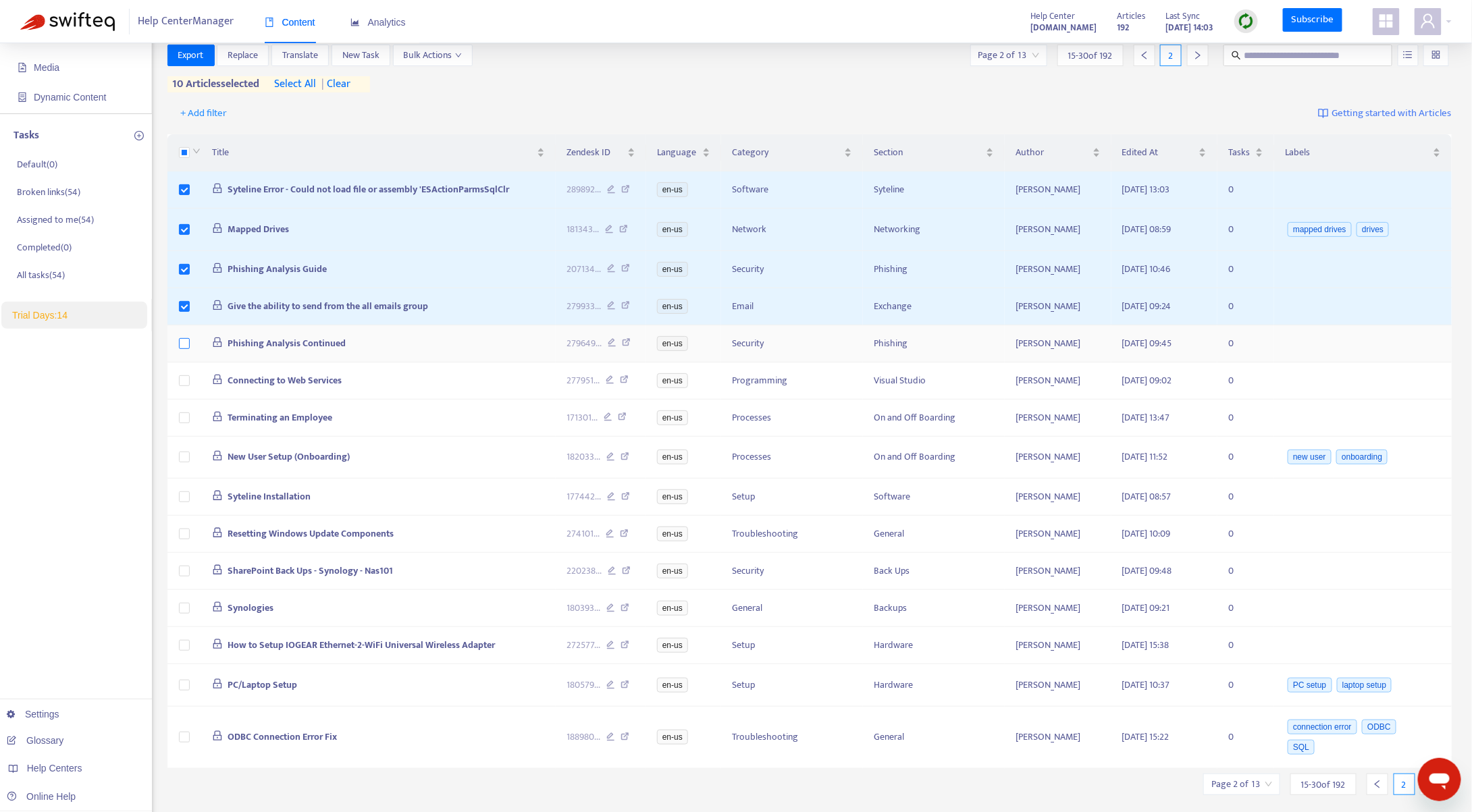
click at [185, 336] on label at bounding box center [185, 344] width 10 height 15
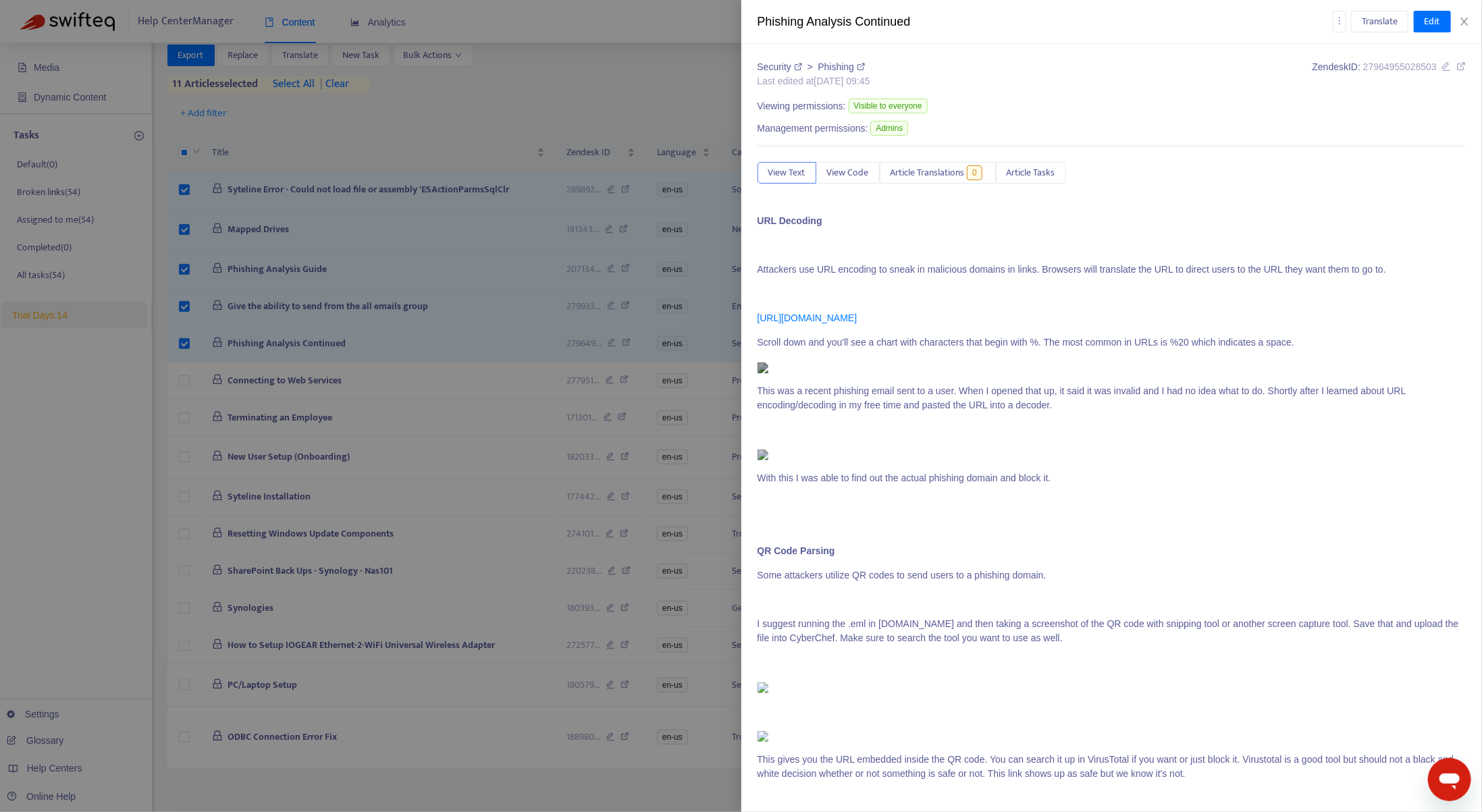
click at [182, 379] on div at bounding box center [741, 406] width 1482 height 812
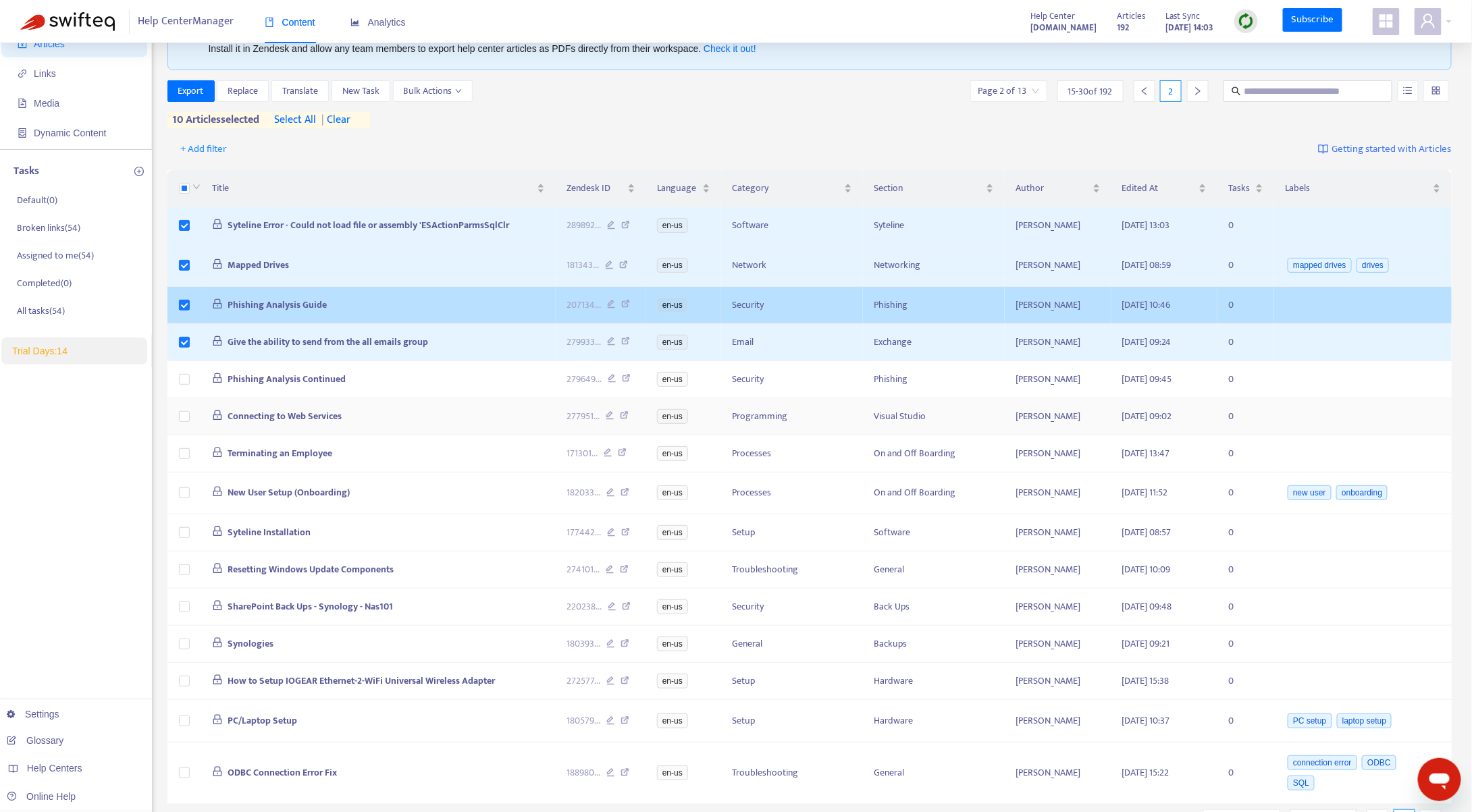
scroll to position [0, 0]
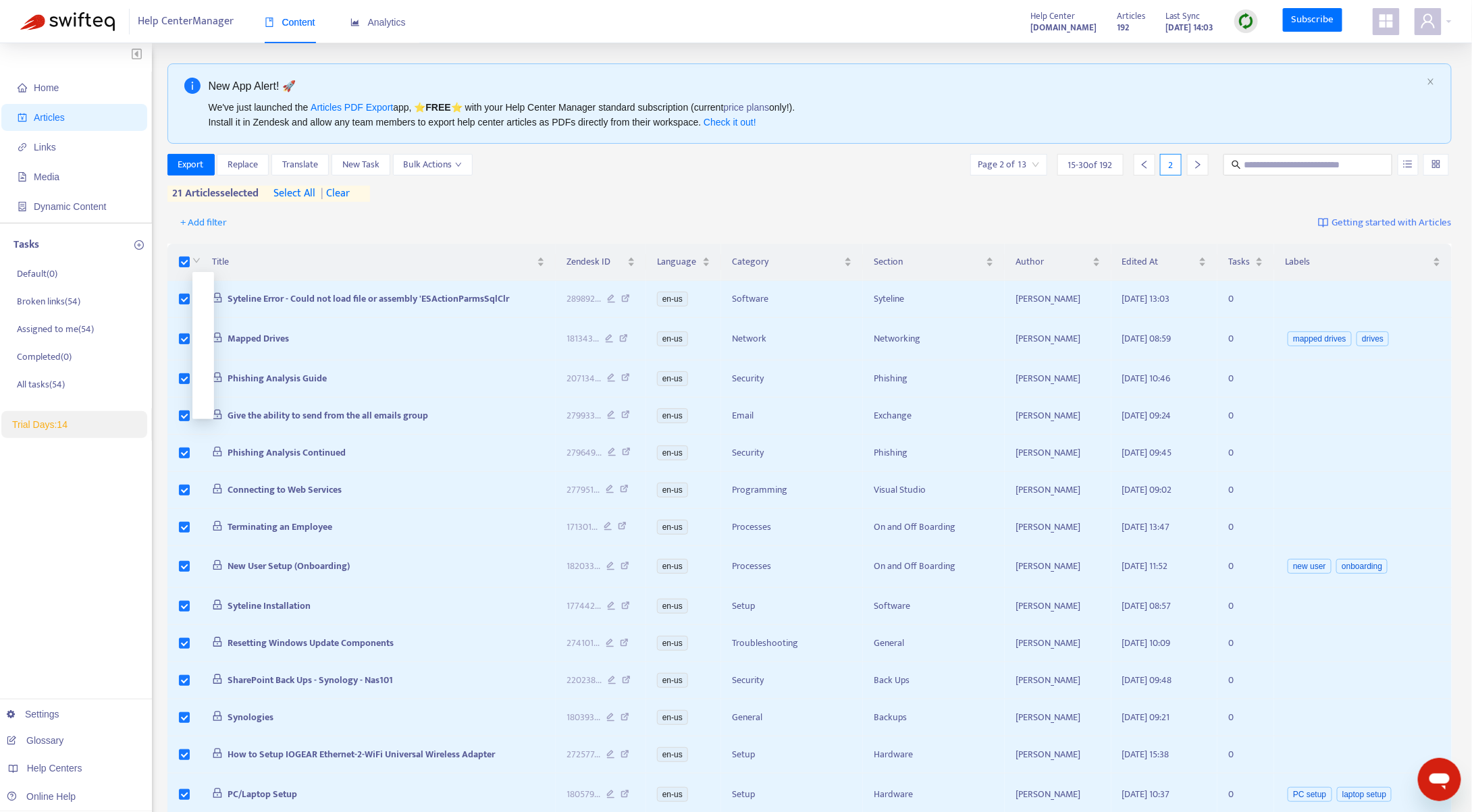
click at [190, 258] on div at bounding box center [195, 262] width 10 height 15
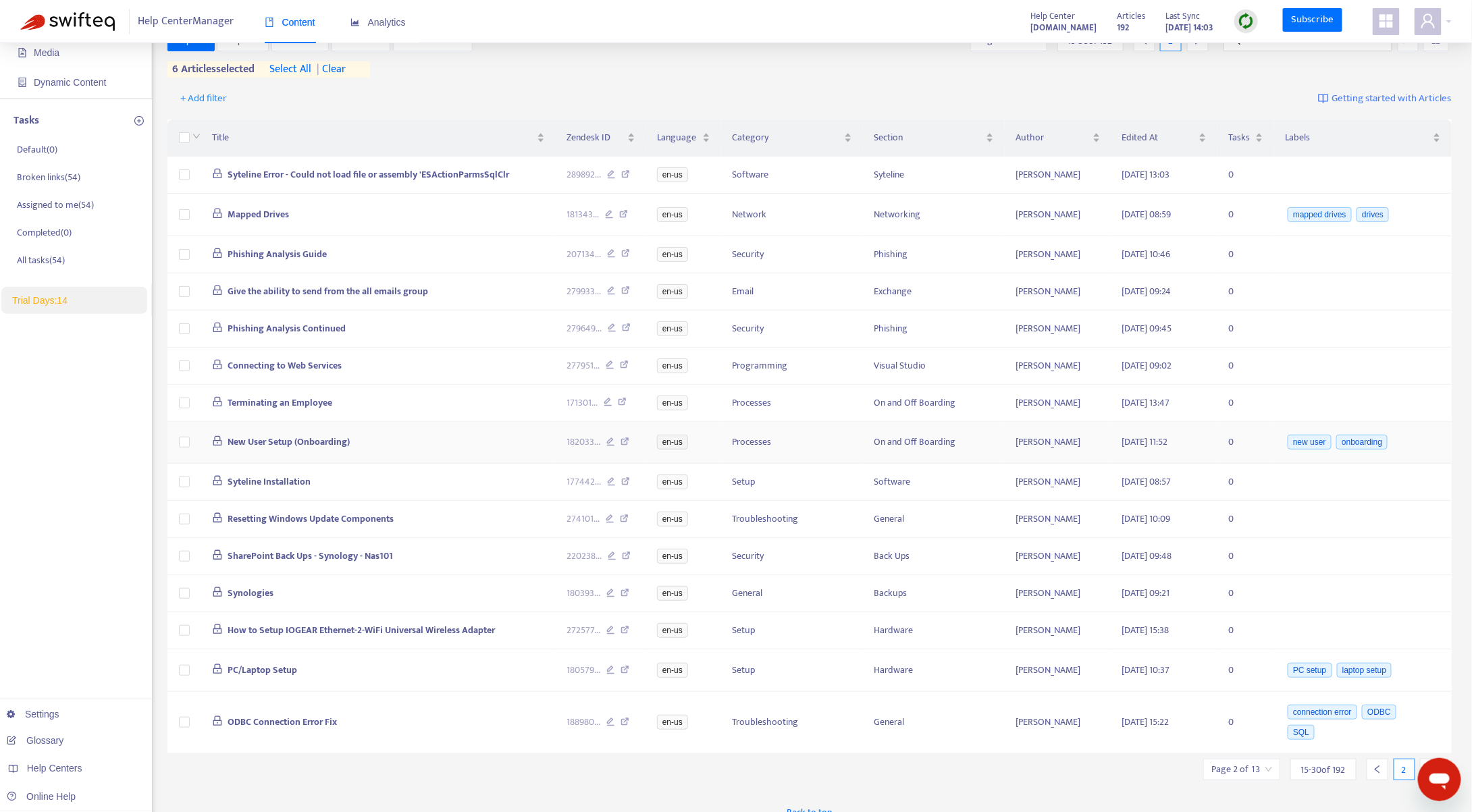
scroll to position [137, 0]
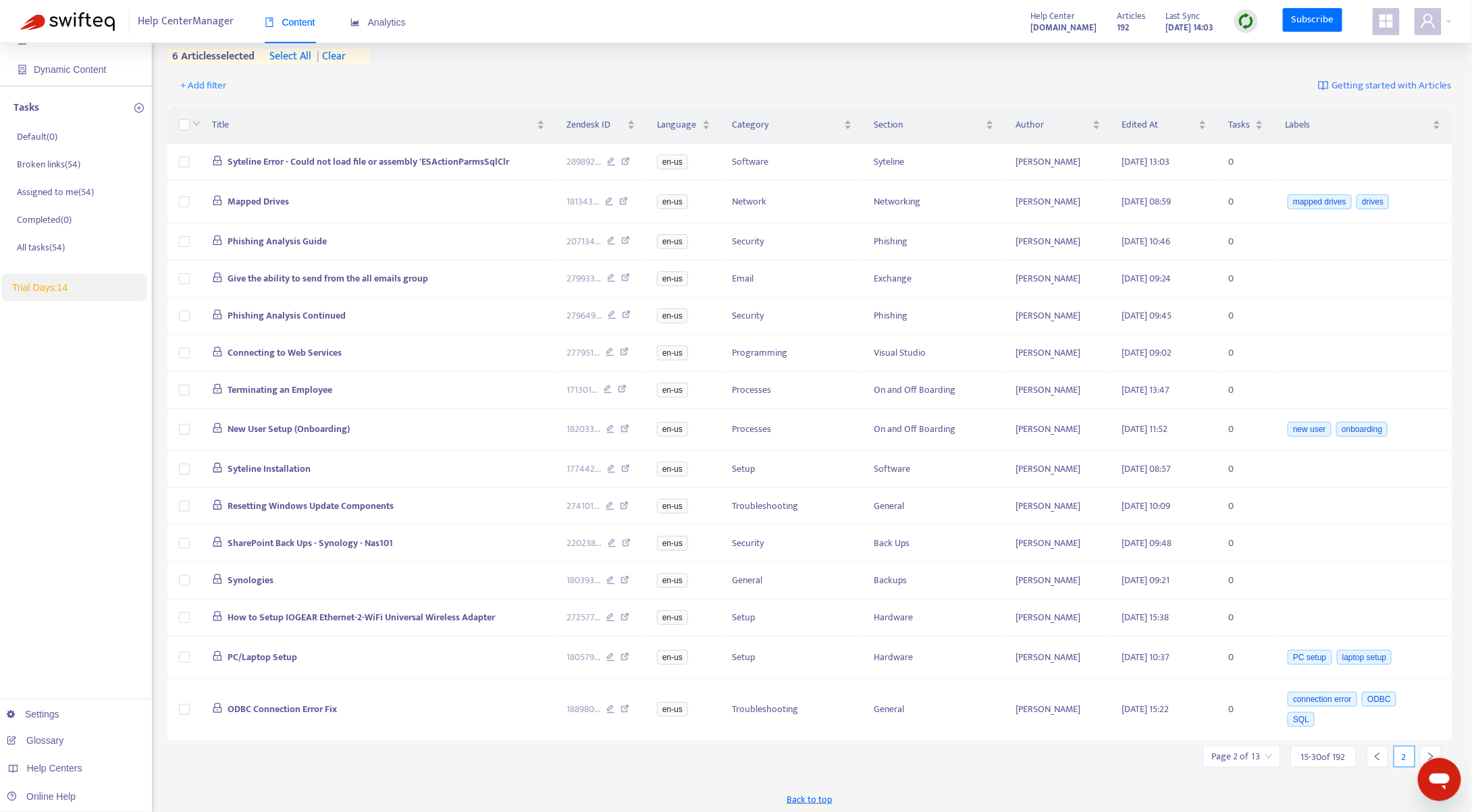
click at [1007, 783] on div "Back to top" at bounding box center [810, 799] width 1285 height 34
click at [1006, 777] on div "New App Alert! 🚀 We've just launched the Articles PDF Export app, ⭐ FREE ⭐️ wit…" at bounding box center [810, 371] width 1285 height 890
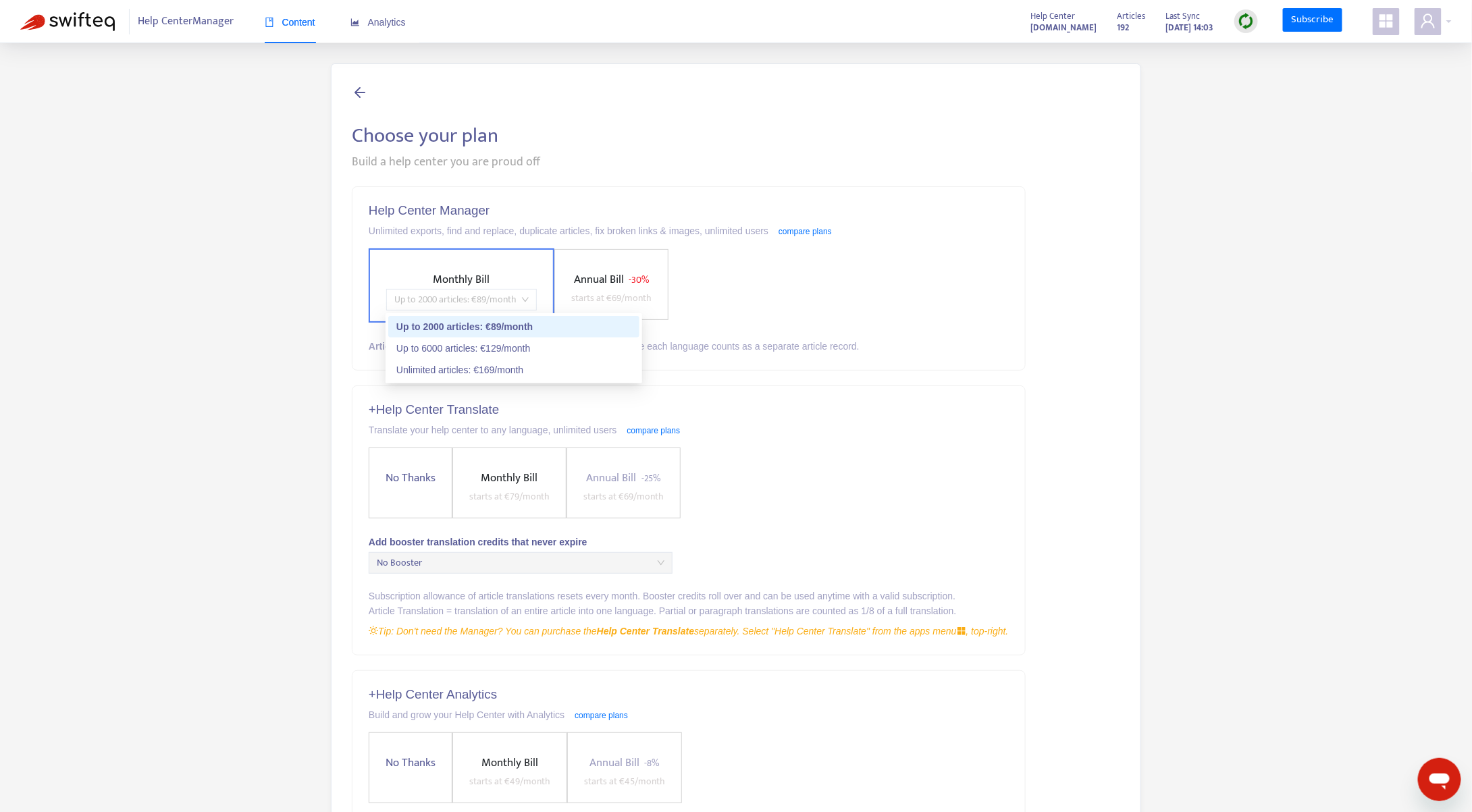
click at [486, 299] on span "Up to 2000 articles : € 89 /month" at bounding box center [462, 300] width 134 height 20
drag, startPoint x: 480, startPoint y: 326, endPoint x: 542, endPoint y: 325, distance: 62.0
click at [539, 323] on div "Up to 2000 articles : € 89 /month" at bounding box center [514, 327] width 235 height 15
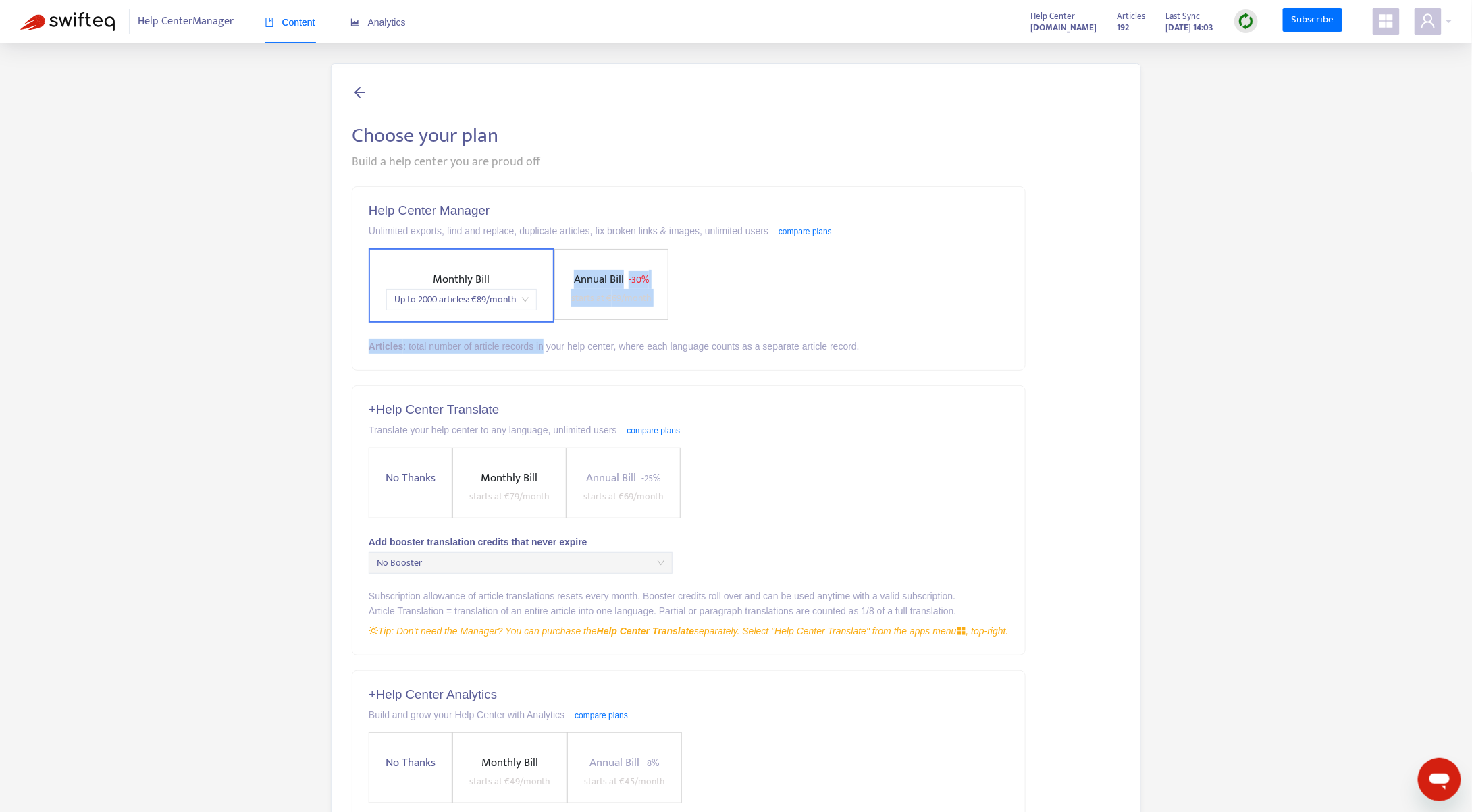
drag, startPoint x: 536, startPoint y: 326, endPoint x: 463, endPoint y: 319, distance: 73.3
click at [463, 319] on div "Help Center Manager Unlimited exports, find and replace, duplicate articles, fi…" at bounding box center [689, 278] width 672 height 183
drag, startPoint x: 468, startPoint y: 296, endPoint x: 522, endPoint y: 302, distance: 54.3
click at [535, 301] on div "Up to 2000 articles : € 89 /month" at bounding box center [462, 300] width 151 height 22
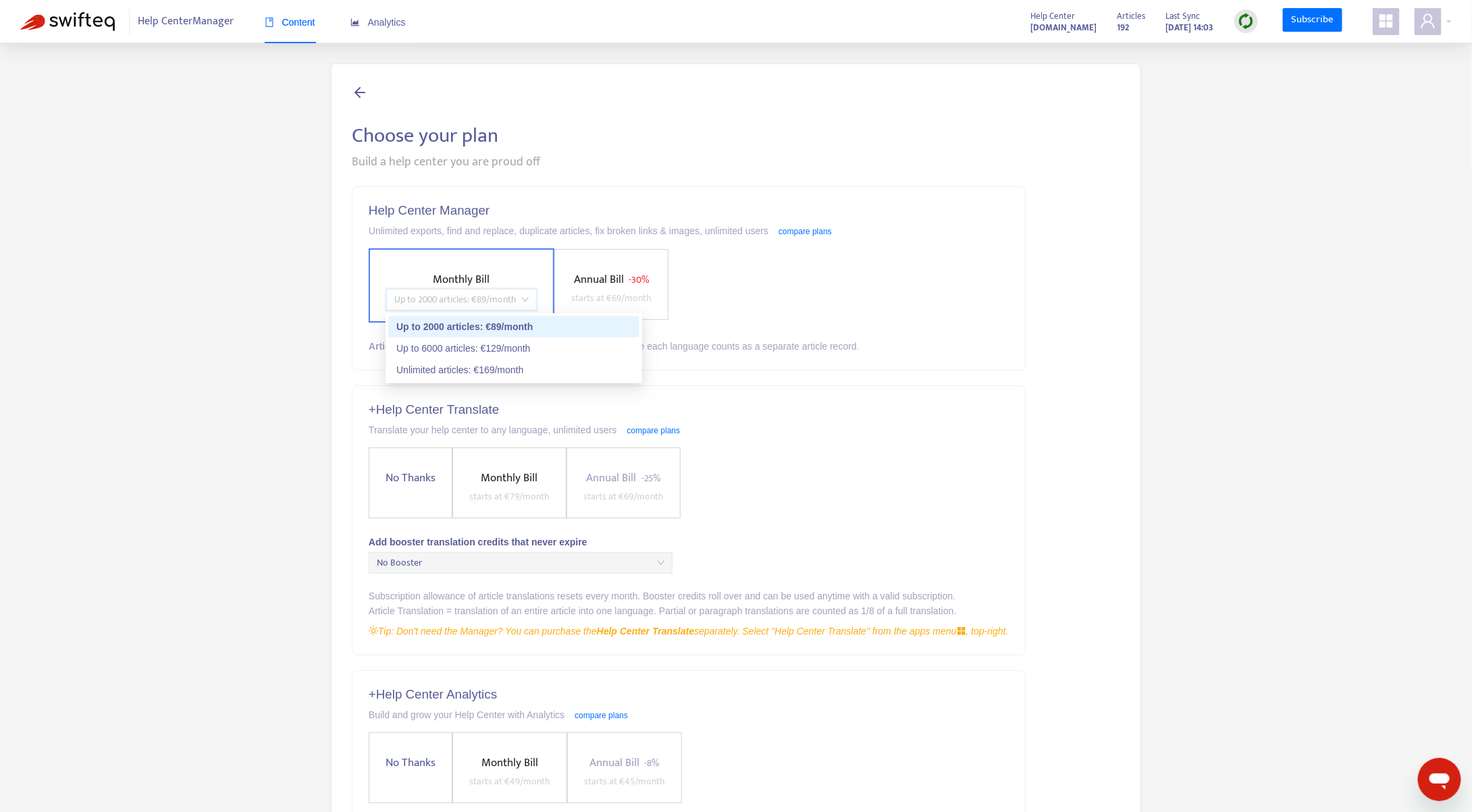
click at [508, 302] on span "Up to 2000 articles : € 89 /month" at bounding box center [462, 300] width 134 height 20
drag, startPoint x: 471, startPoint y: 303, endPoint x: 811, endPoint y: 429, distance: 362.6
click at [816, 431] on div "Translate your help center to any language, unlimited users compare plans" at bounding box center [689, 430] width 640 height 15
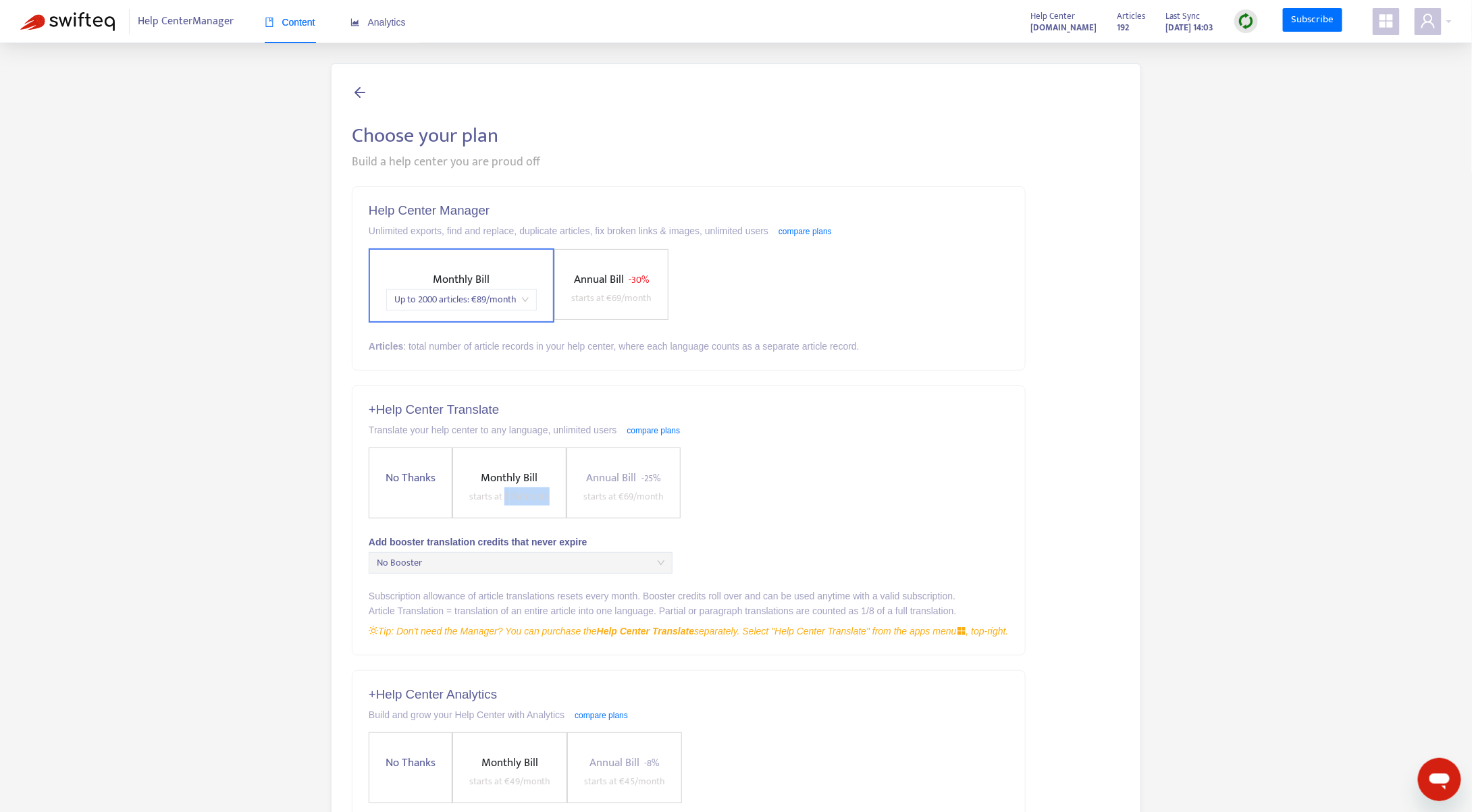
drag, startPoint x: 551, startPoint y: 499, endPoint x: 504, endPoint y: 500, distance: 47.0
click at [504, 500] on span "Monthly Bill starts at € 79 /month" at bounding box center [510, 487] width 91 height 36
copy span "€ 79 /month"
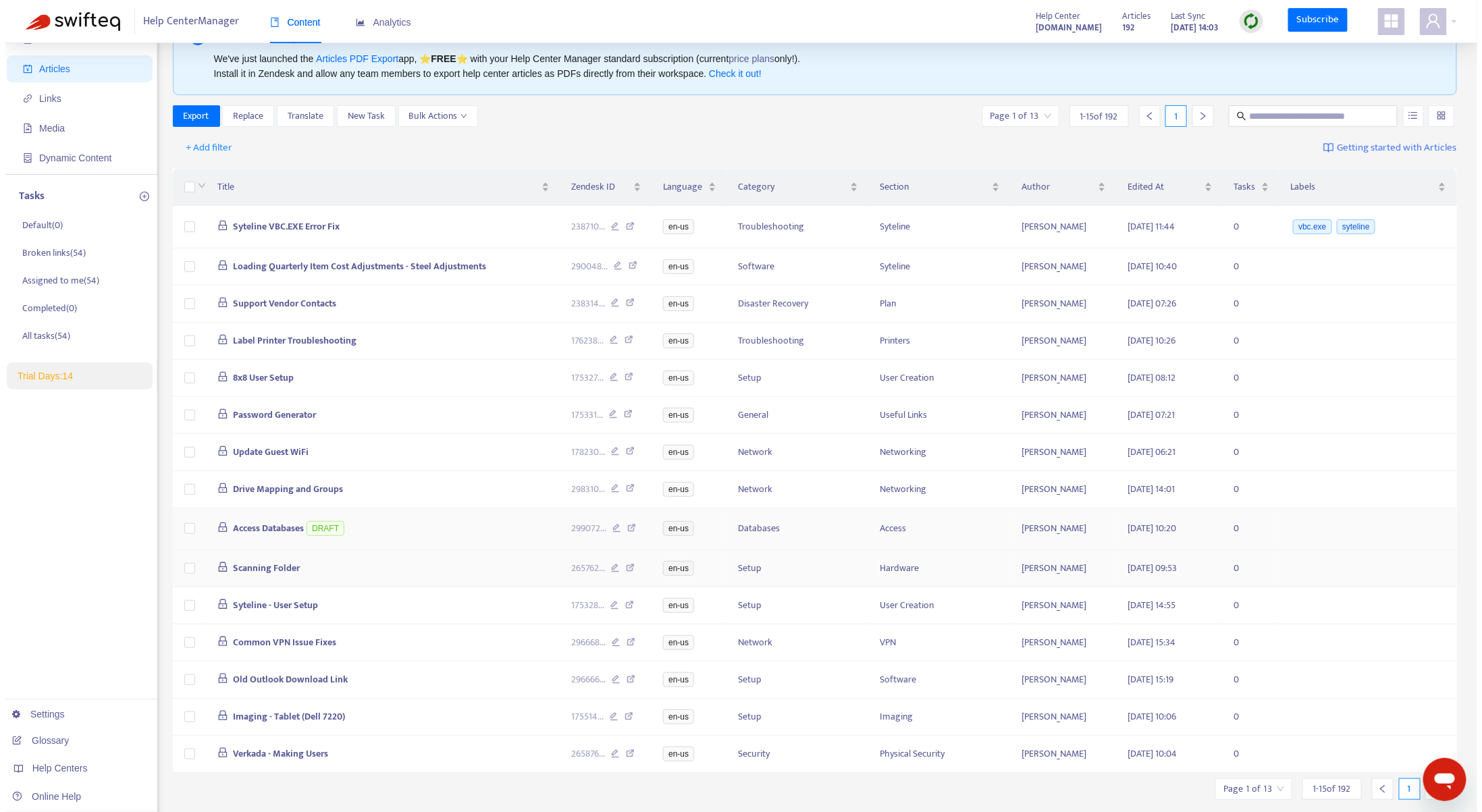
scroll to position [84, 0]
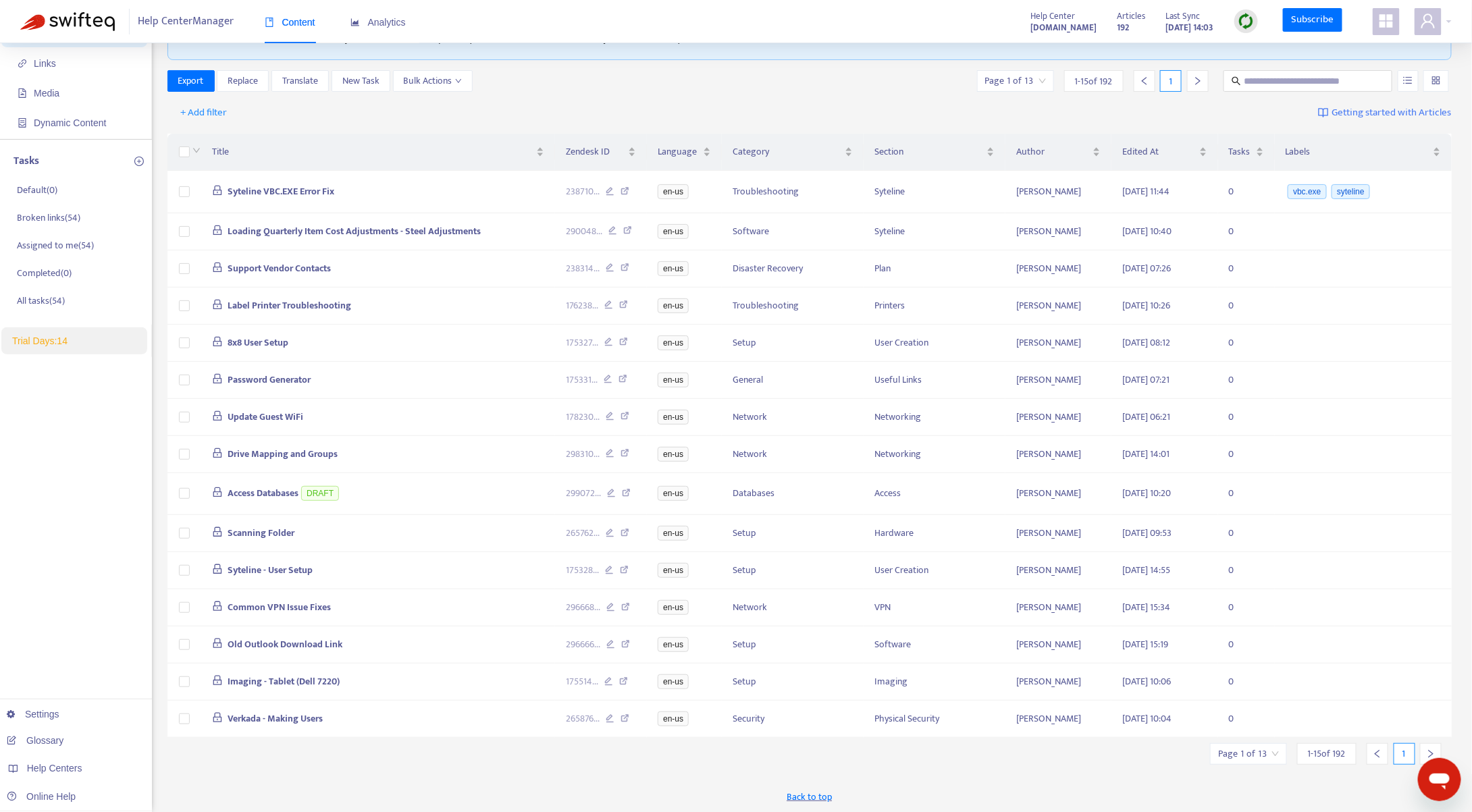
click at [1432, 751] on icon "right" at bounding box center [1432, 754] width 4 height 8
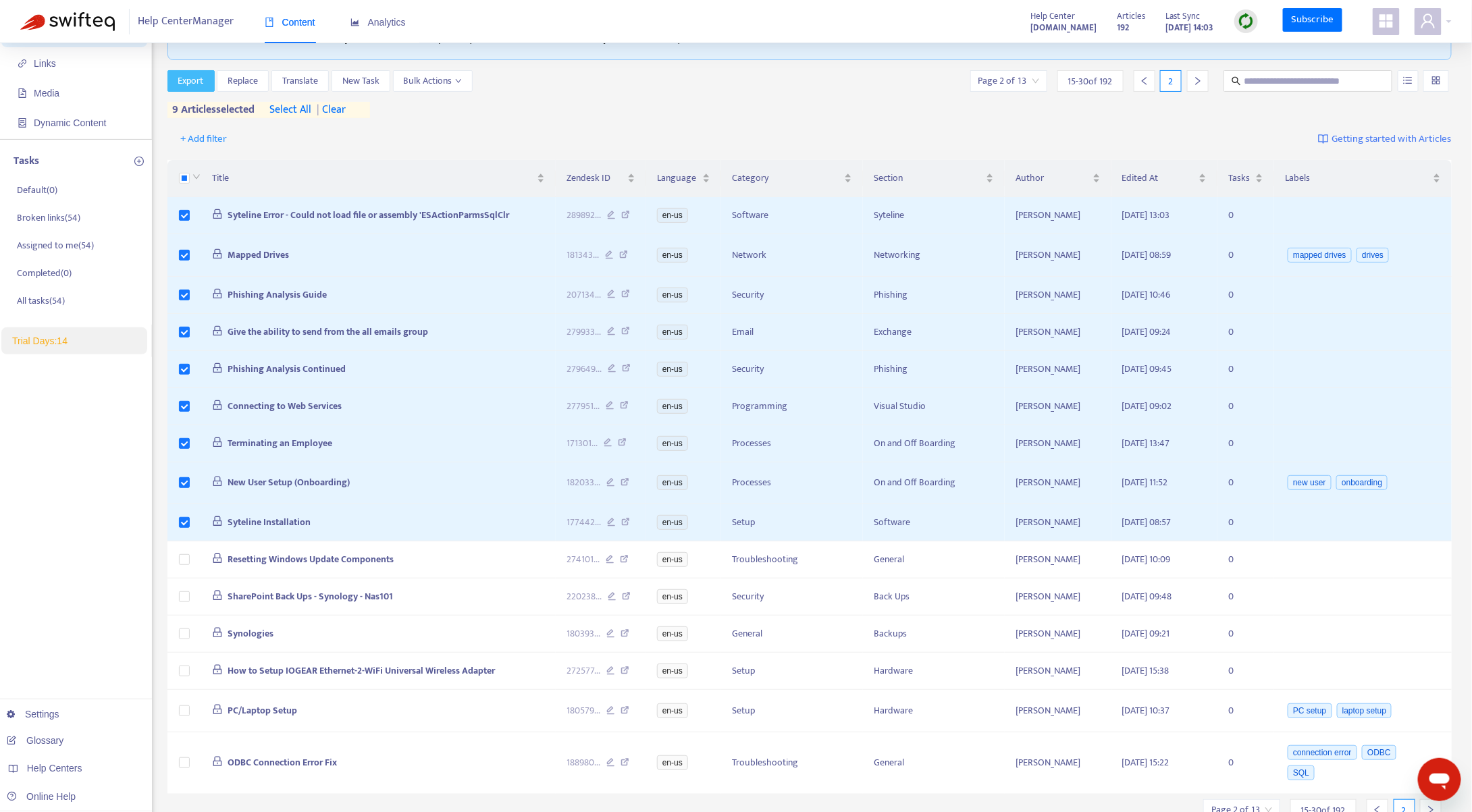
click at [180, 81] on span "Export" at bounding box center [191, 81] width 25 height 15
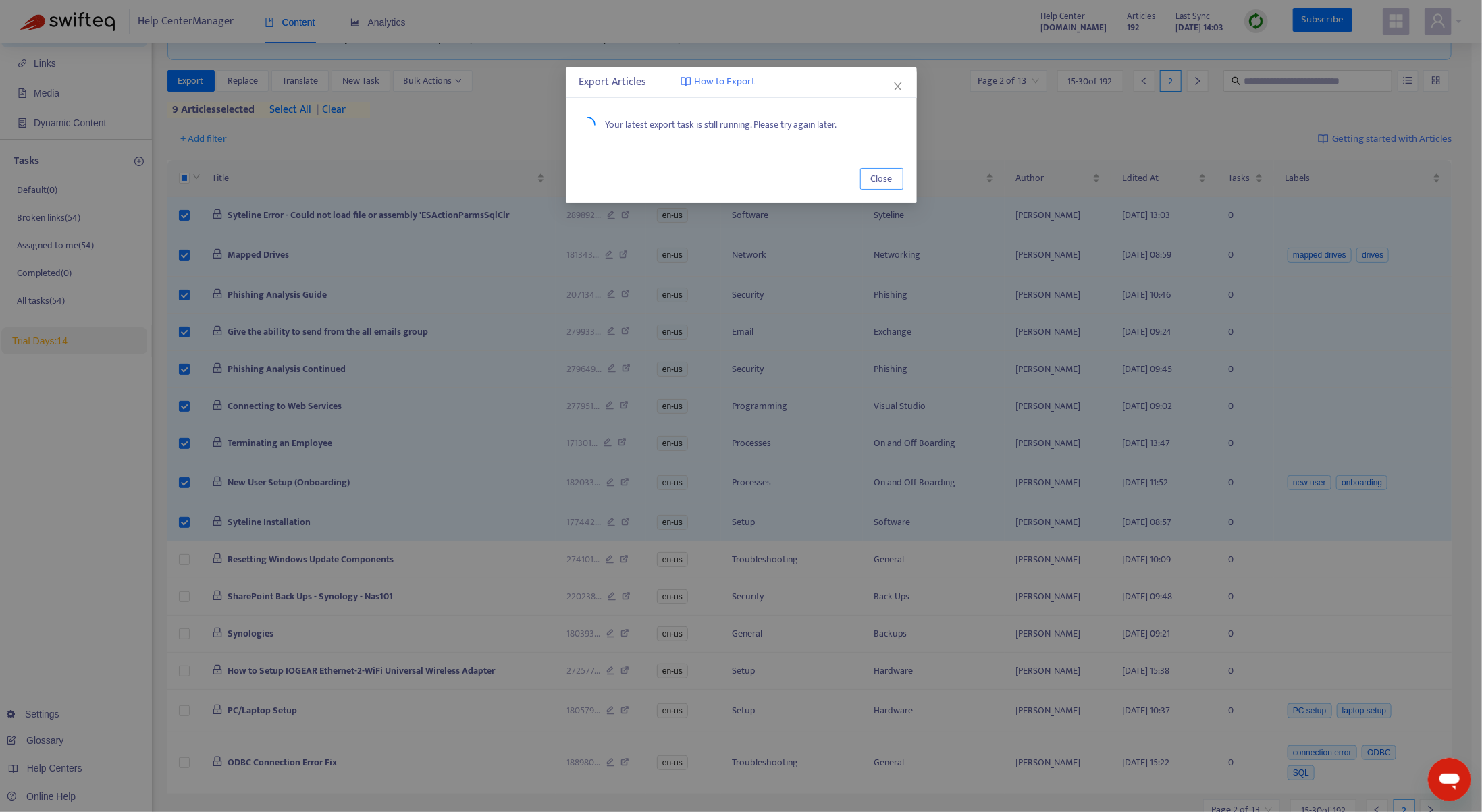
click at [875, 179] on span "Close" at bounding box center [881, 179] width 22 height 15
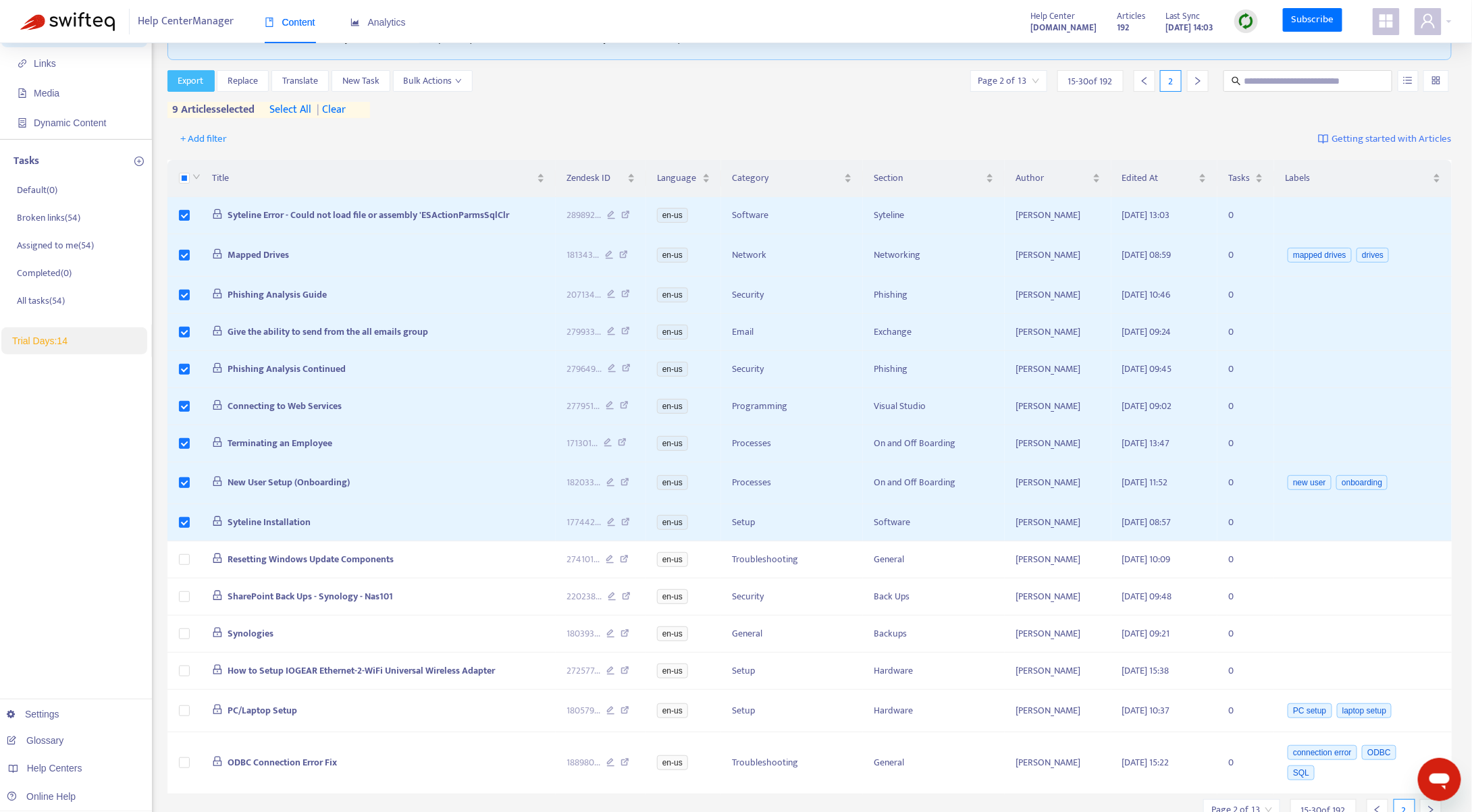
click at [189, 74] on span "Export" at bounding box center [191, 81] width 25 height 15
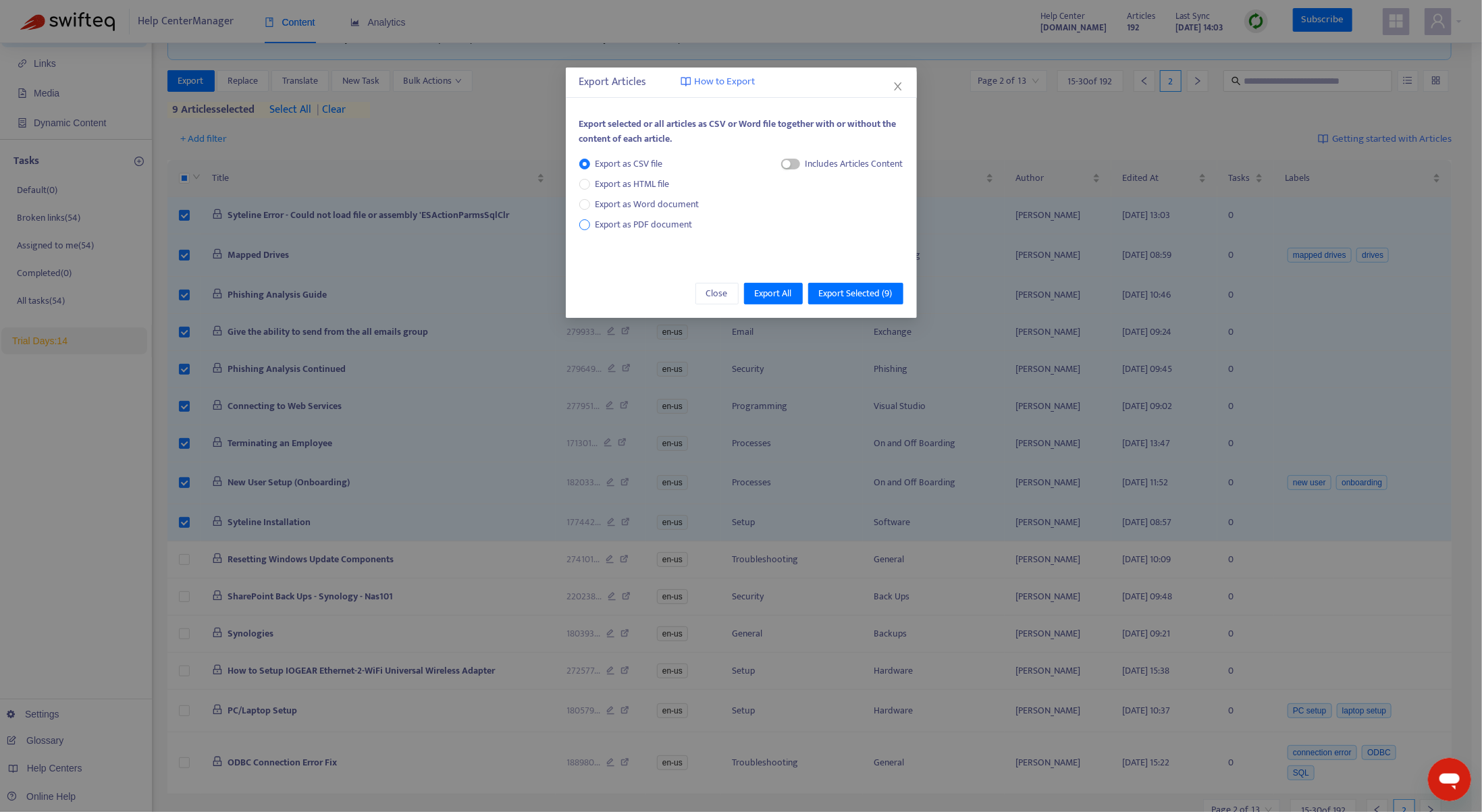
click at [650, 220] on span "Export as PDF document" at bounding box center [644, 224] width 97 height 16
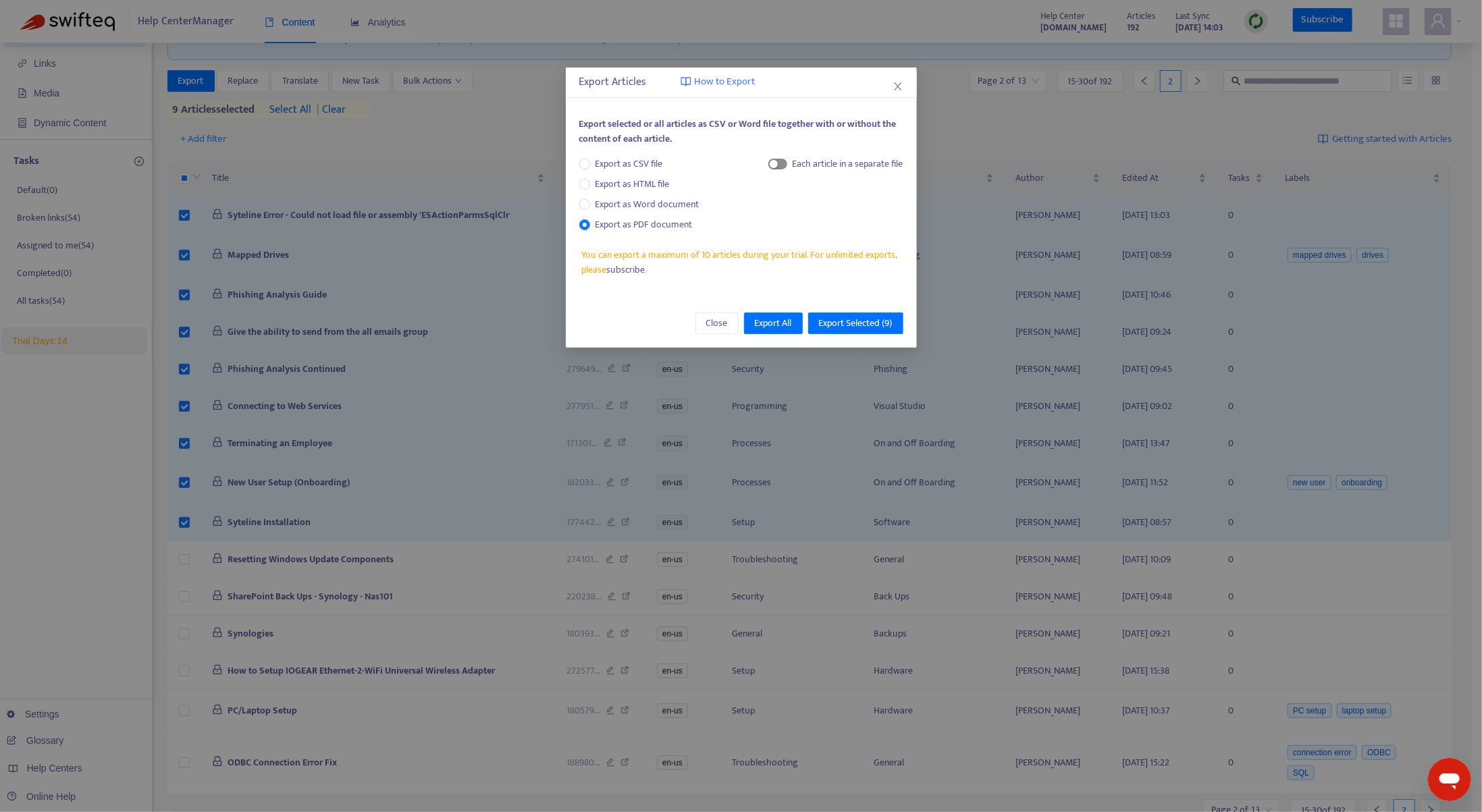
click at [782, 161] on span "button" at bounding box center [778, 164] width 19 height 10
click at [869, 320] on span "Export Selected ( 9 )" at bounding box center [855, 323] width 74 height 15
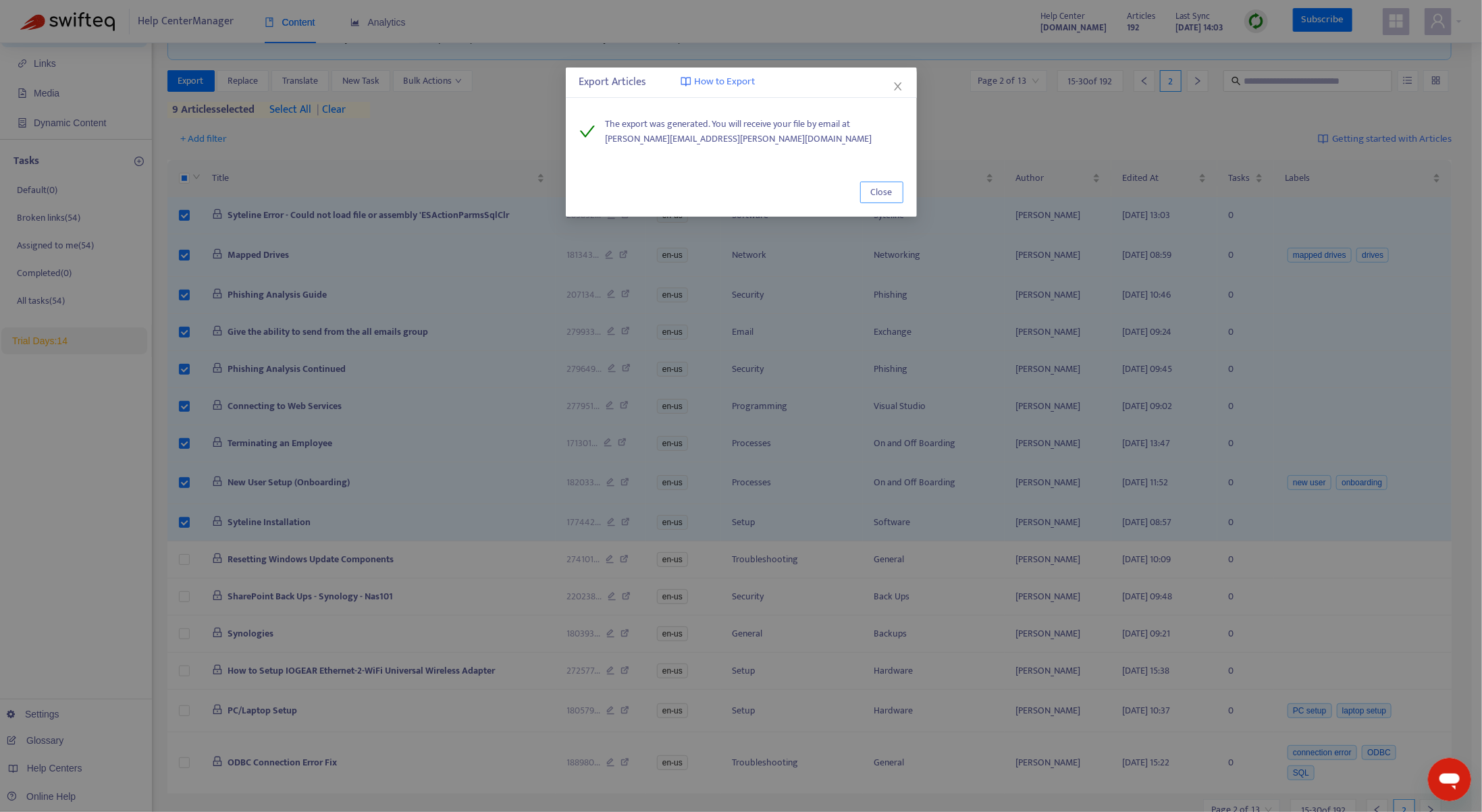
click at [878, 191] on span "Close" at bounding box center [881, 193] width 22 height 15
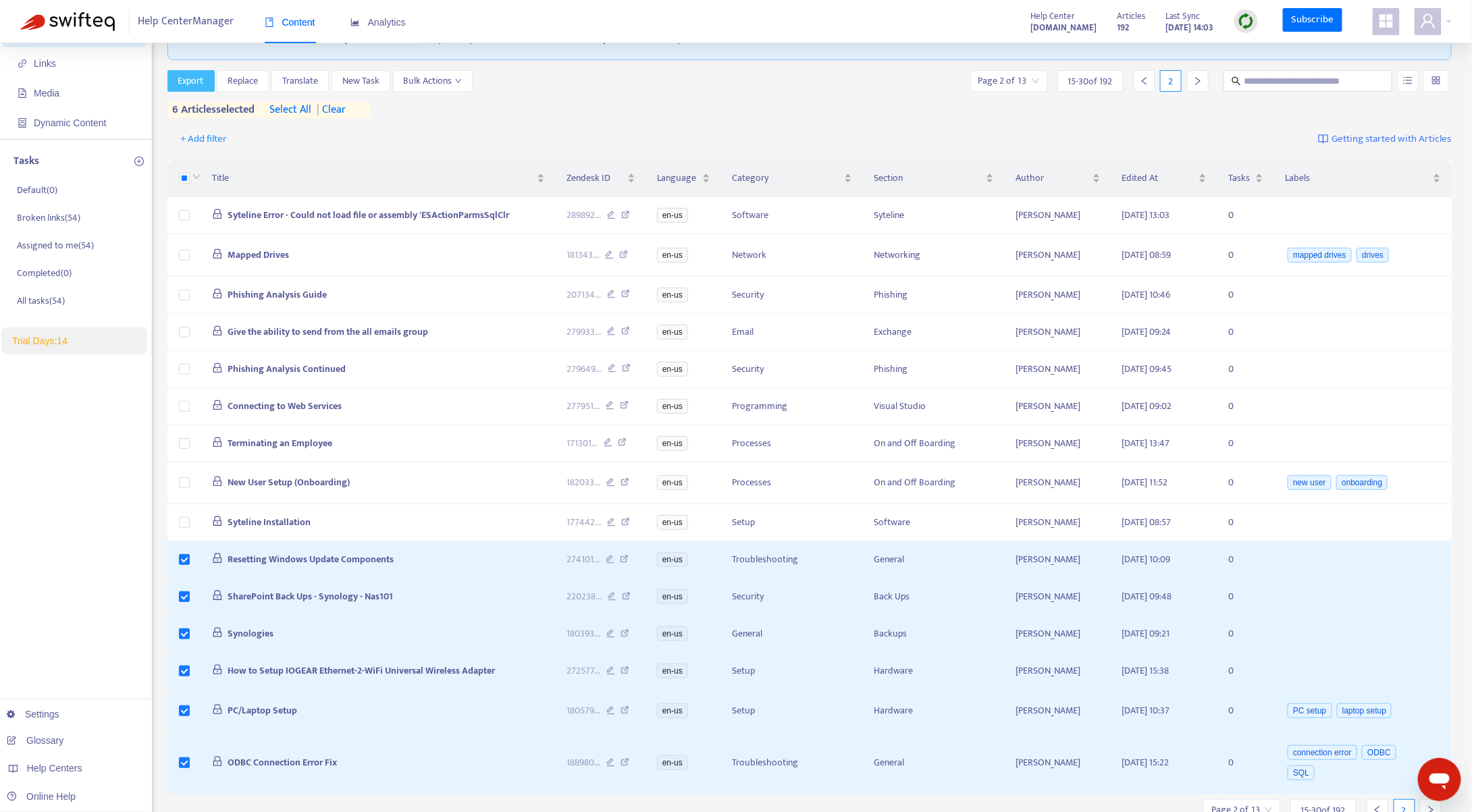
click at [192, 74] on span "Export" at bounding box center [191, 81] width 25 height 15
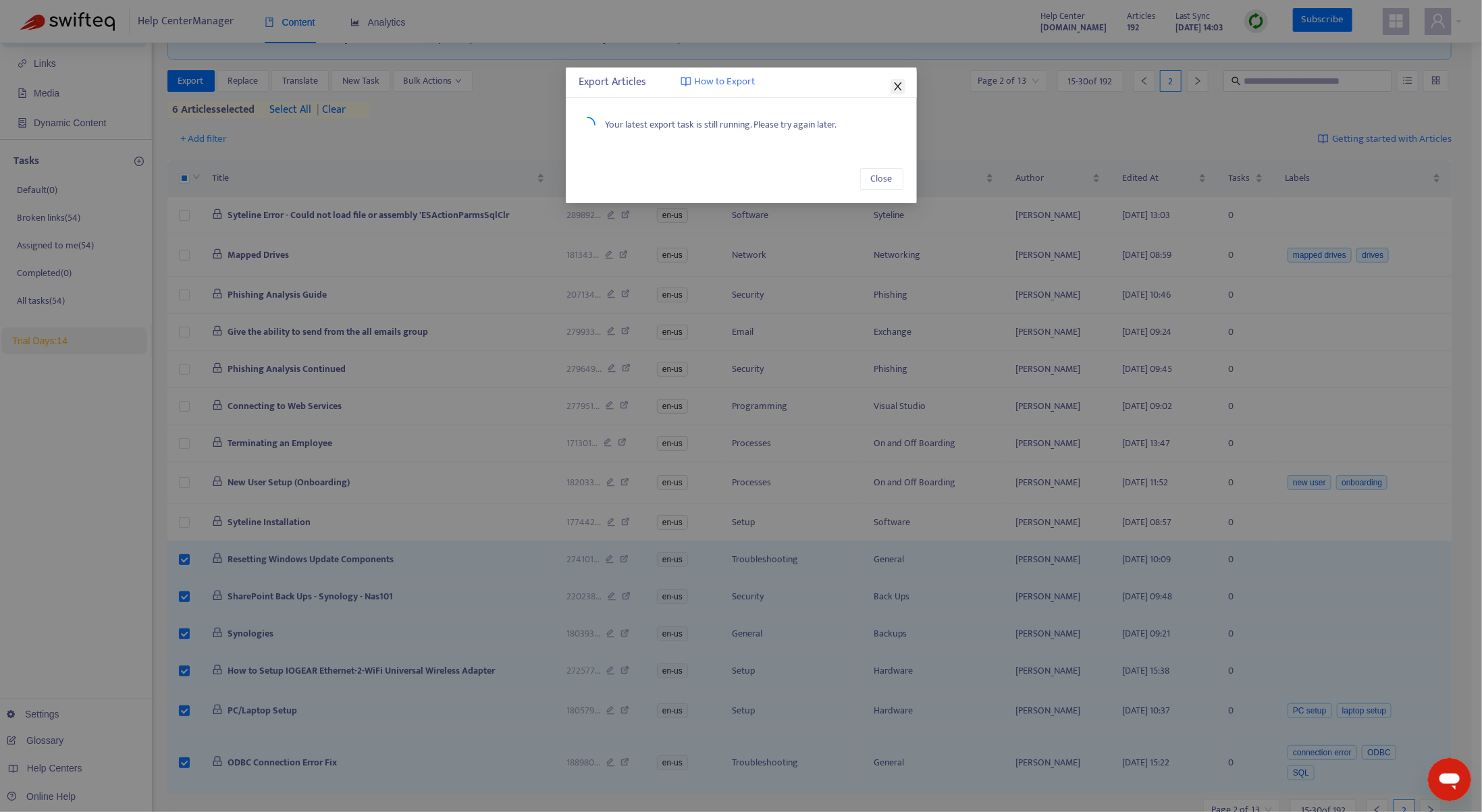
click at [896, 86] on icon "close" at bounding box center [898, 86] width 10 height 10
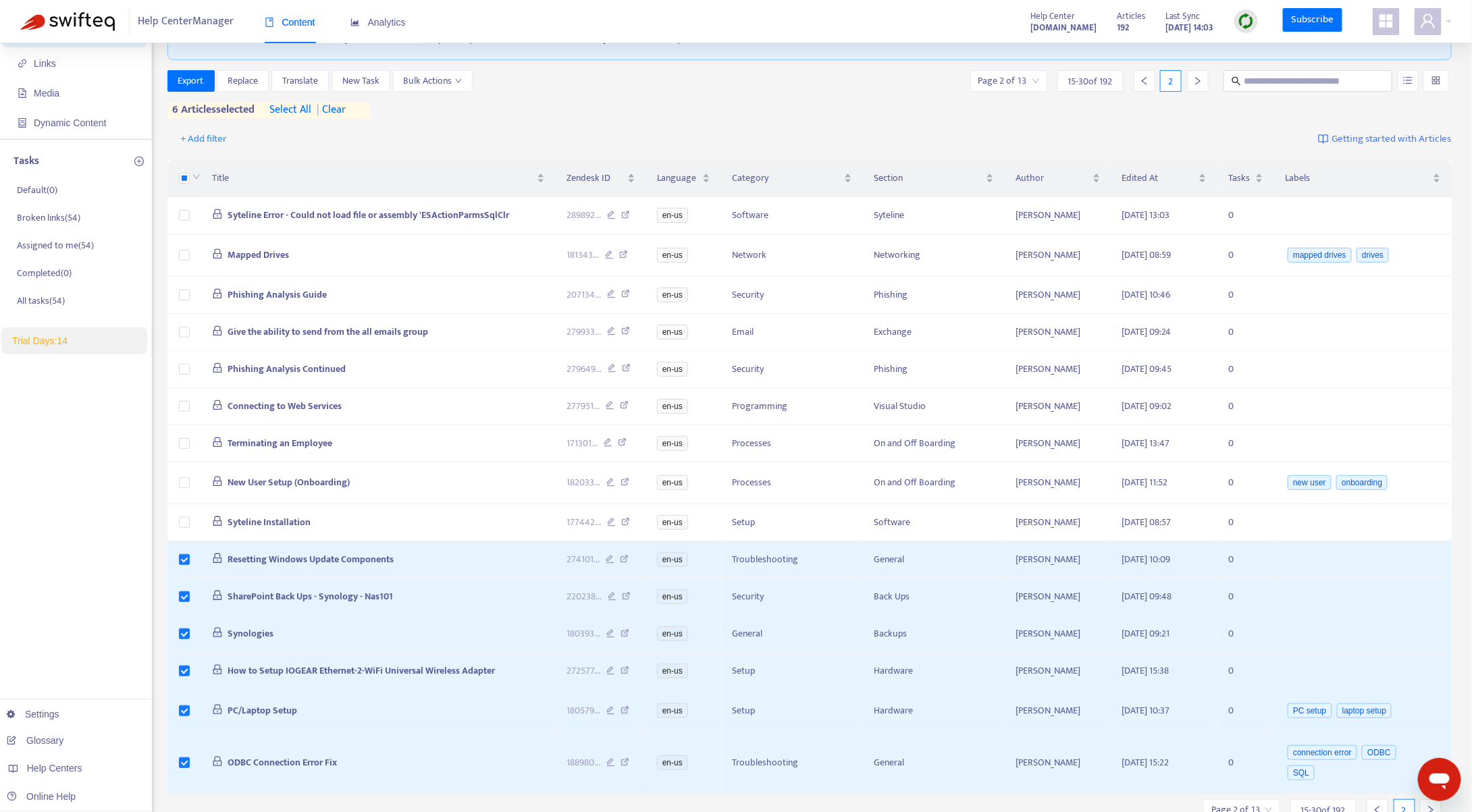
click at [1386, 25] on icon "appstore" at bounding box center [1387, 21] width 13 height 13
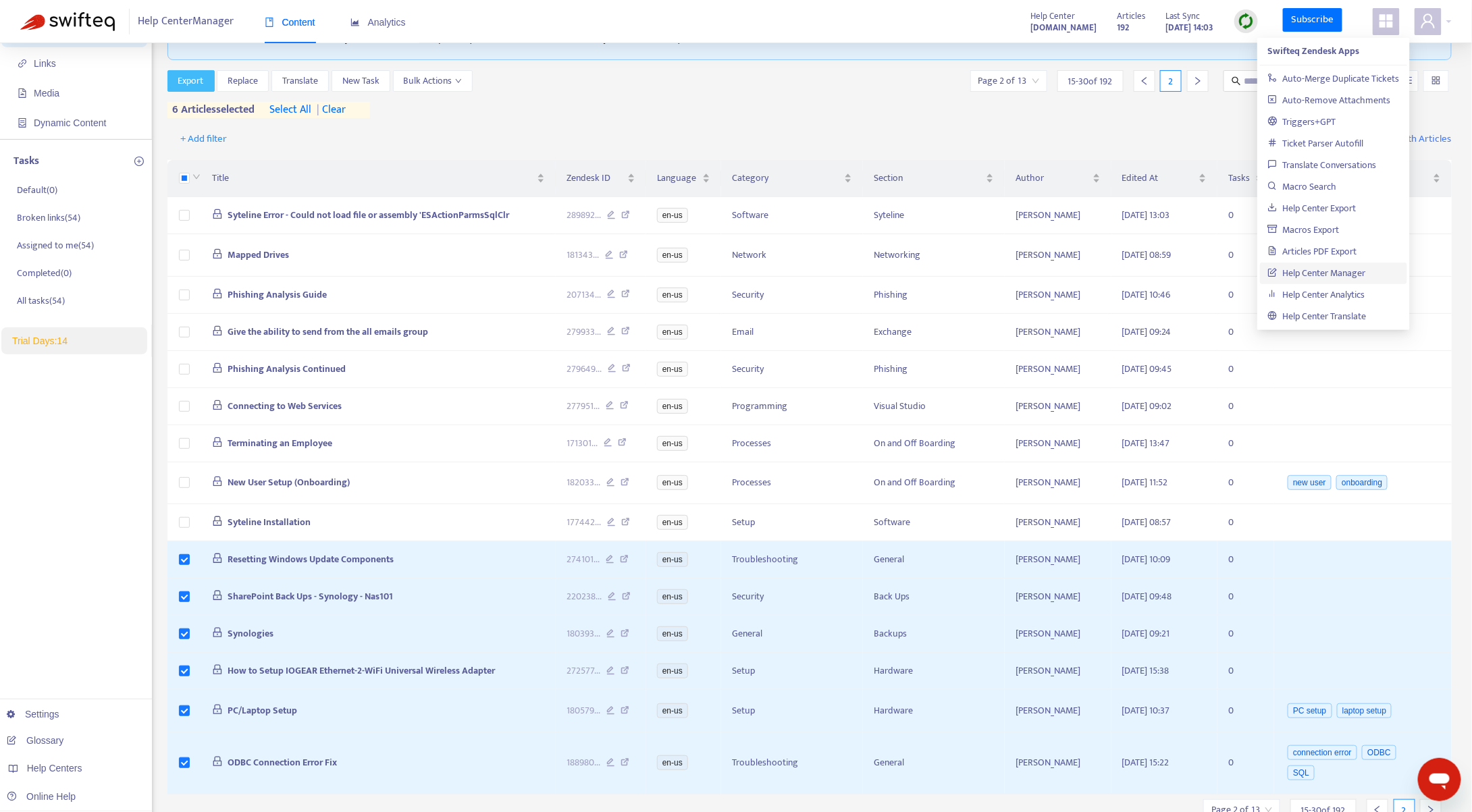
click at [191, 72] on button "Export" at bounding box center [191, 81] width 47 height 22
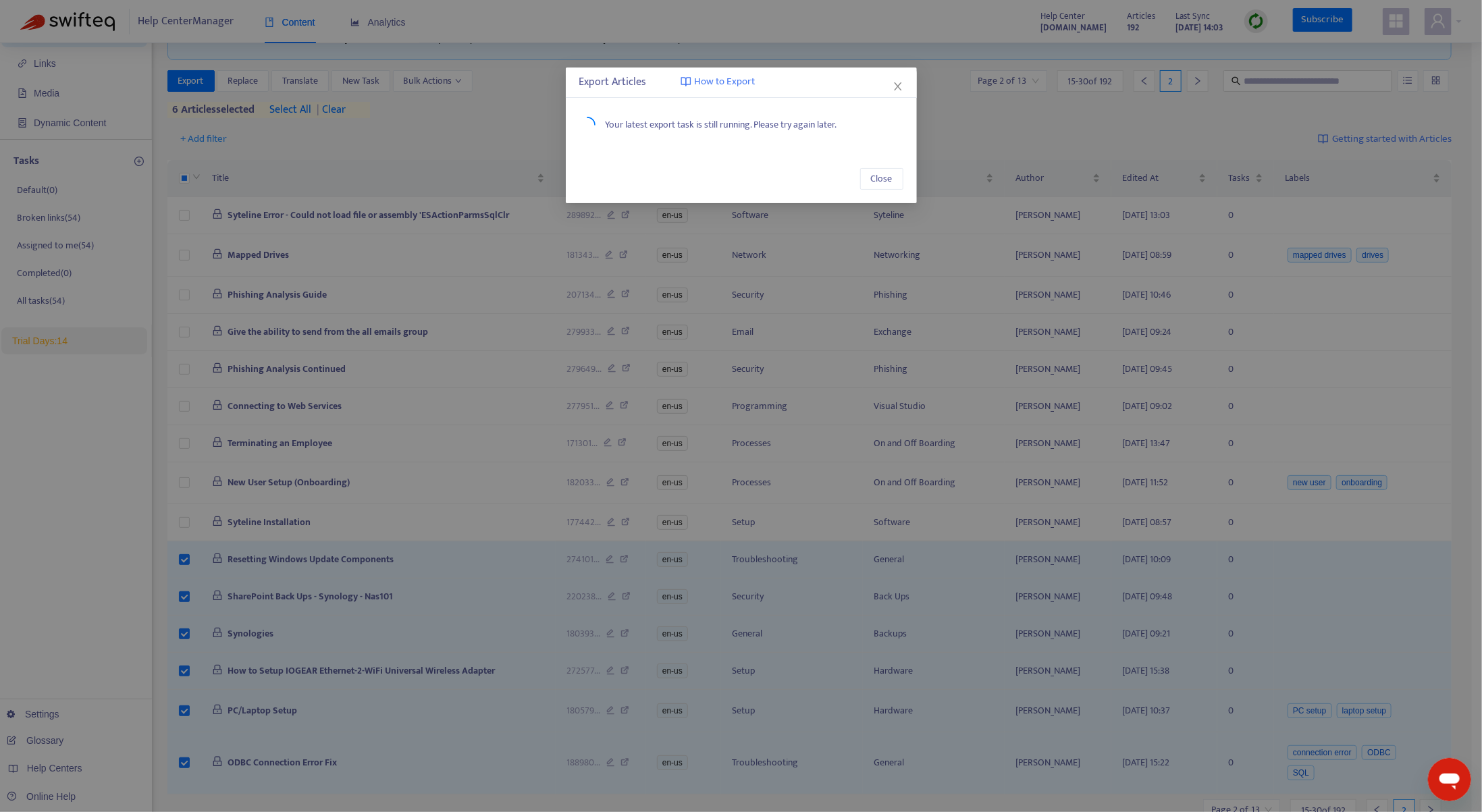
click at [719, 78] on span "How to Export" at bounding box center [725, 81] width 61 height 16
click at [889, 181] on span "Close" at bounding box center [881, 179] width 22 height 15
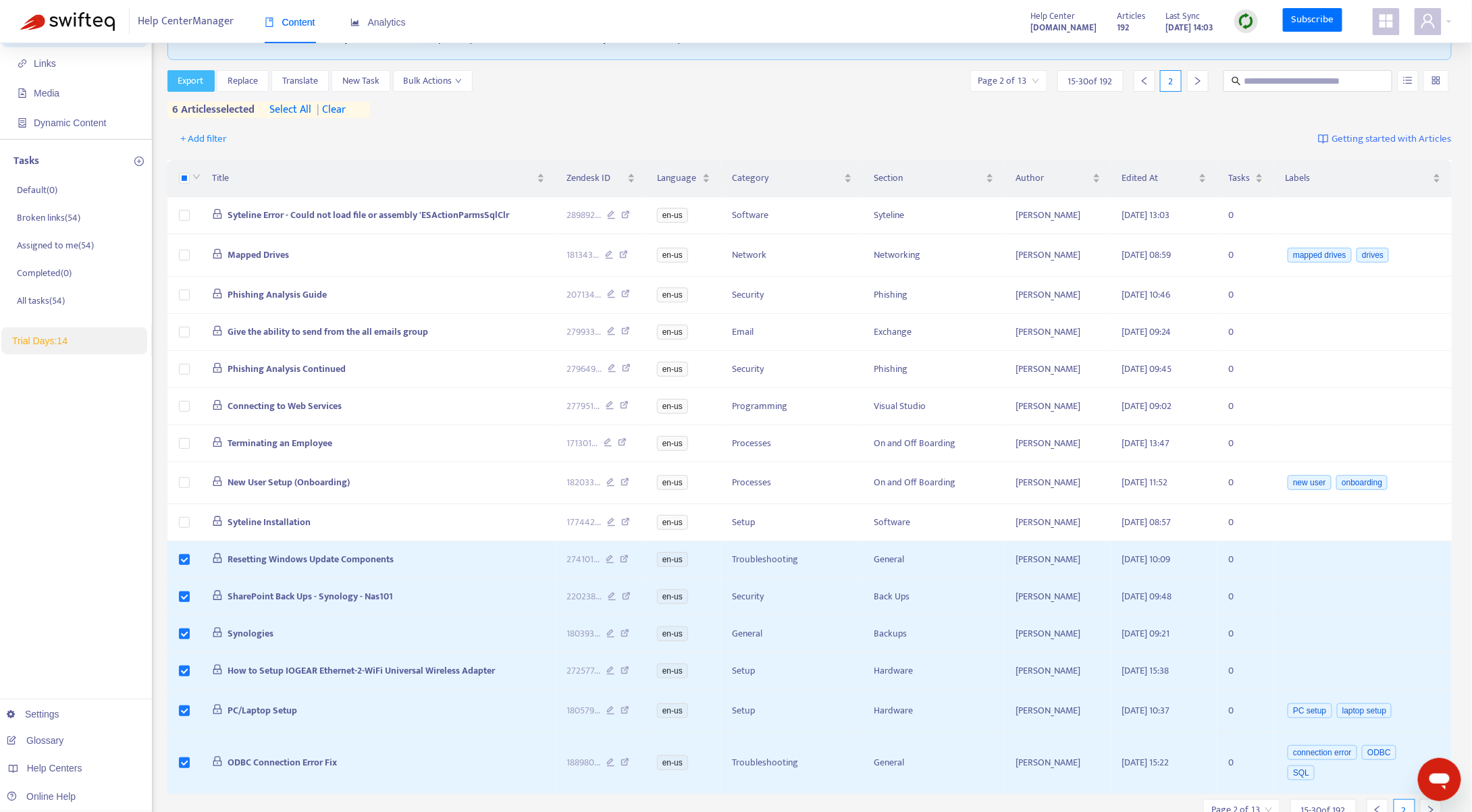
click at [196, 86] on span "Export" at bounding box center [191, 81] width 25 height 15
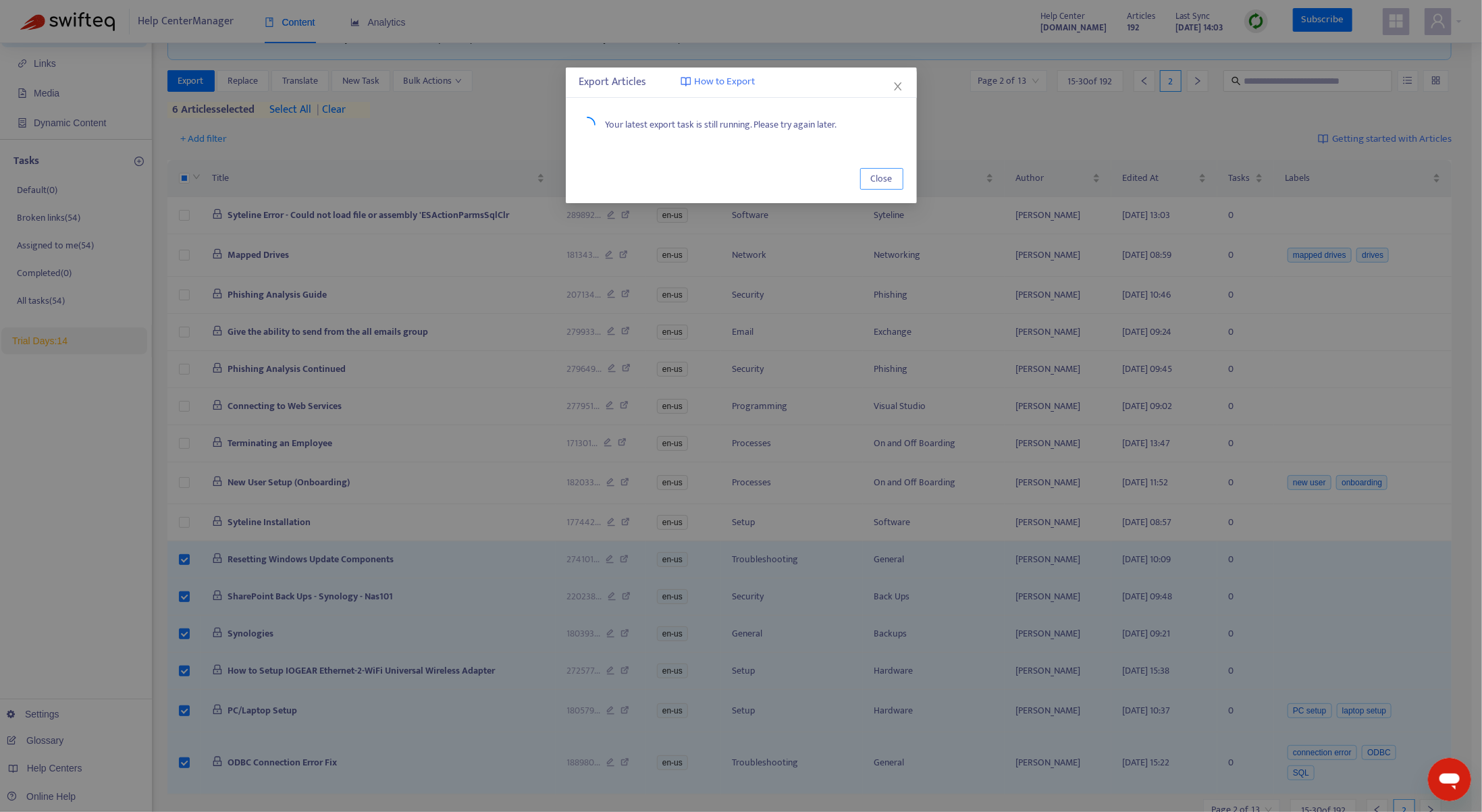
click at [889, 179] on span "Close" at bounding box center [881, 179] width 22 height 15
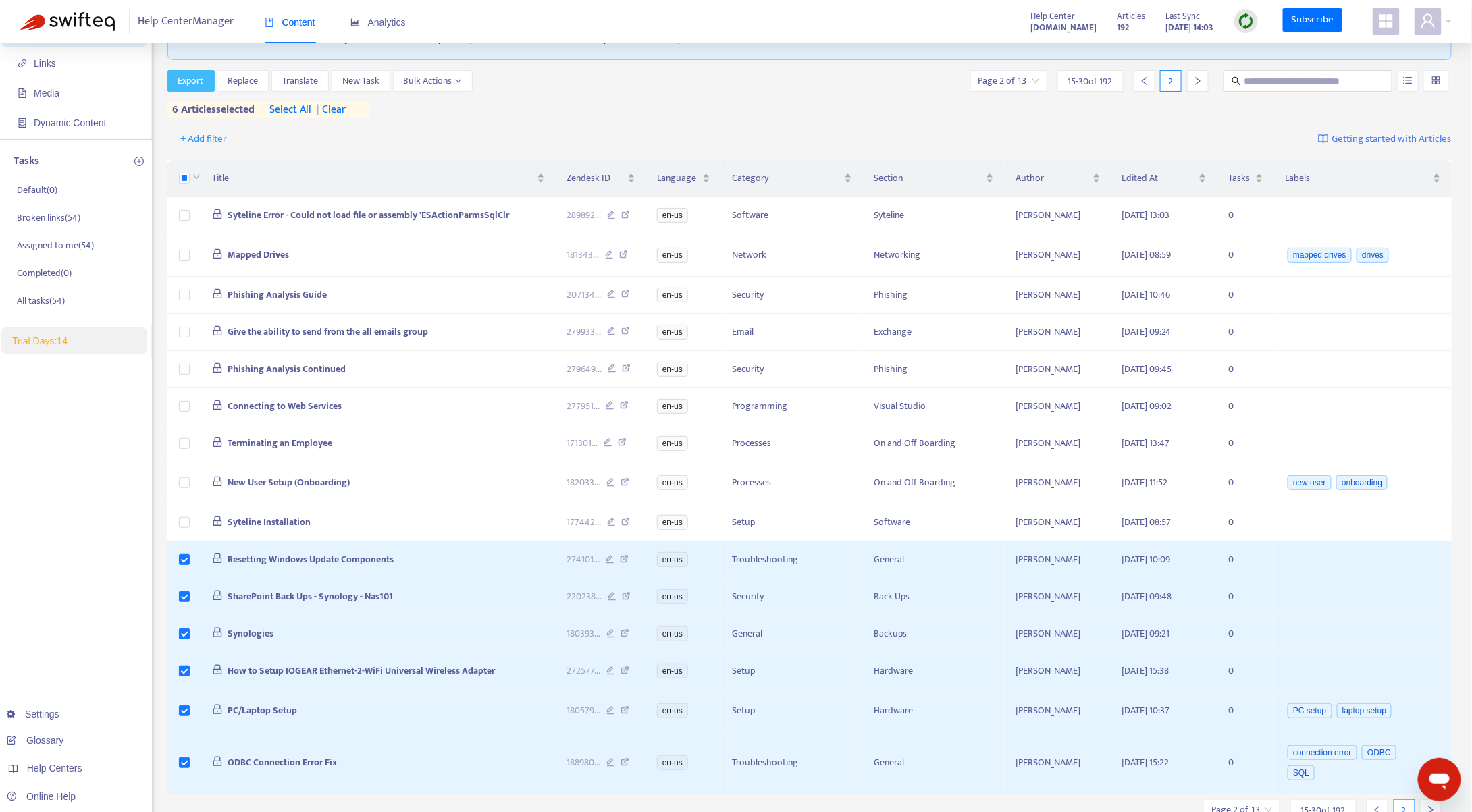
click at [197, 81] on span "Export" at bounding box center [191, 81] width 25 height 15
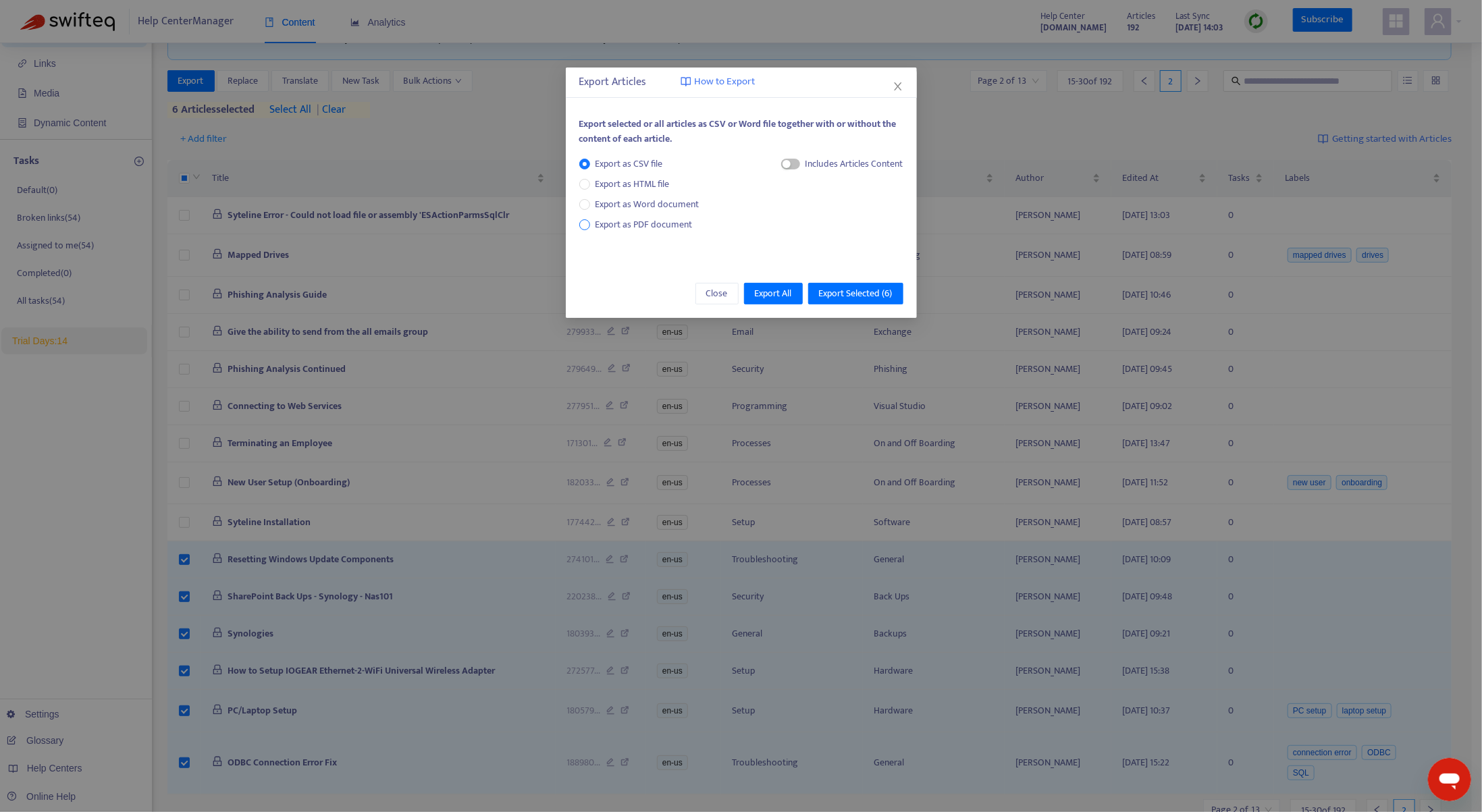
click at [613, 224] on span "Export as PDF document" at bounding box center [644, 224] width 97 height 16
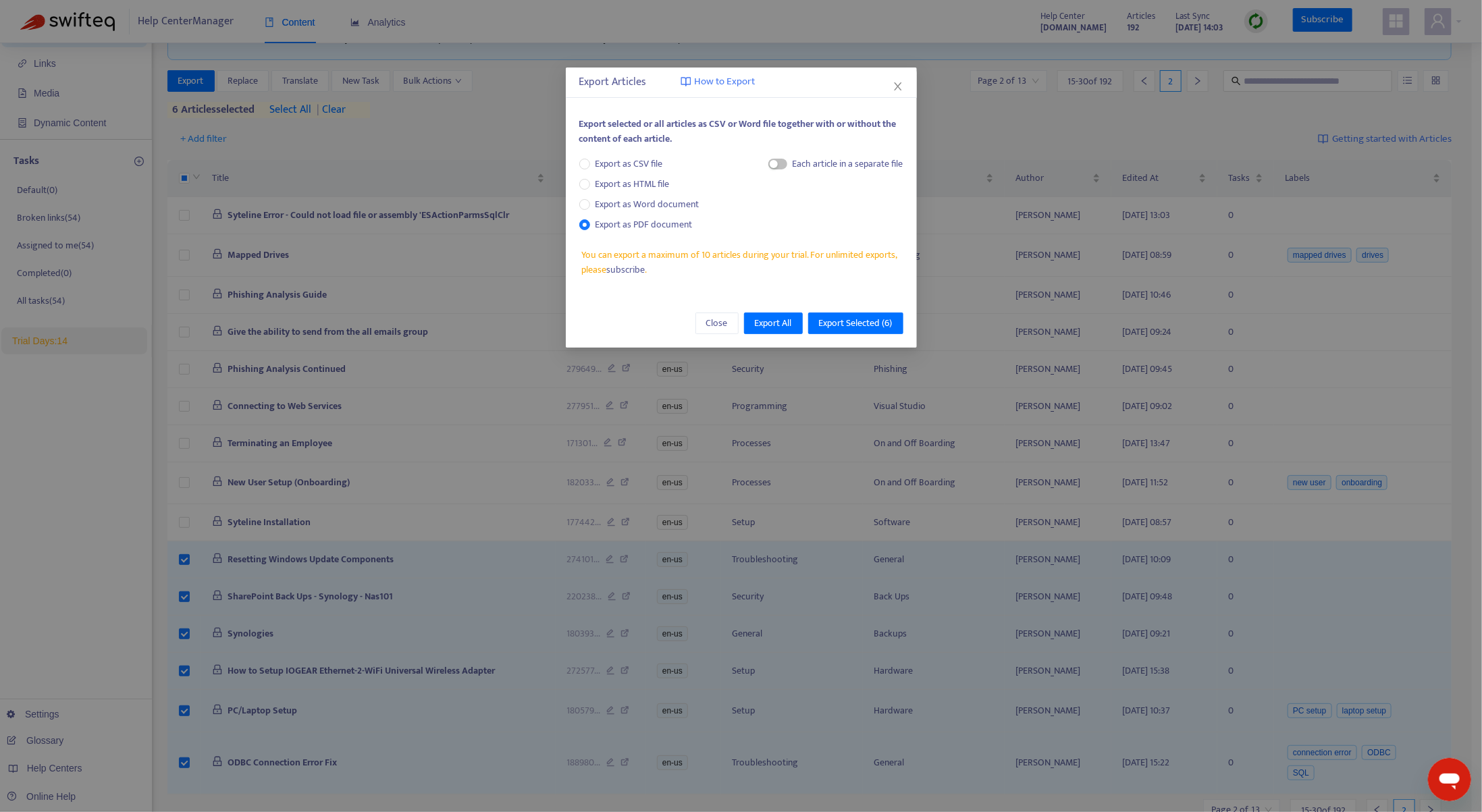
click at [786, 165] on div "Each article in a separate file" at bounding box center [836, 167] width 135 height 20
click at [779, 159] on span "button" at bounding box center [778, 164] width 19 height 10
click at [787, 320] on span "Export All" at bounding box center [774, 323] width 37 height 15
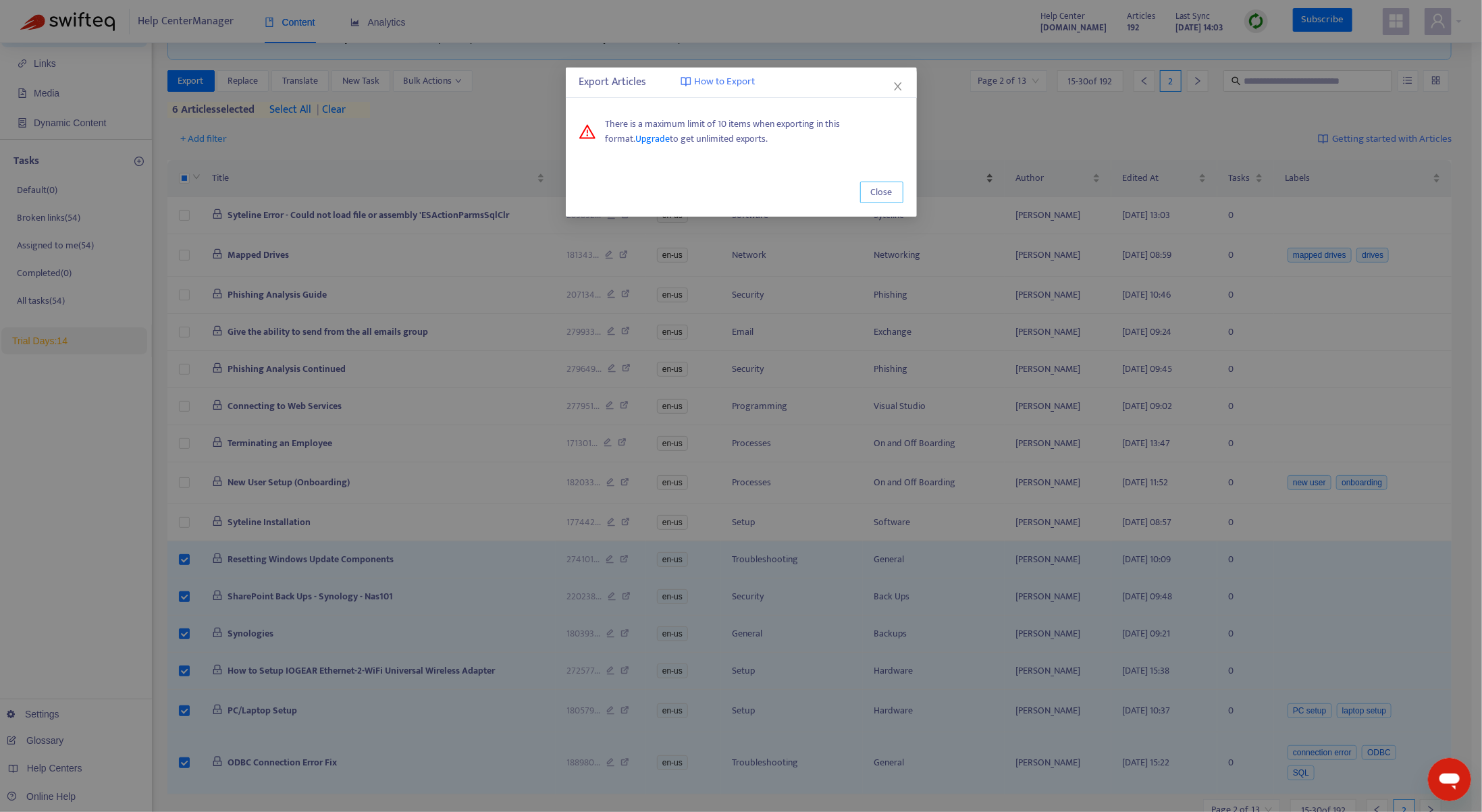
click at [875, 190] on span "Close" at bounding box center [881, 193] width 22 height 15
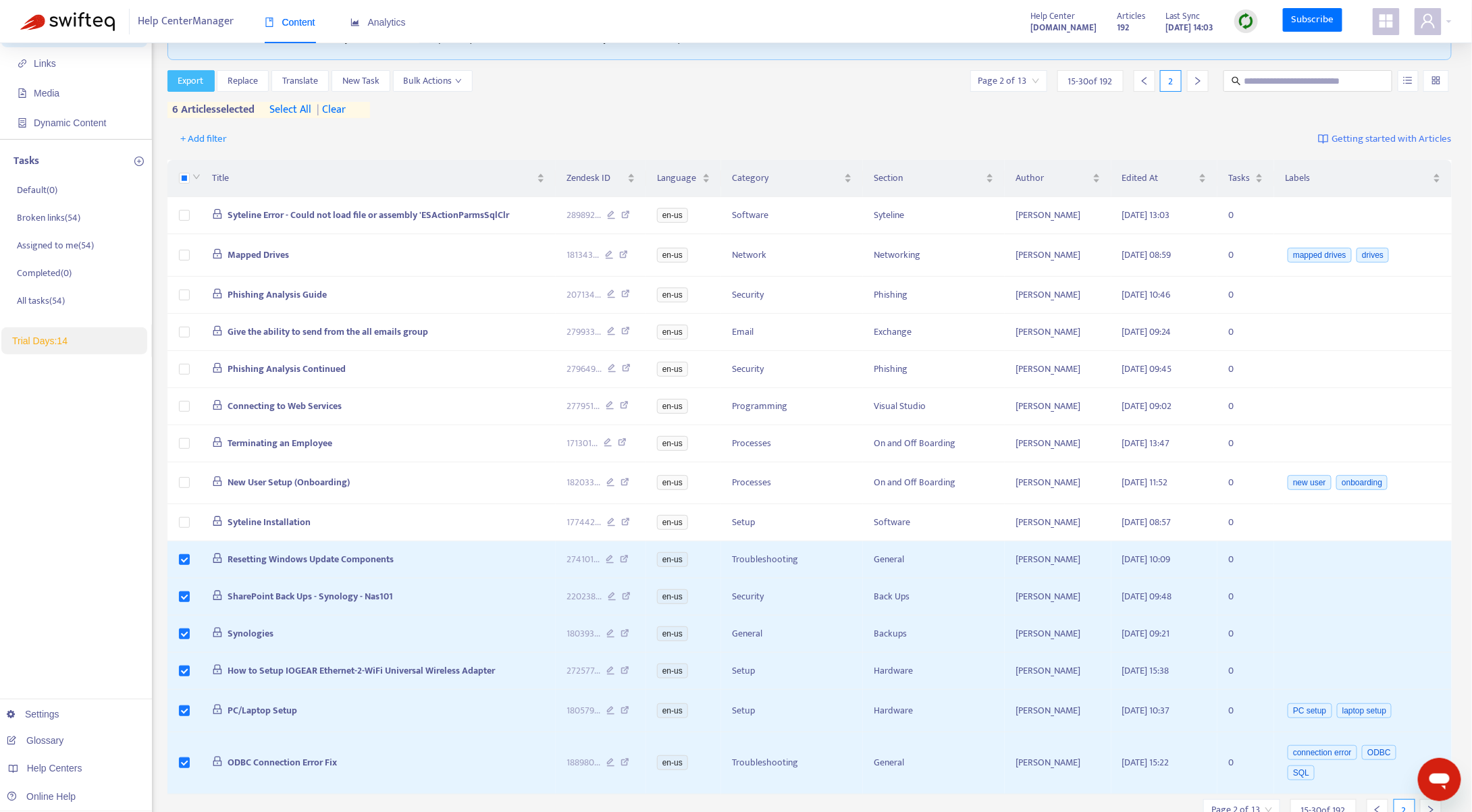
click at [185, 84] on span "Export" at bounding box center [191, 81] width 25 height 15
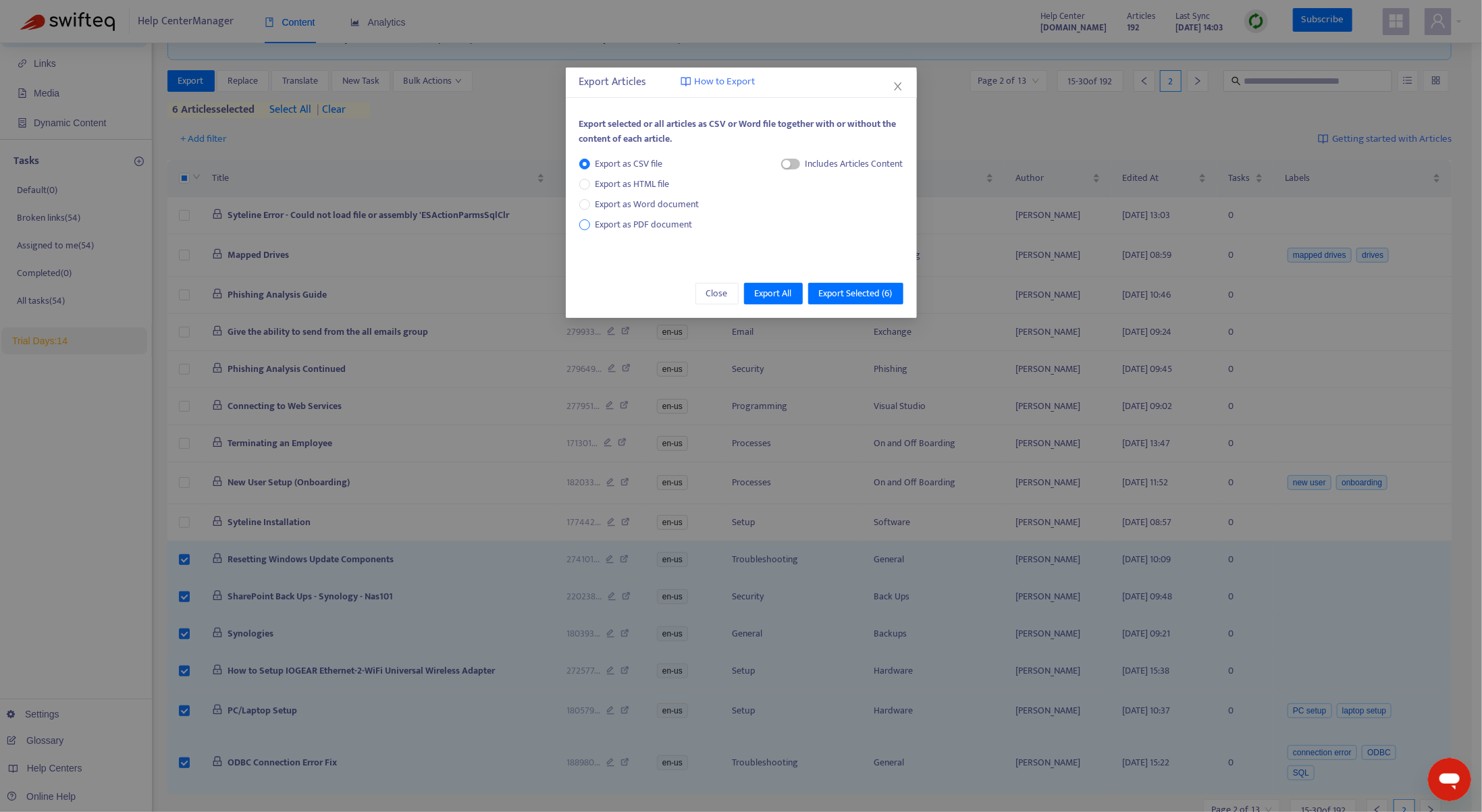
click at [616, 219] on span "Export as PDF document" at bounding box center [644, 224] width 97 height 16
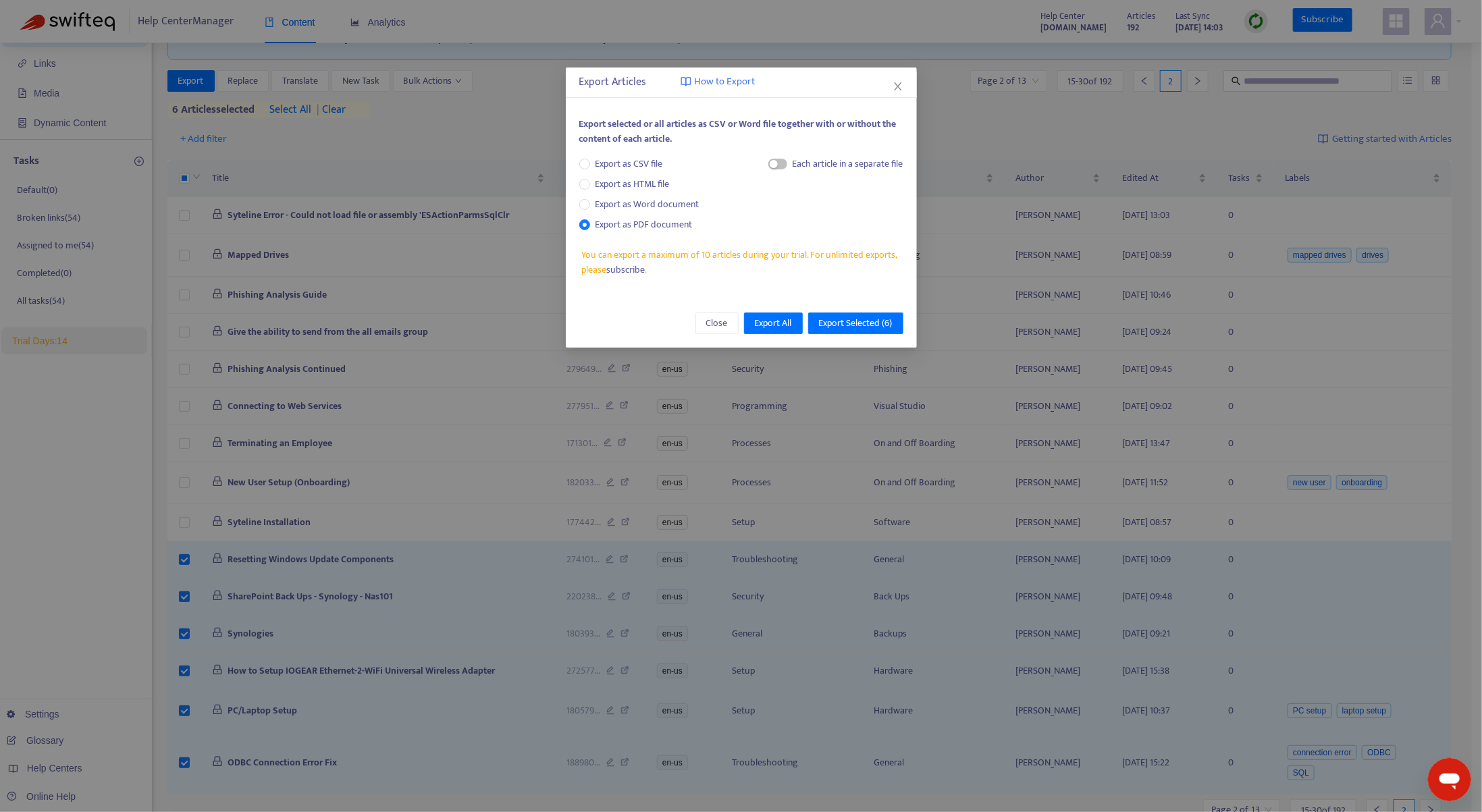
click at [787, 165] on div "Each article in a separate file" at bounding box center [836, 167] width 135 height 20
click at [784, 162] on div "Each article in a separate file" at bounding box center [836, 167] width 135 height 20
click at [778, 163] on span "button" at bounding box center [778, 164] width 19 height 10
click at [868, 326] on span "Export Selected ( 6 )" at bounding box center [855, 323] width 74 height 15
